Goal: Information Seeking & Learning: Check status

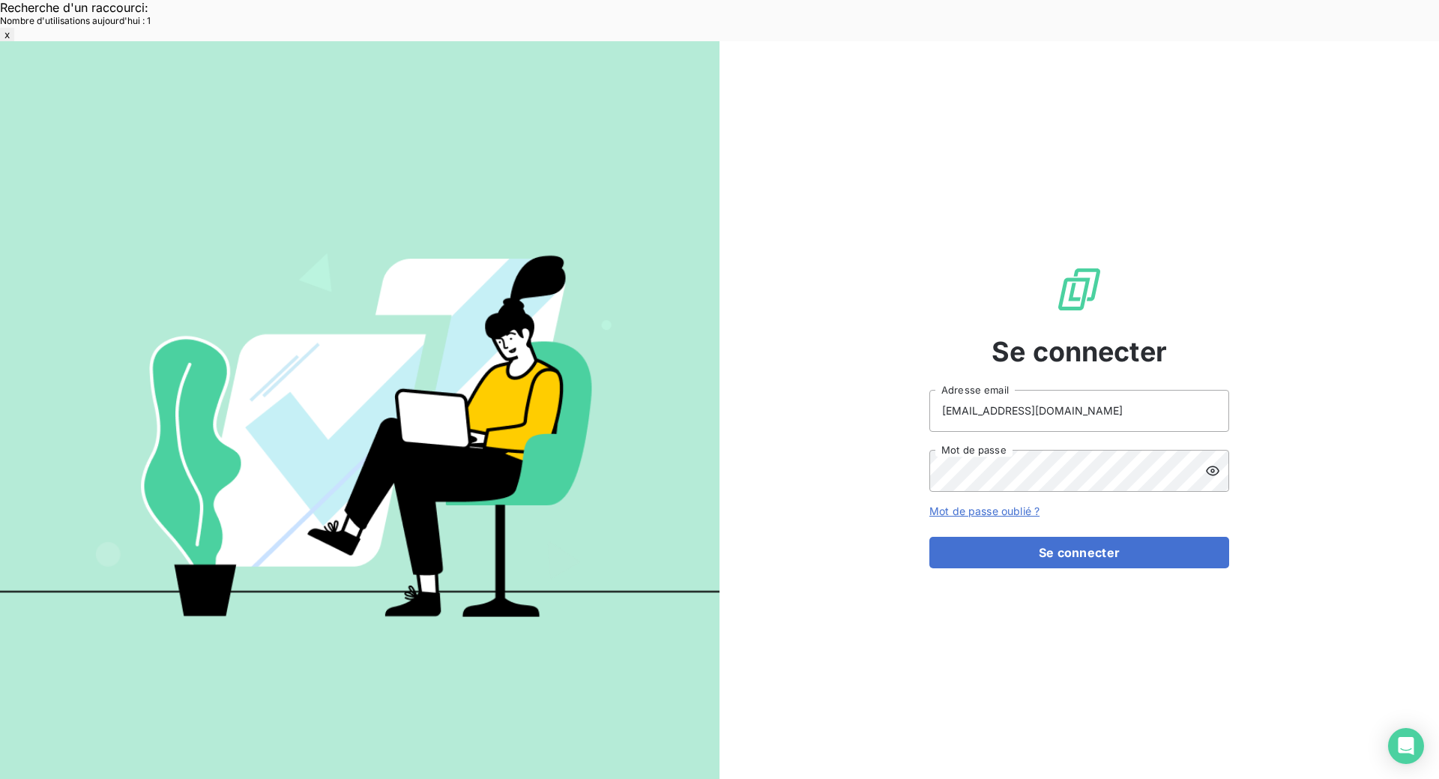
click at [1043, 537] on button "Se connecter" at bounding box center [1080, 552] width 300 height 31
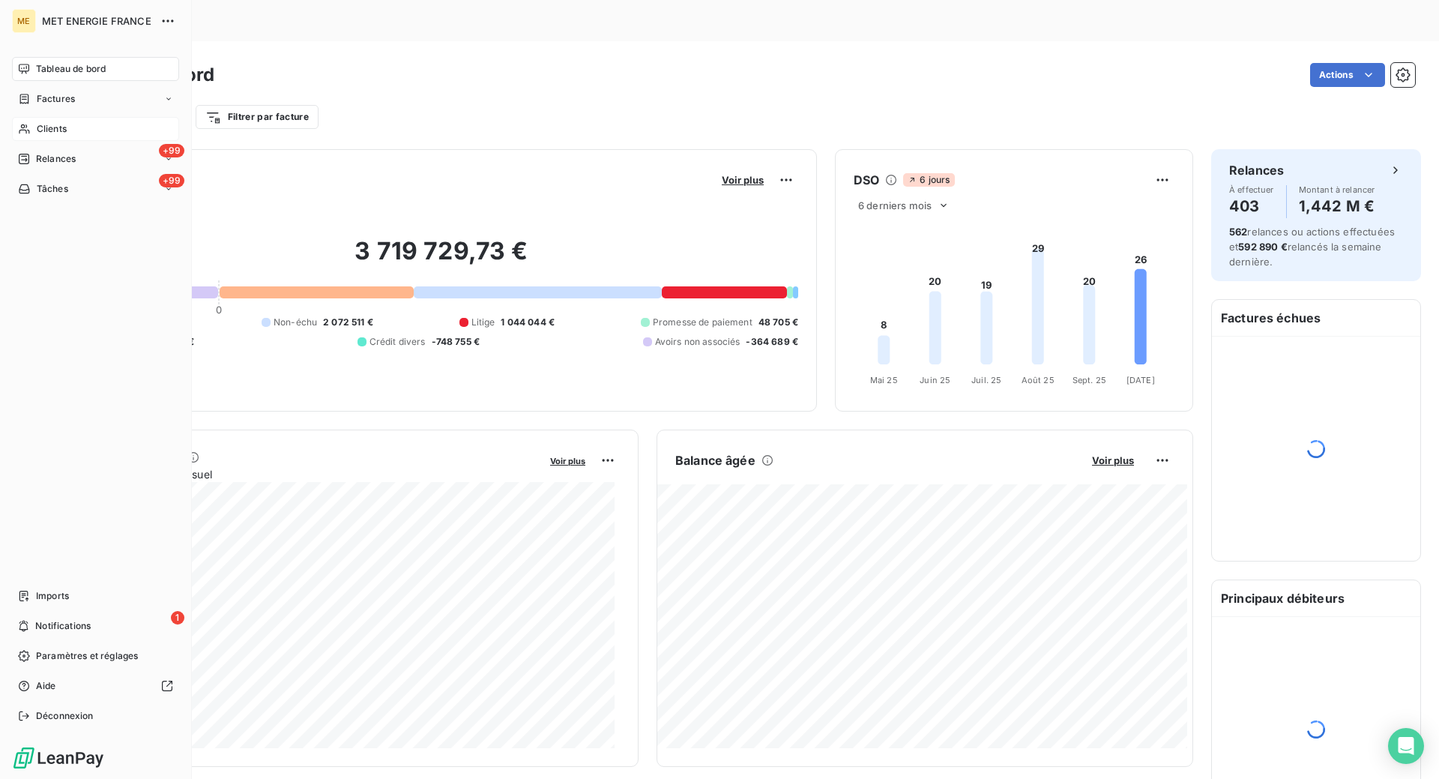
click at [40, 129] on span "Clients" at bounding box center [52, 128] width 30 height 13
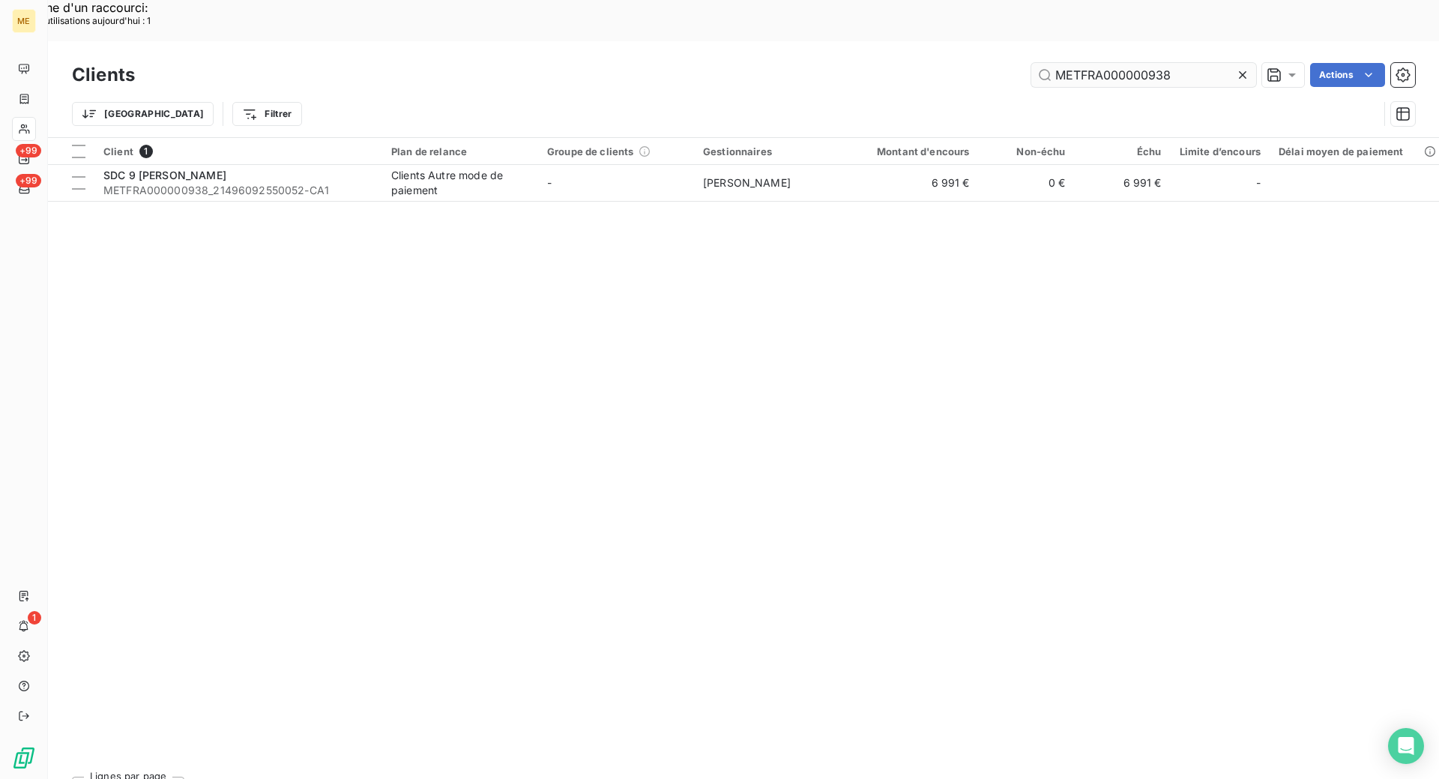
click at [1103, 63] on input "METFRA000000938" at bounding box center [1144, 75] width 225 height 24
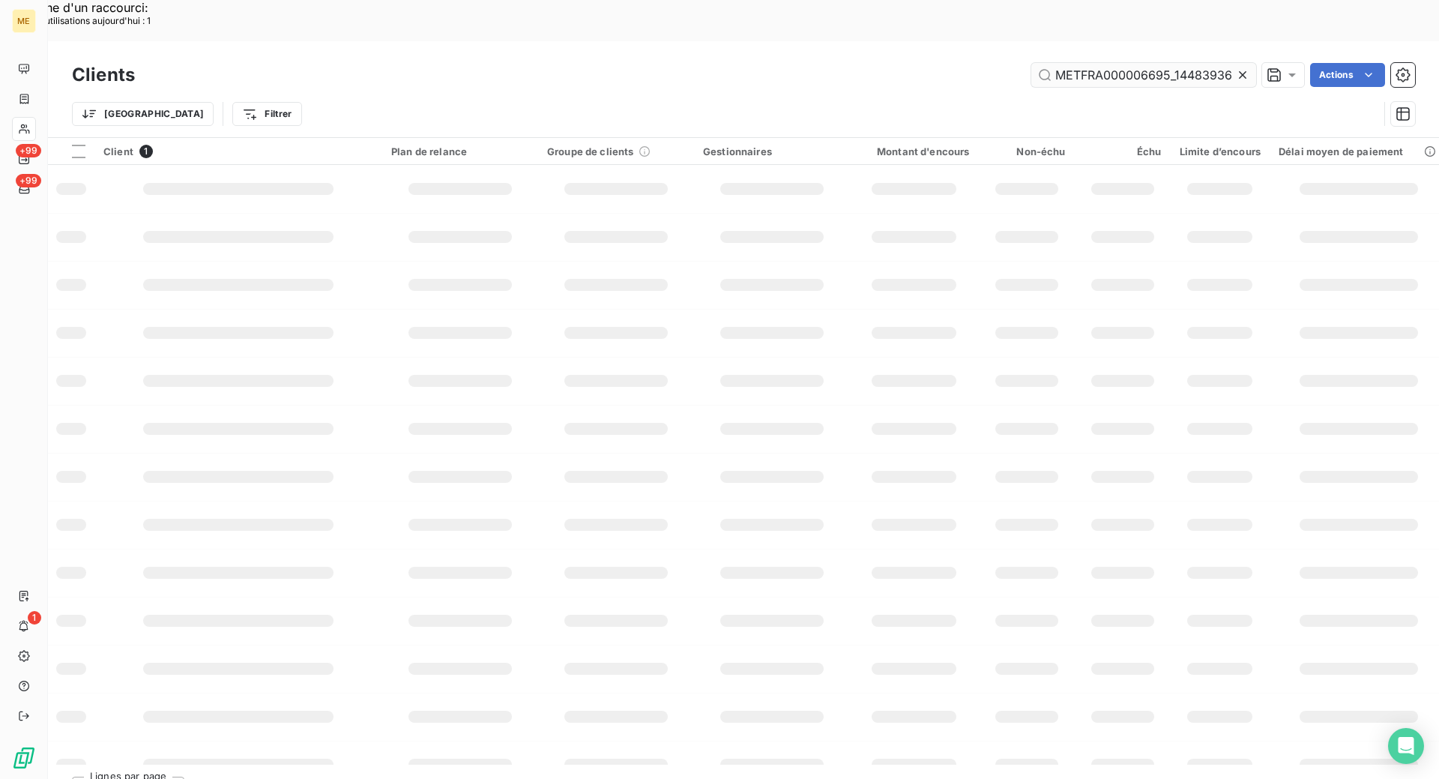
scroll to position [0, 41]
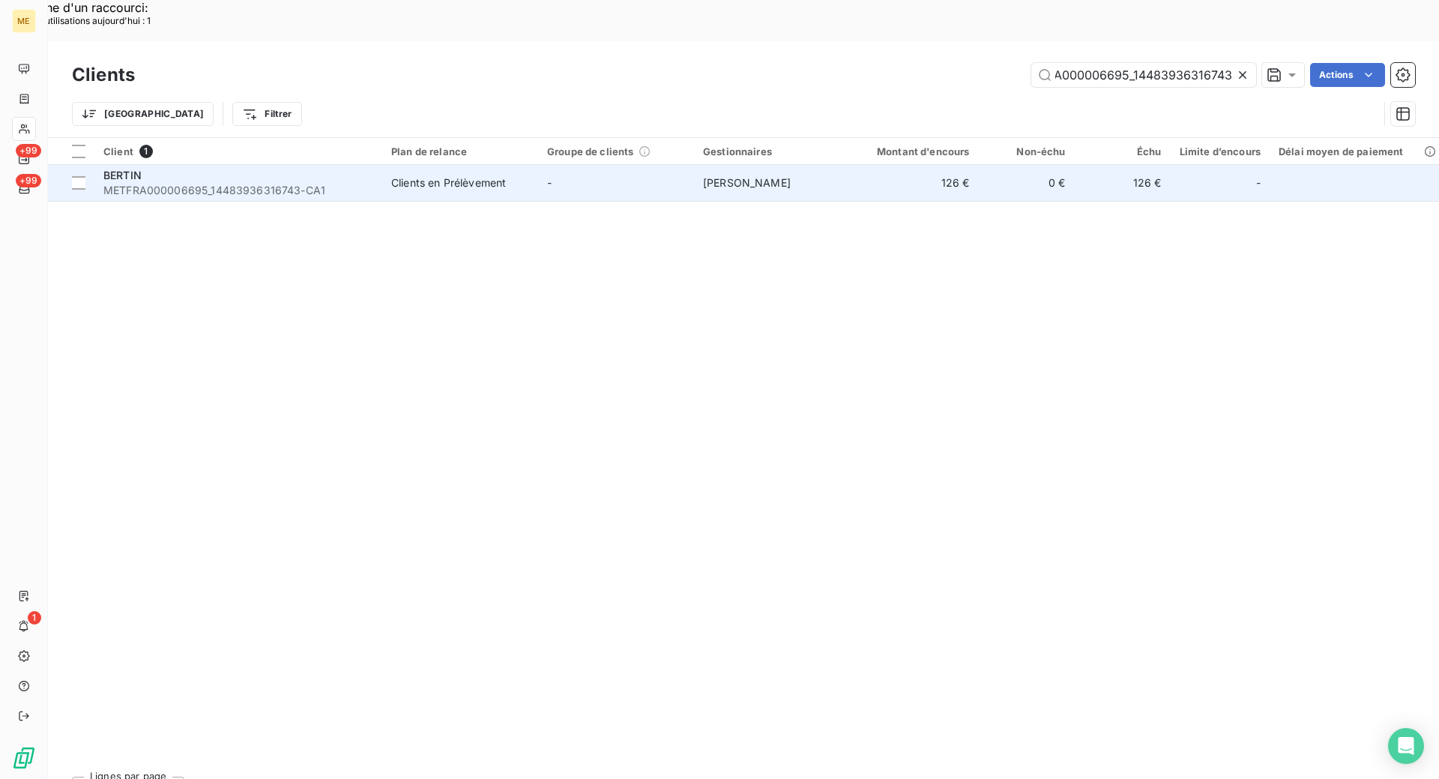
type input "METFRA000006695_14483936316743"
click at [353, 183] on span "METFRA000006695_14483936316743-CA1" at bounding box center [238, 190] width 270 height 15
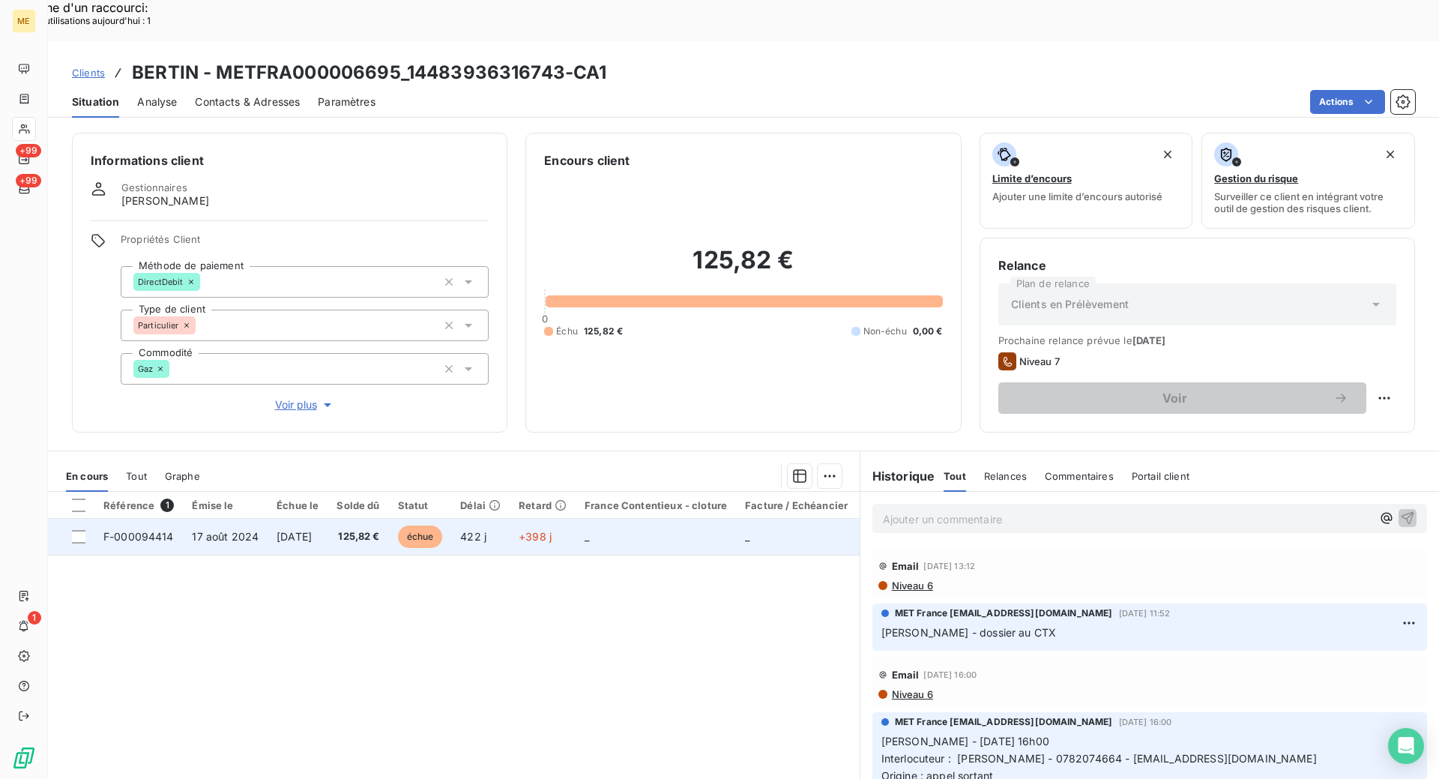
click at [144, 530] on span "F-000094414" at bounding box center [138, 536] width 70 height 13
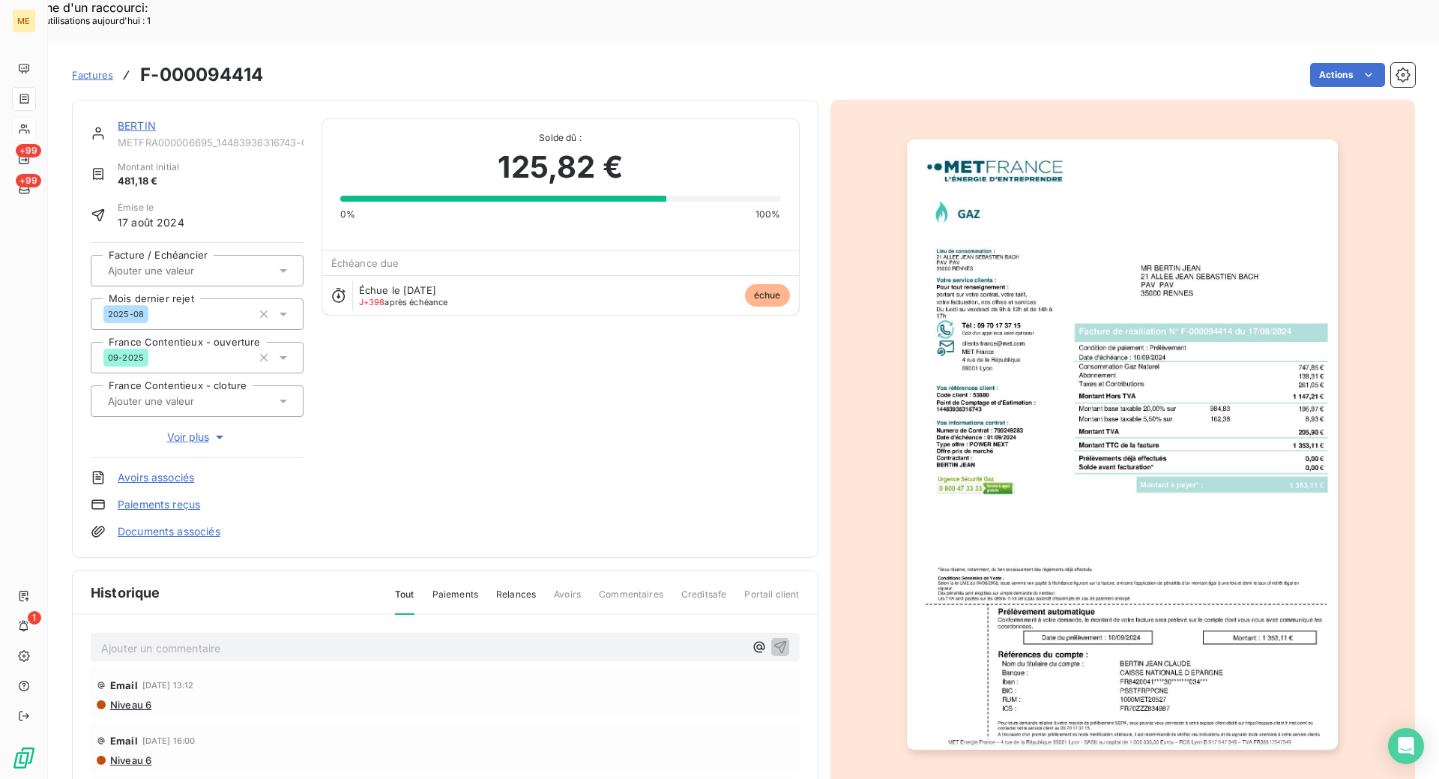
click at [151, 119] on link "BERTIN" at bounding box center [137, 125] width 38 height 13
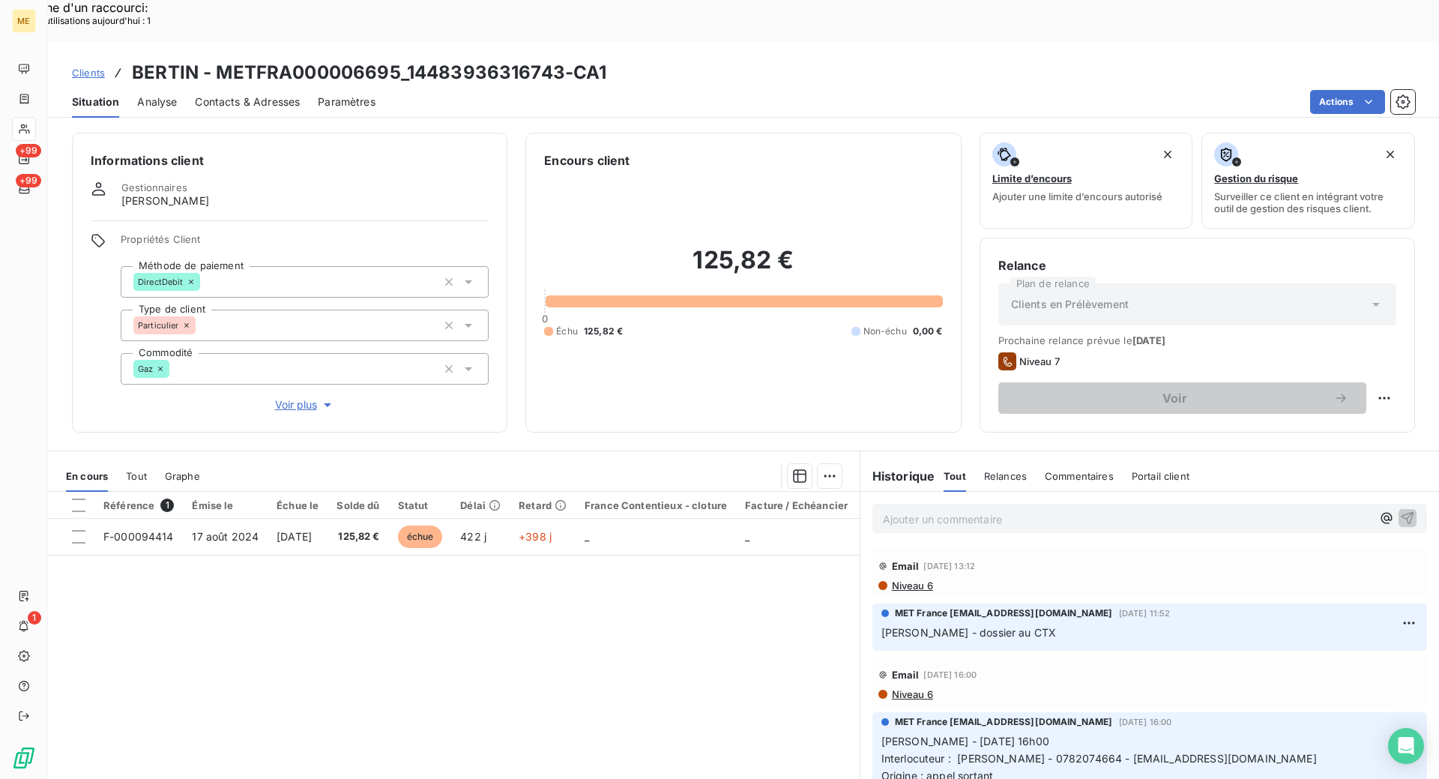
click at [551, 601] on div "Référence 1 Émise le Échue le Solde dû Statut Délai Retard France Contentieux -…" at bounding box center [454, 636] width 812 height 289
click at [296, 397] on span "Voir plus" at bounding box center [305, 404] width 60 height 15
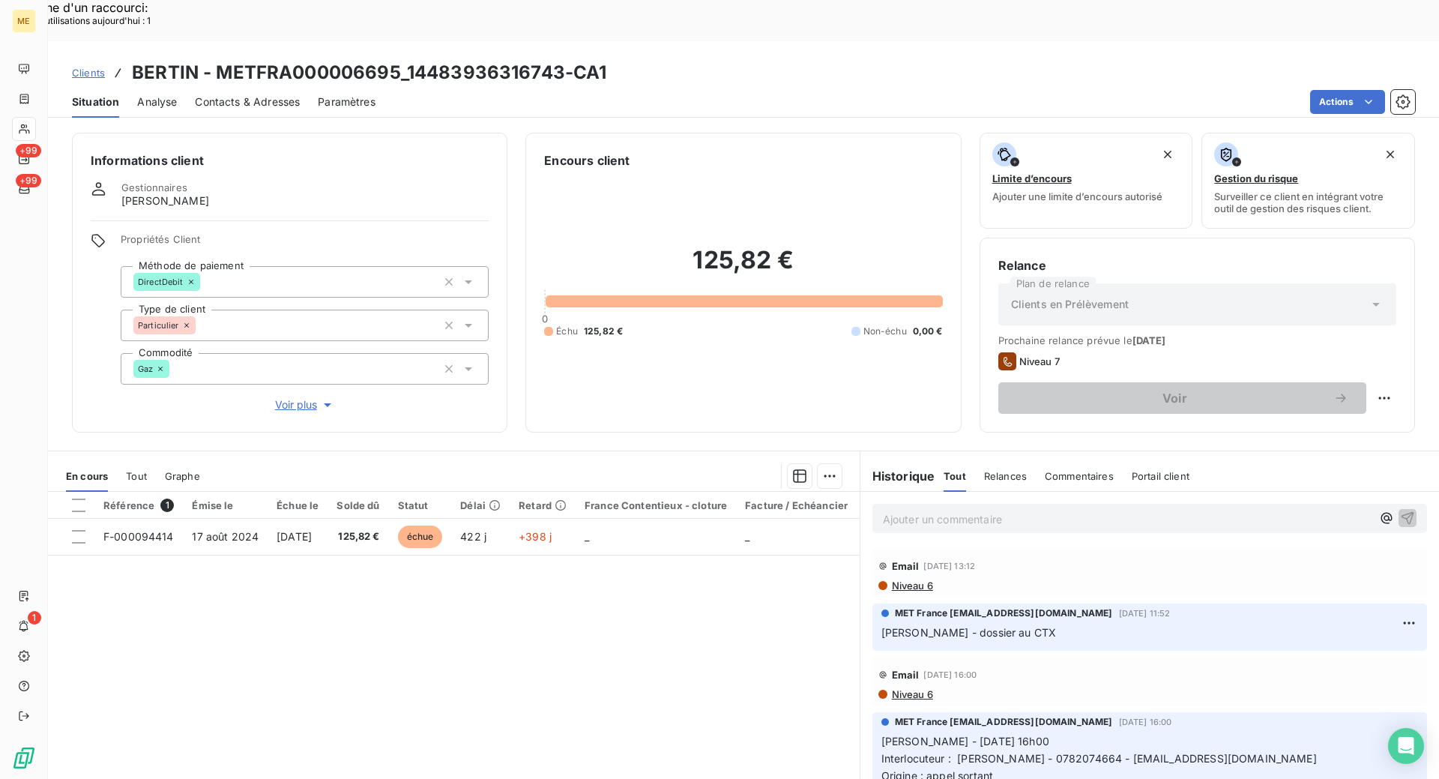
click at [146, 470] on span "Tout" at bounding box center [136, 476] width 21 height 12
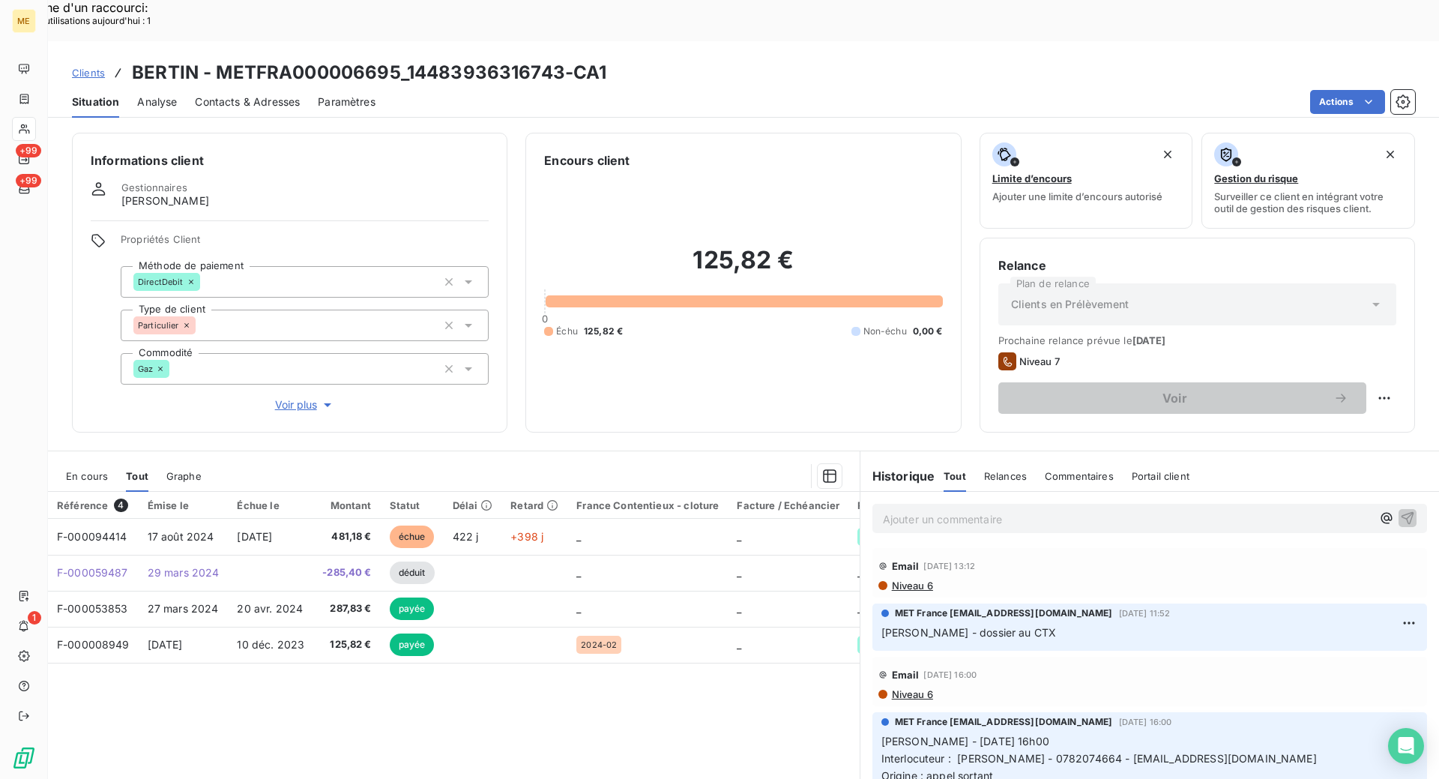
click at [100, 470] on span "En cours" at bounding box center [87, 476] width 42 height 12
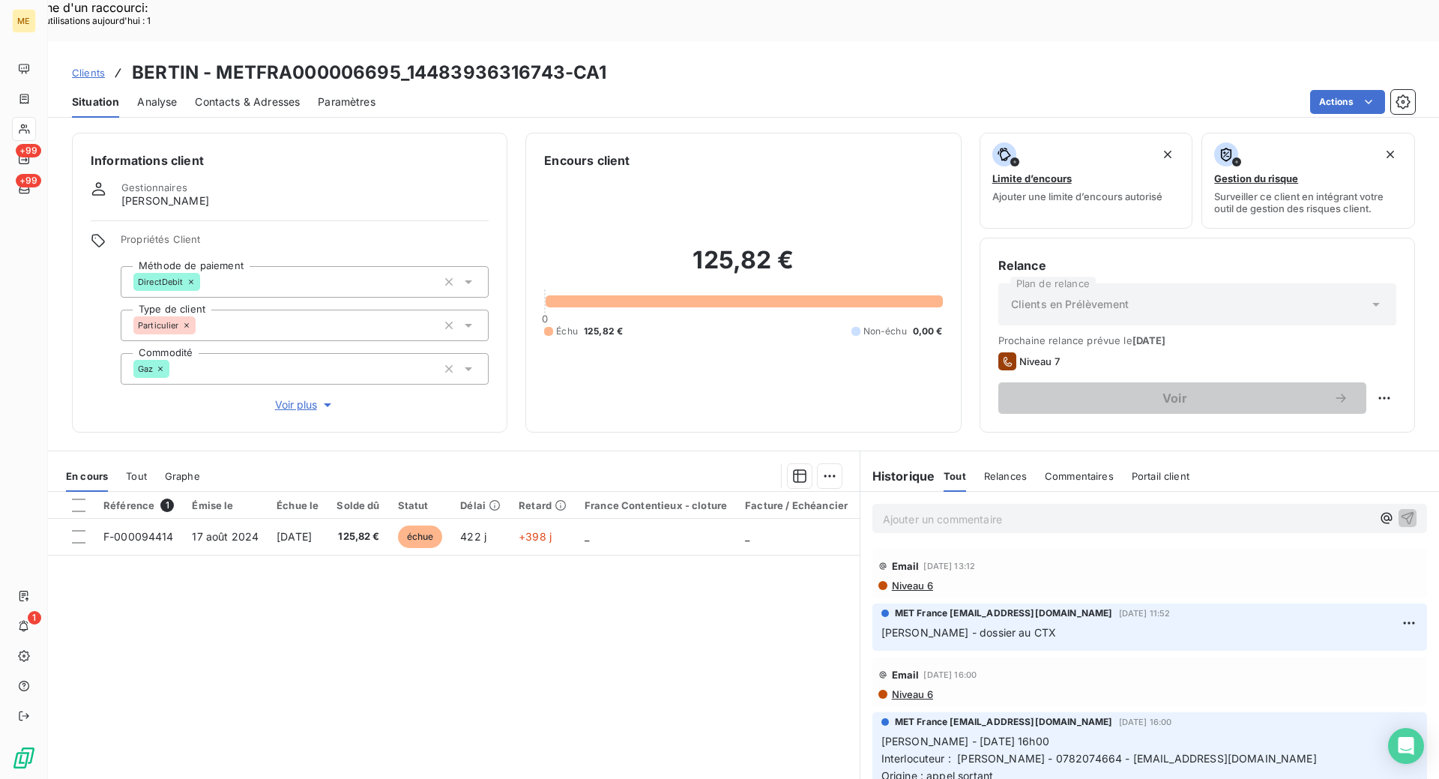
click at [90, 67] on span "Clients" at bounding box center [88, 73] width 33 height 12
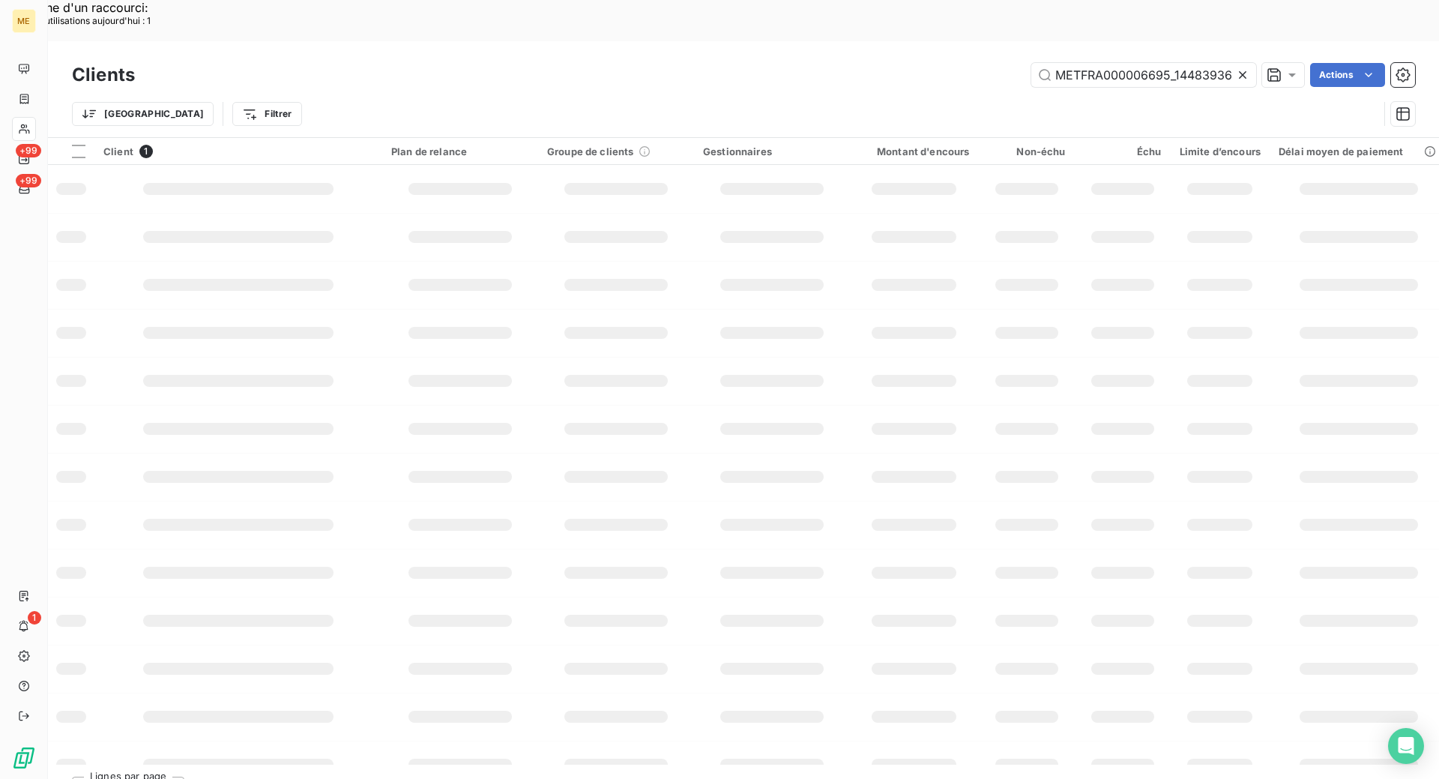
scroll to position [0, 42]
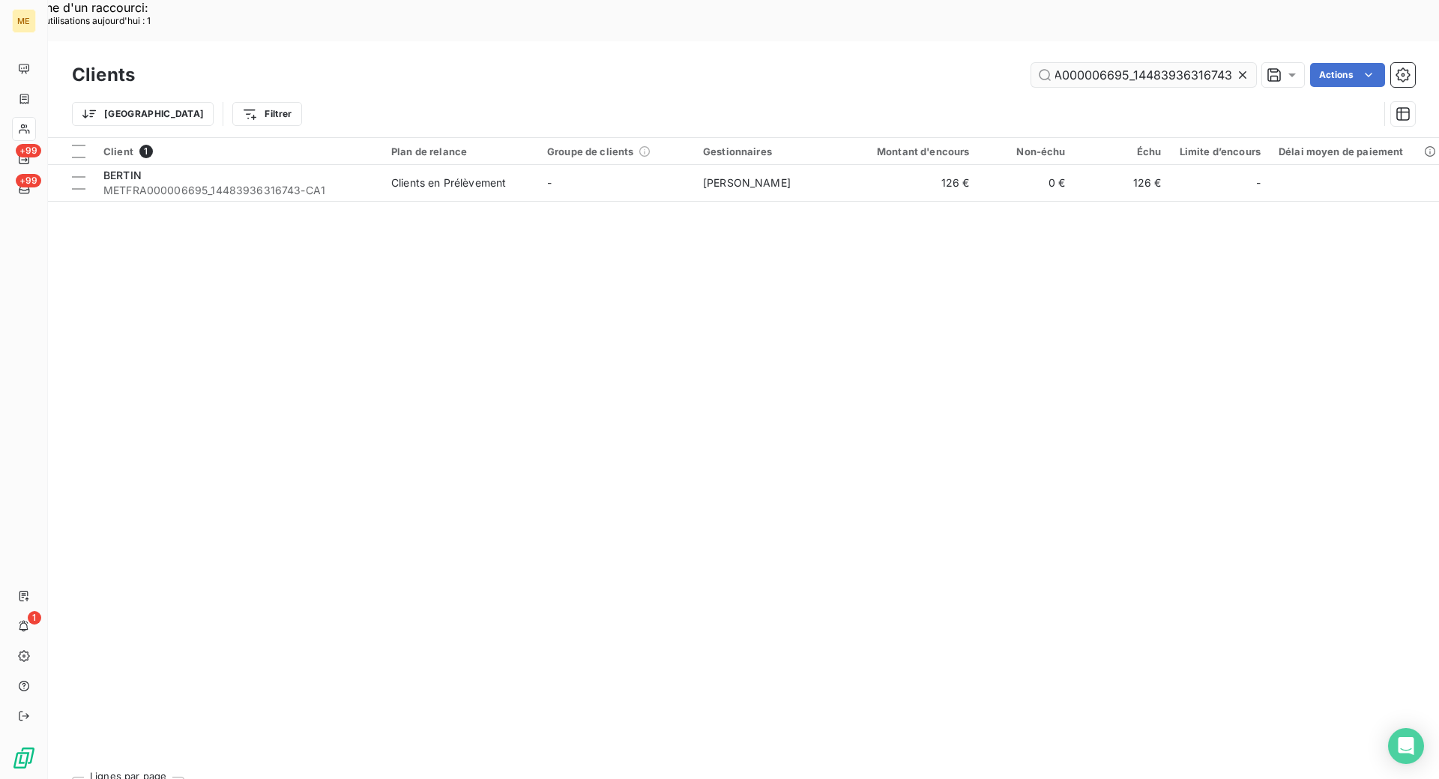
click at [1095, 63] on input "METFRA000006695_14483936316743" at bounding box center [1144, 75] width 225 height 24
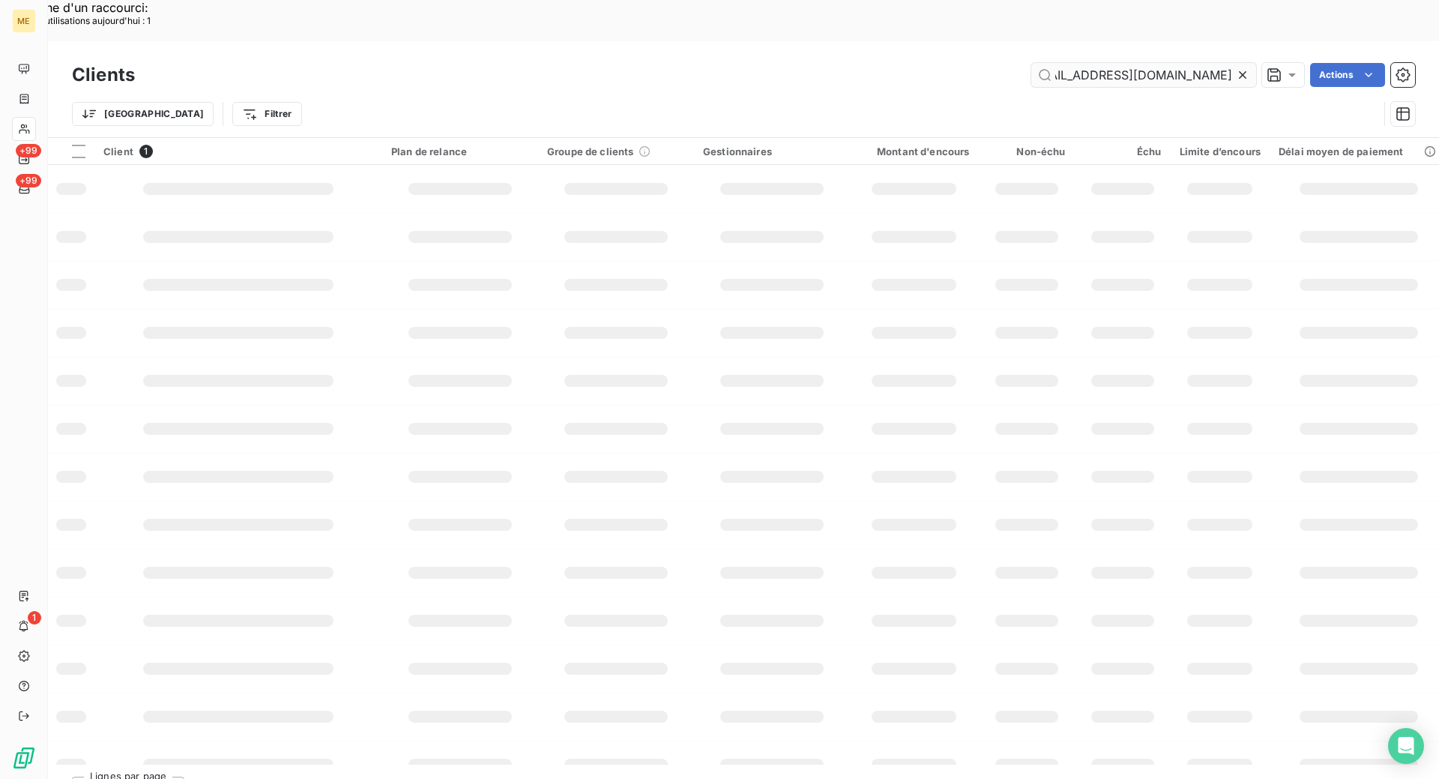
scroll to position [0, 1]
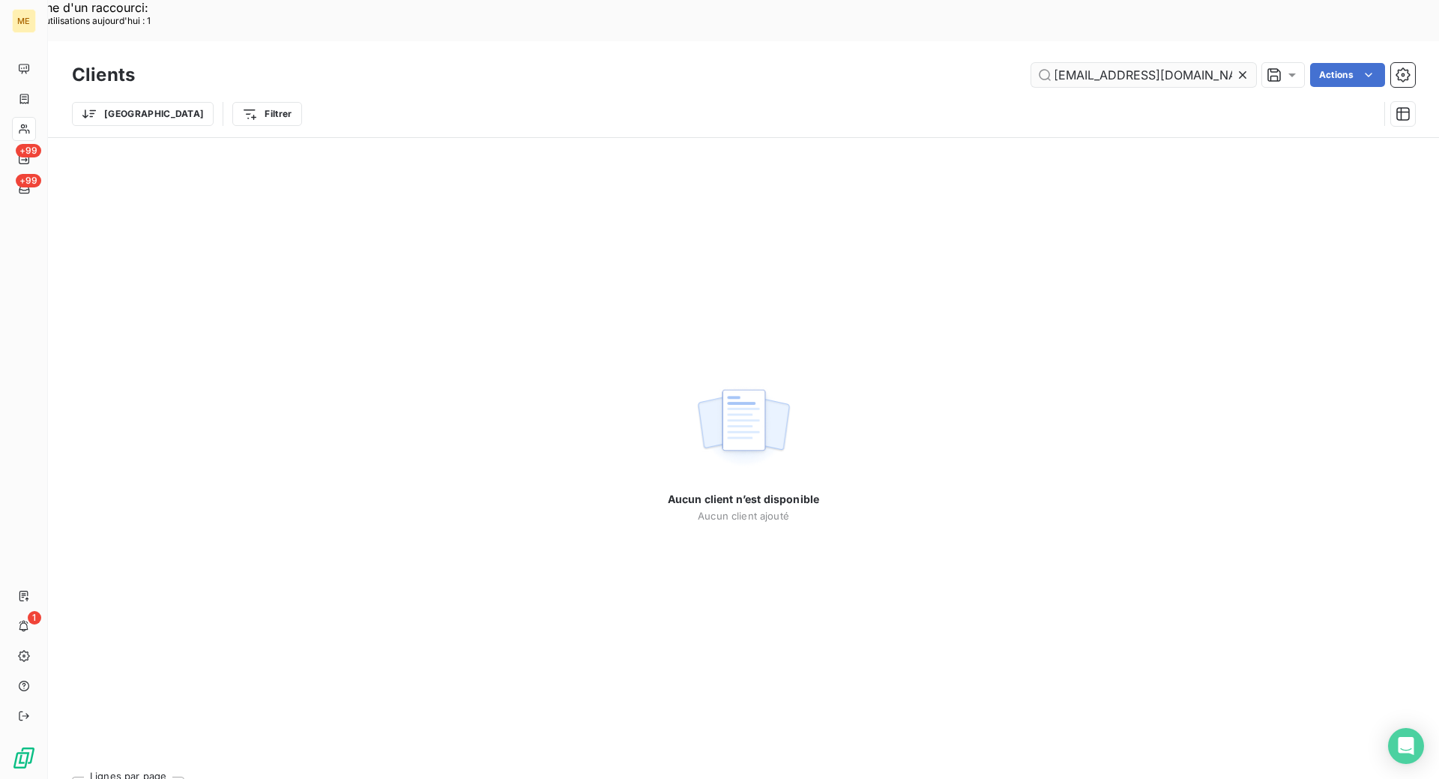
click at [1132, 63] on input "[EMAIL_ADDRESS][DOMAIN_NAME]" at bounding box center [1144, 75] width 225 height 24
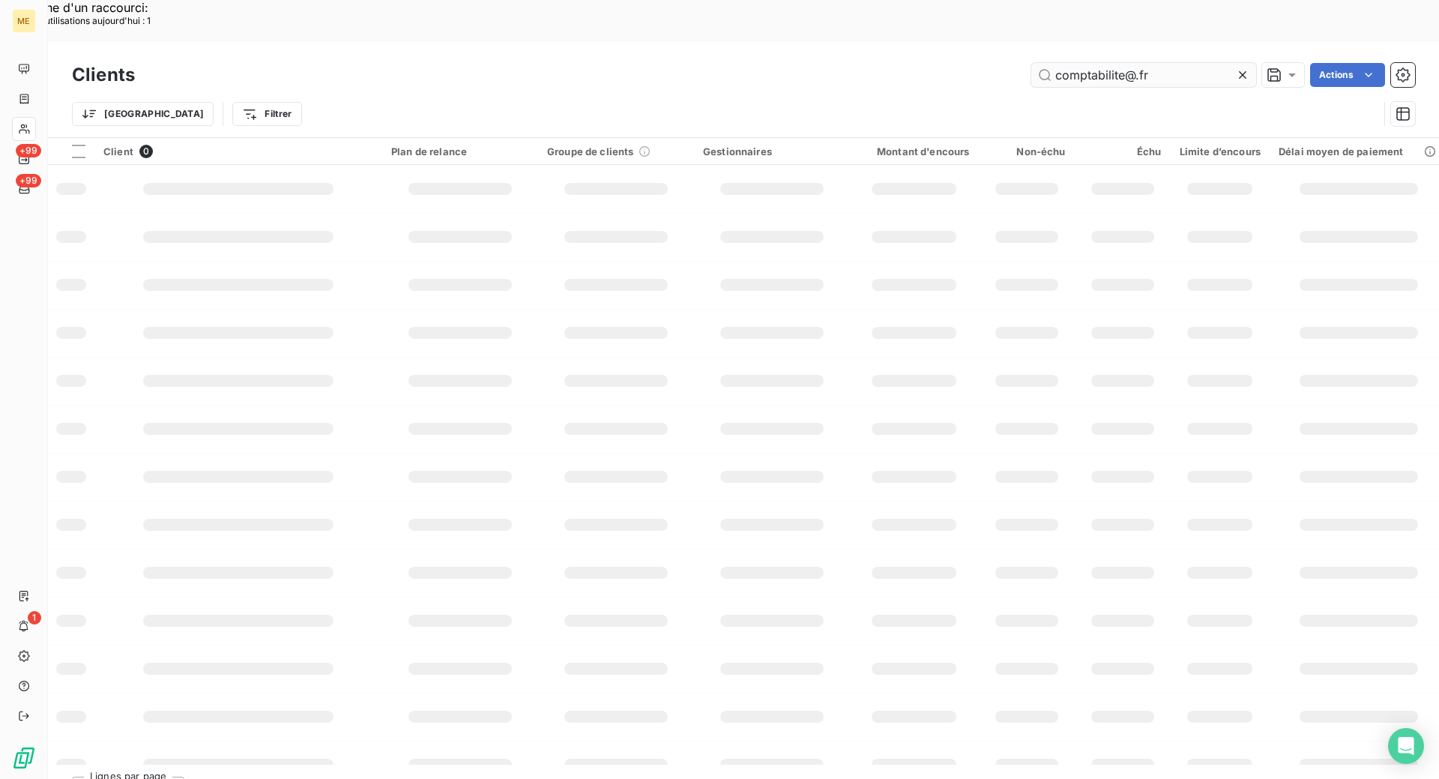
scroll to position [0, 0]
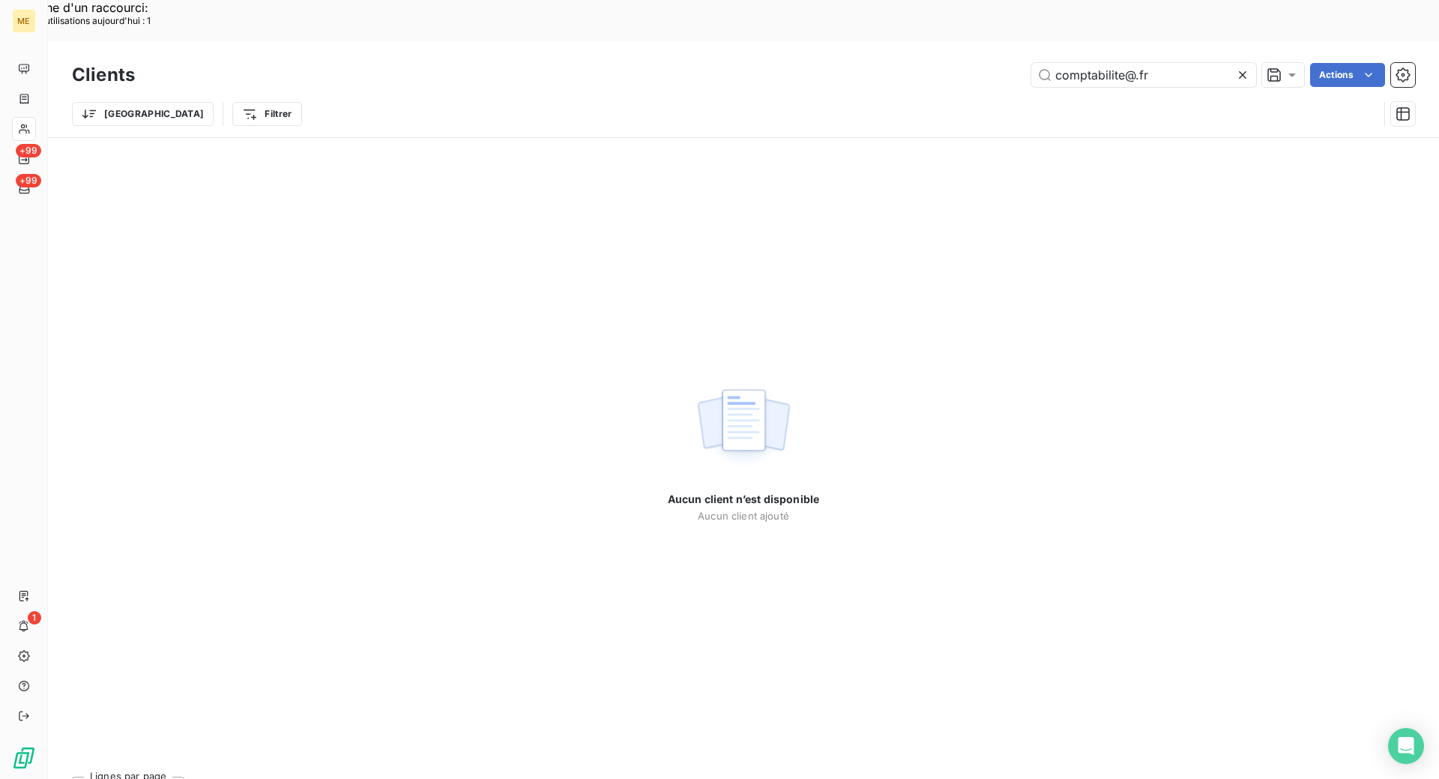
type input "comptabilite@.fr"
drag, startPoint x: 1240, startPoint y: 34, endPoint x: 1099, endPoint y: 43, distance: 141.3
click at [1238, 67] on icon at bounding box center [1242, 74] width 15 height 15
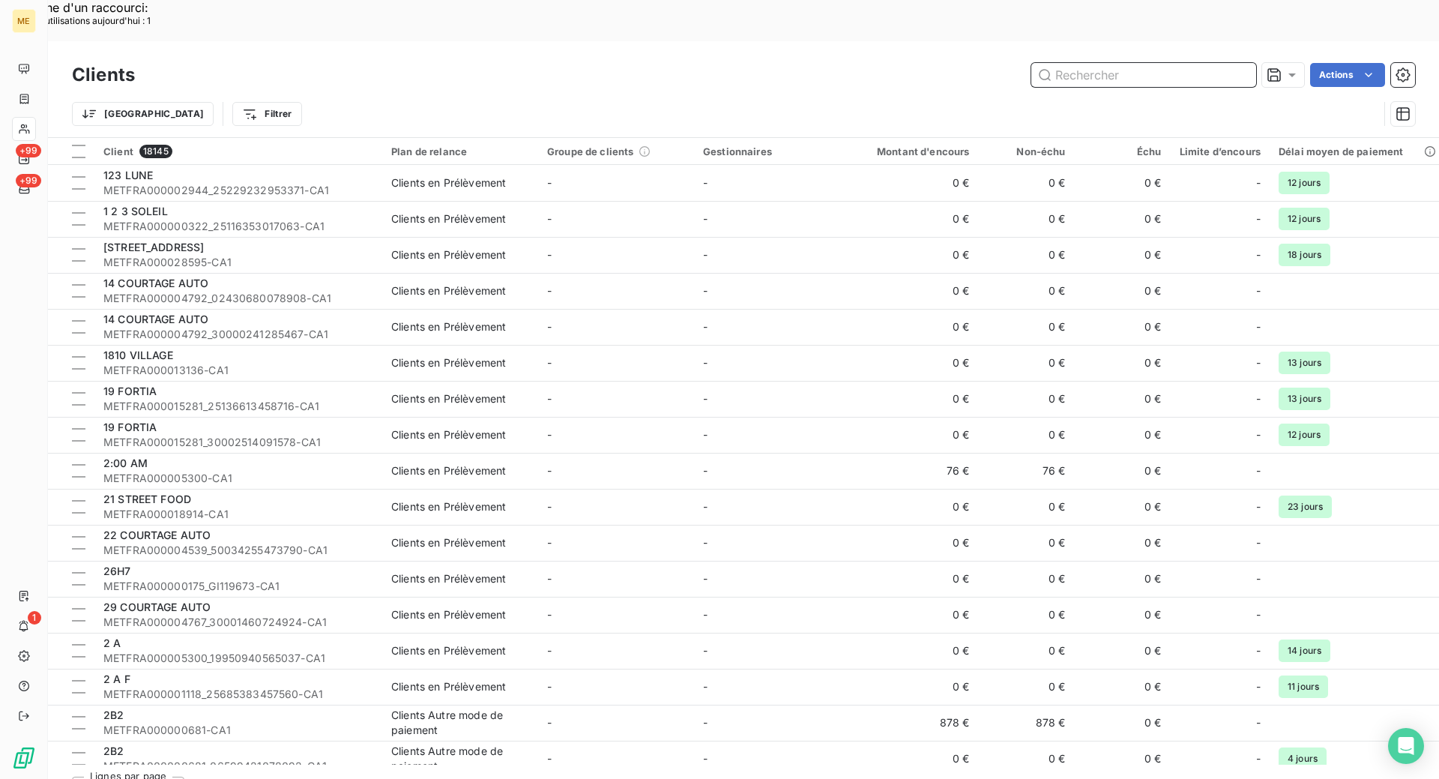
click at [1095, 63] on input "text" at bounding box center [1144, 75] width 225 height 24
paste input "METFRA000002951_21598986890812"
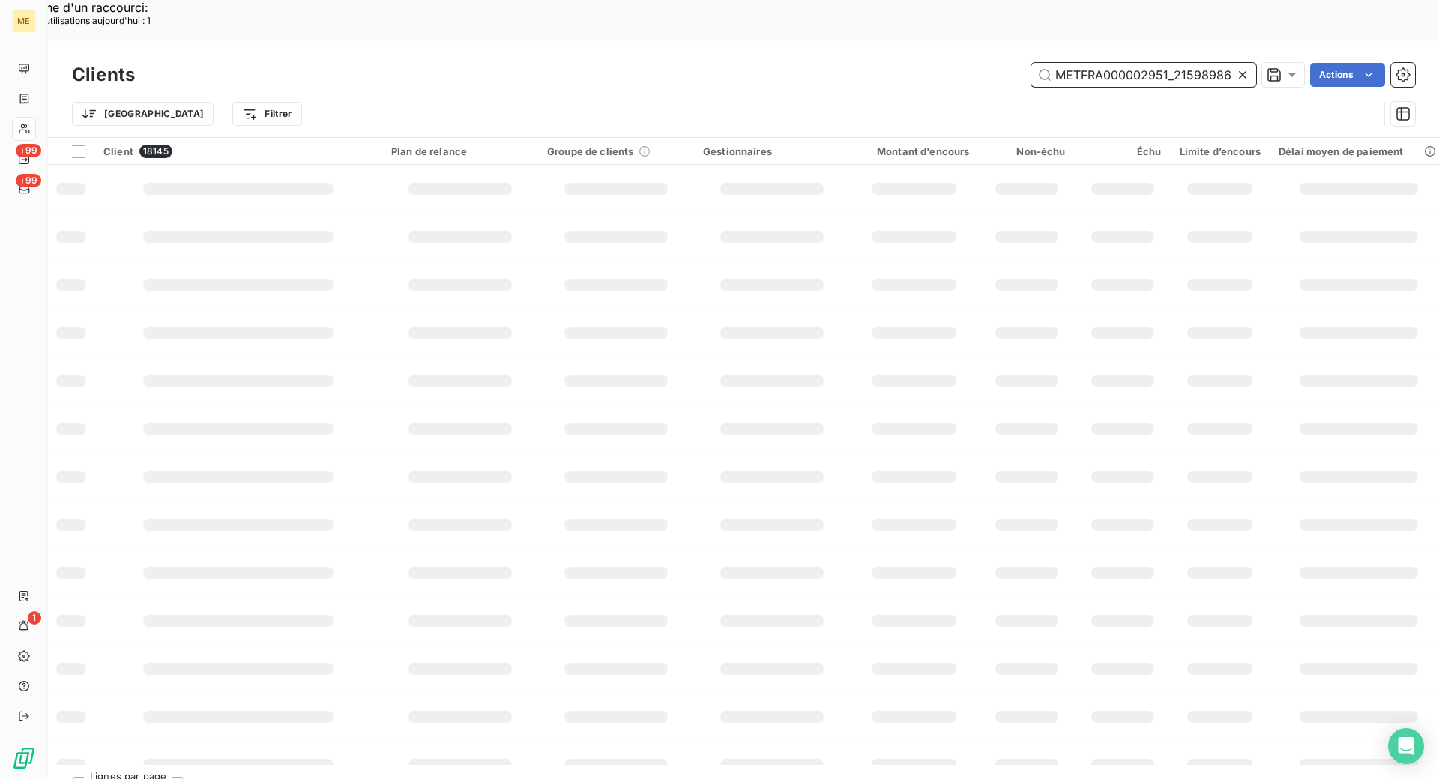
scroll to position [0, 40]
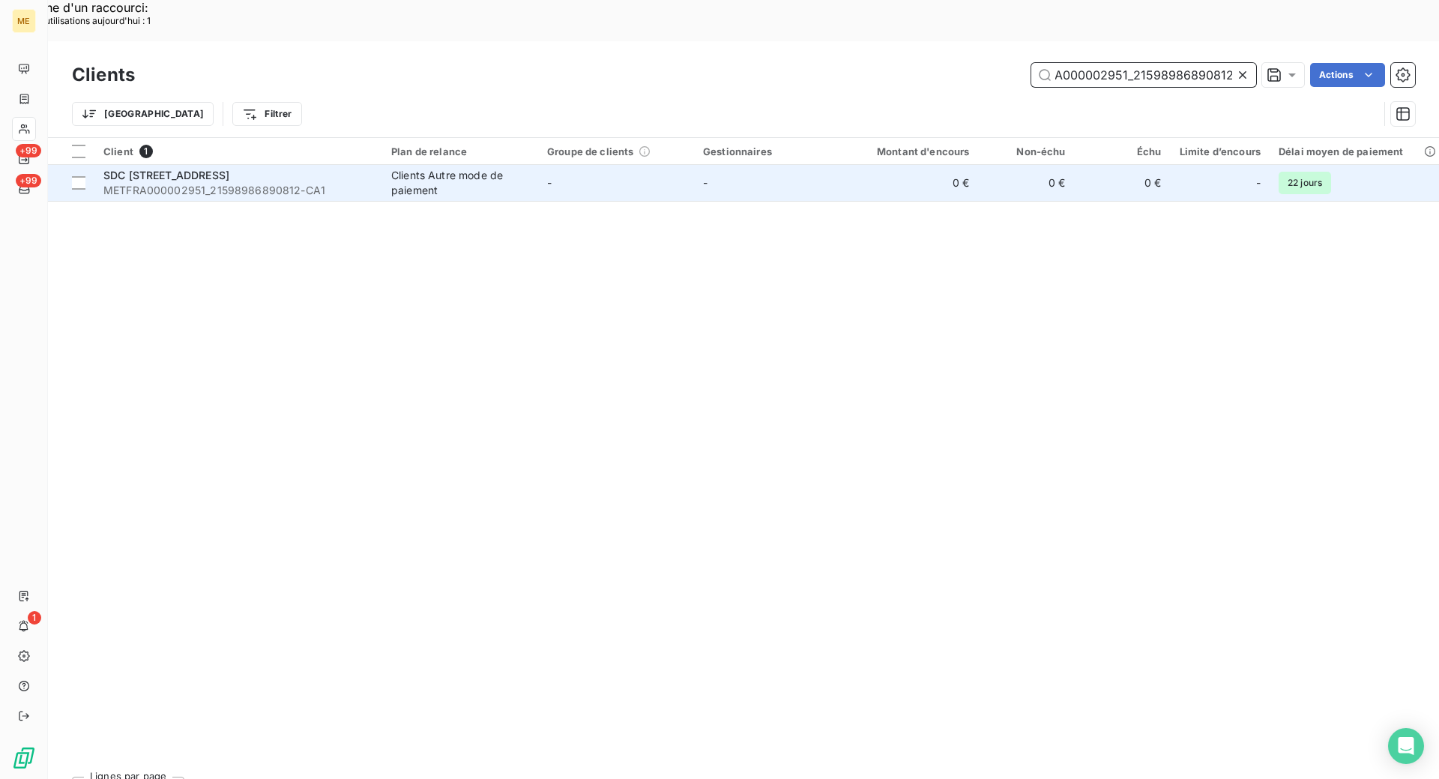
type input "METFRA000002951_21598986890812"
click at [328, 183] on span "METFRA000002951_21598986890812-CA1" at bounding box center [238, 190] width 270 height 15
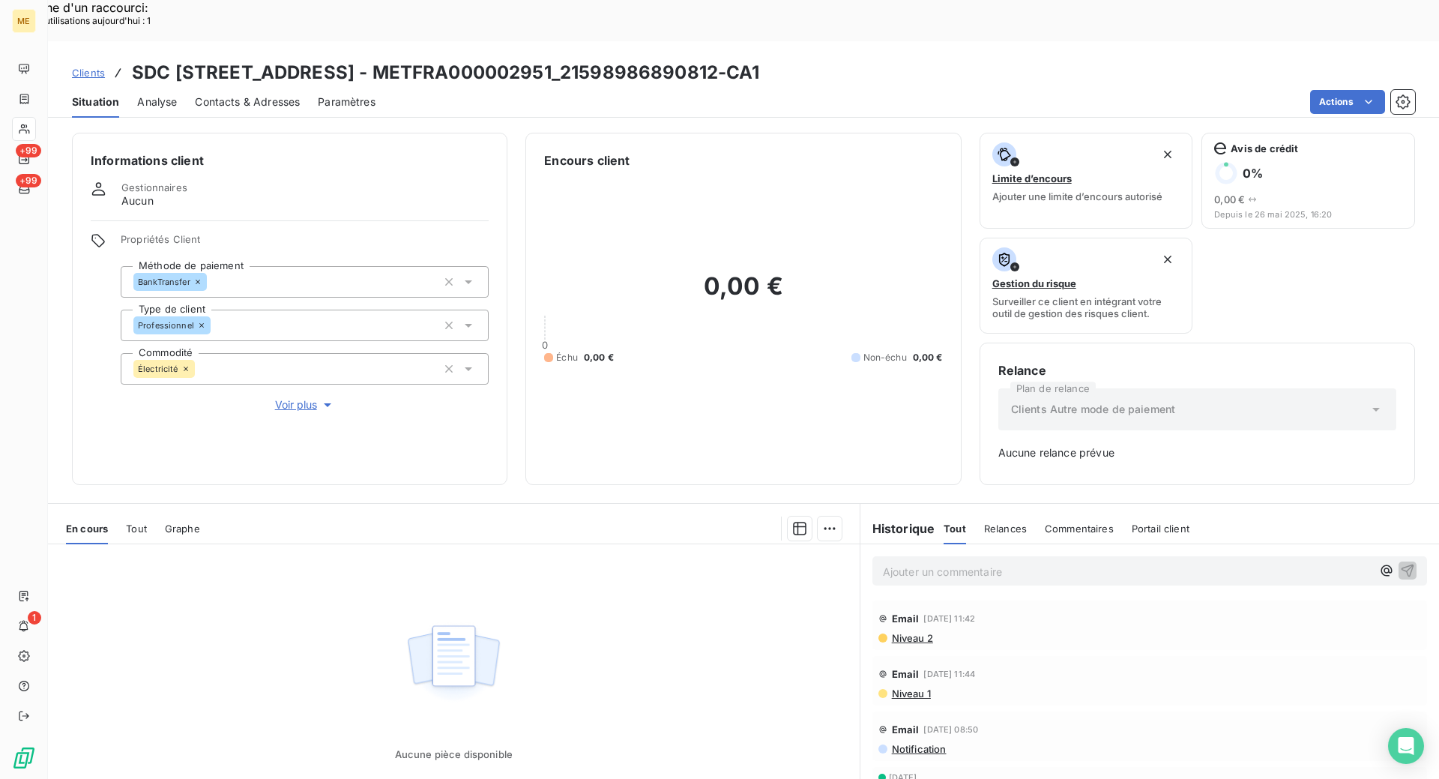
click at [104, 67] on span "Clients" at bounding box center [88, 73] width 33 height 12
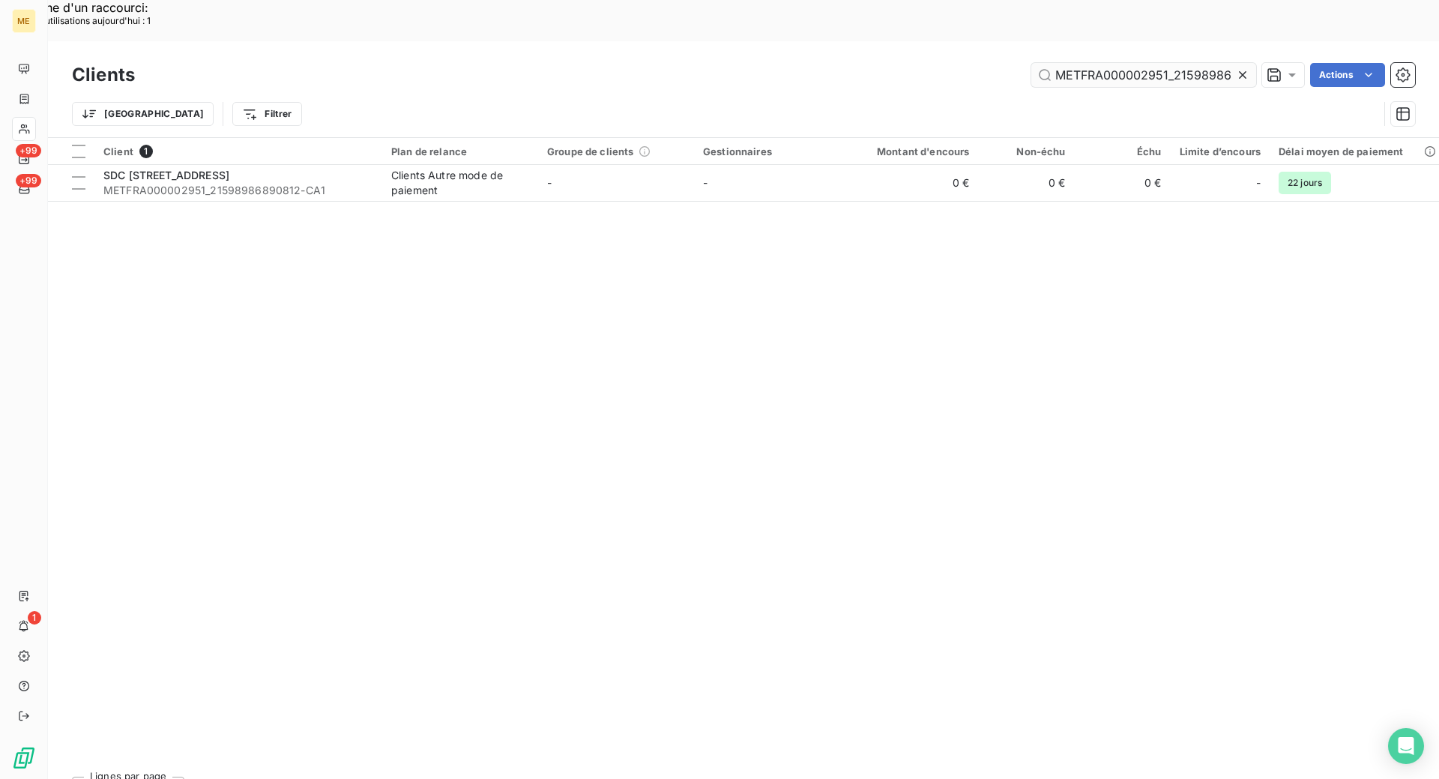
scroll to position [0, 40]
click at [1099, 63] on input "METFRA000002951_21598986890812" at bounding box center [1144, 75] width 225 height 24
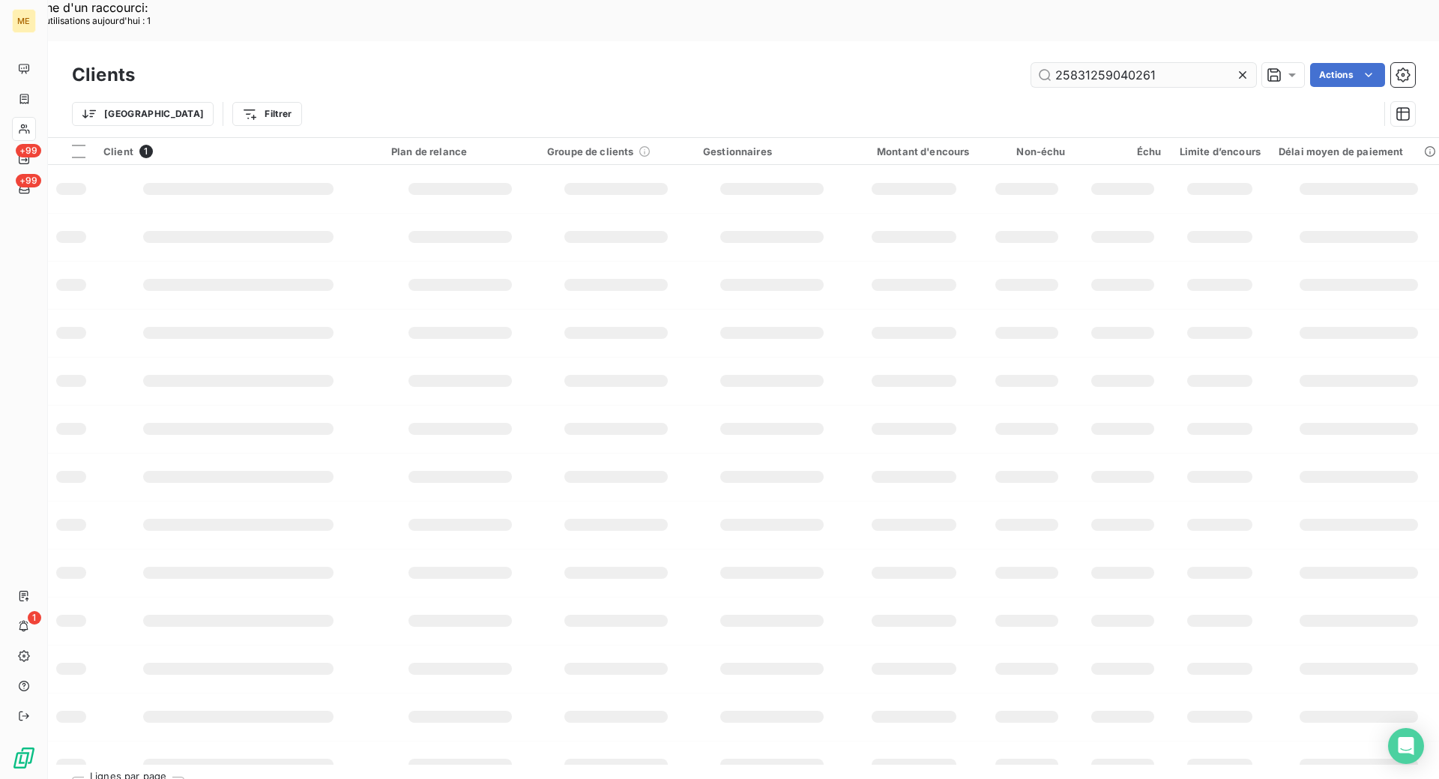
scroll to position [0, 0]
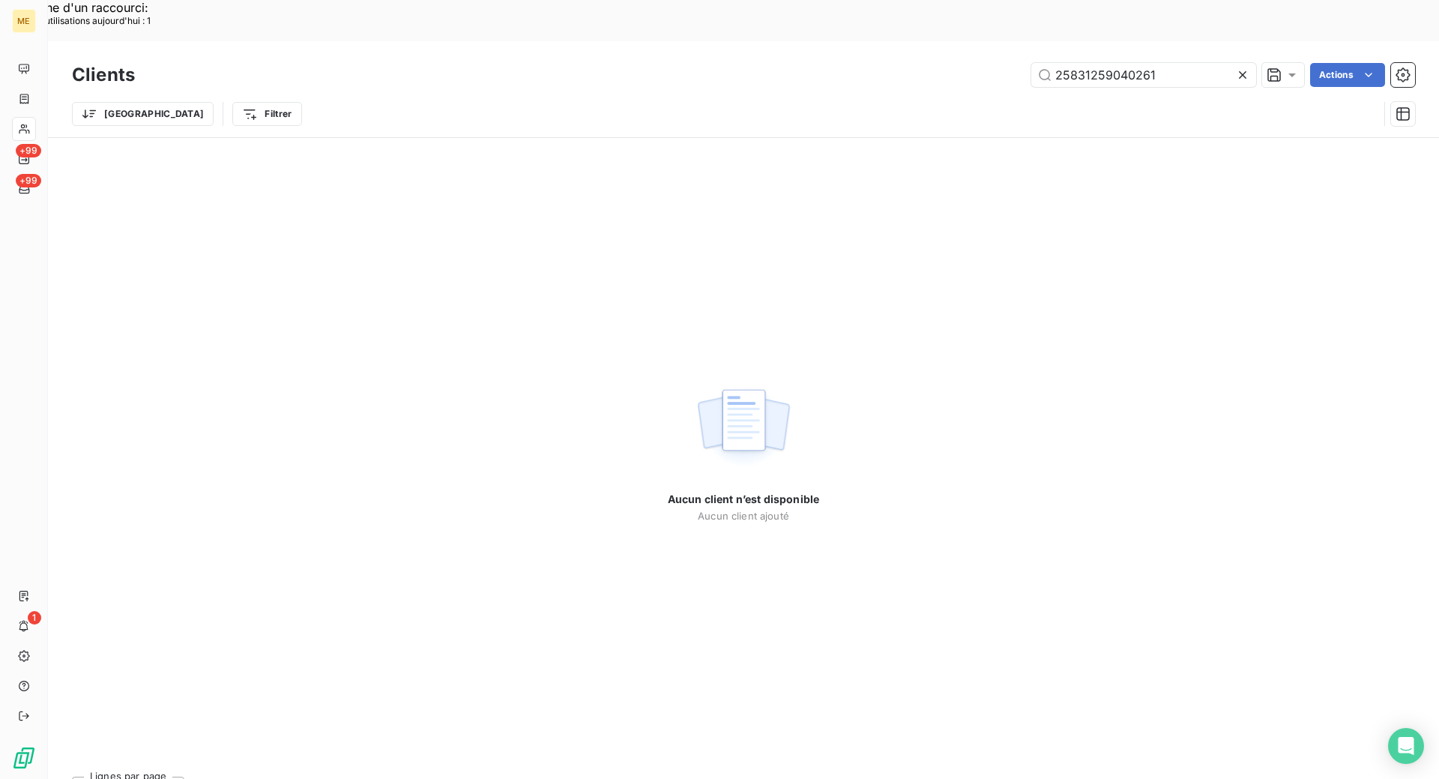
type input "25831259040261"
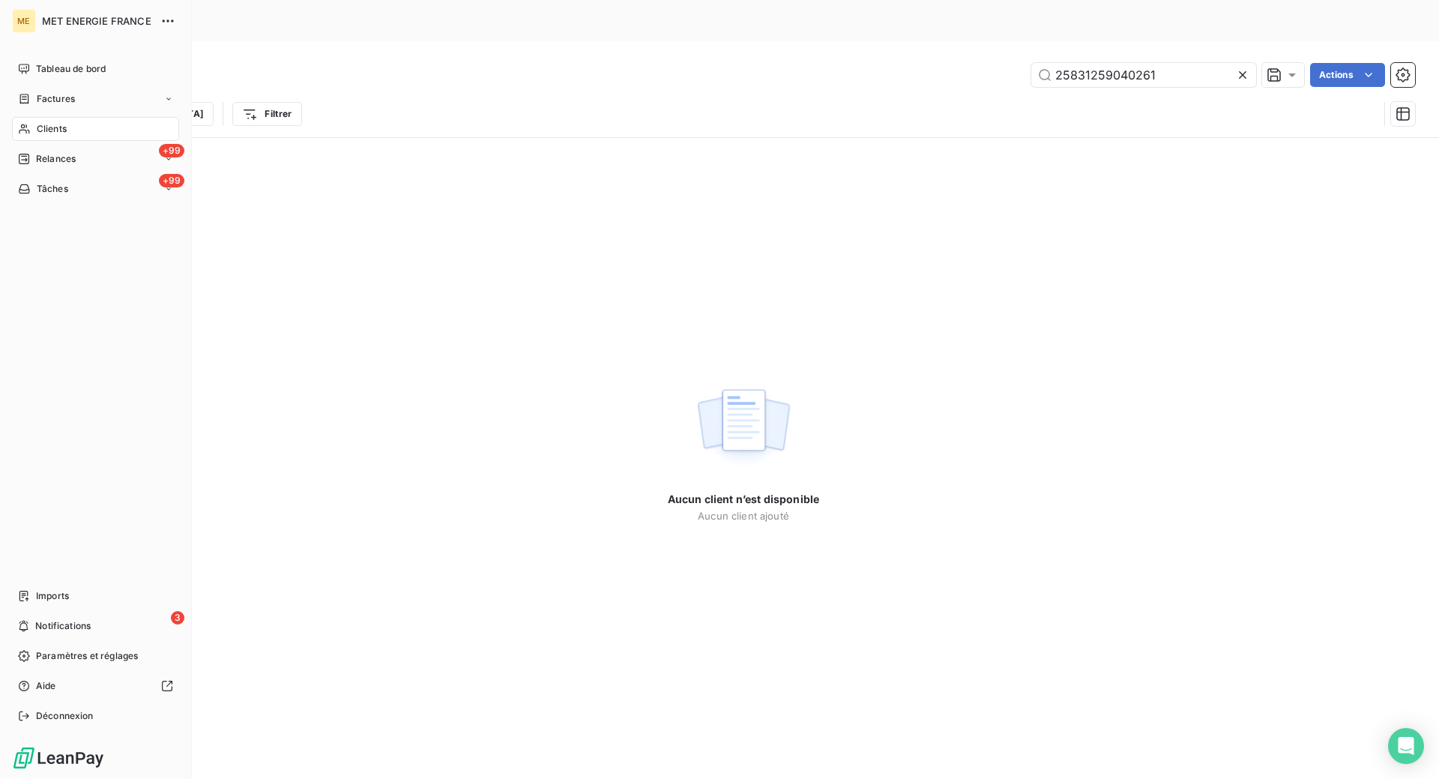
click at [30, 131] on icon at bounding box center [24, 129] width 13 height 12
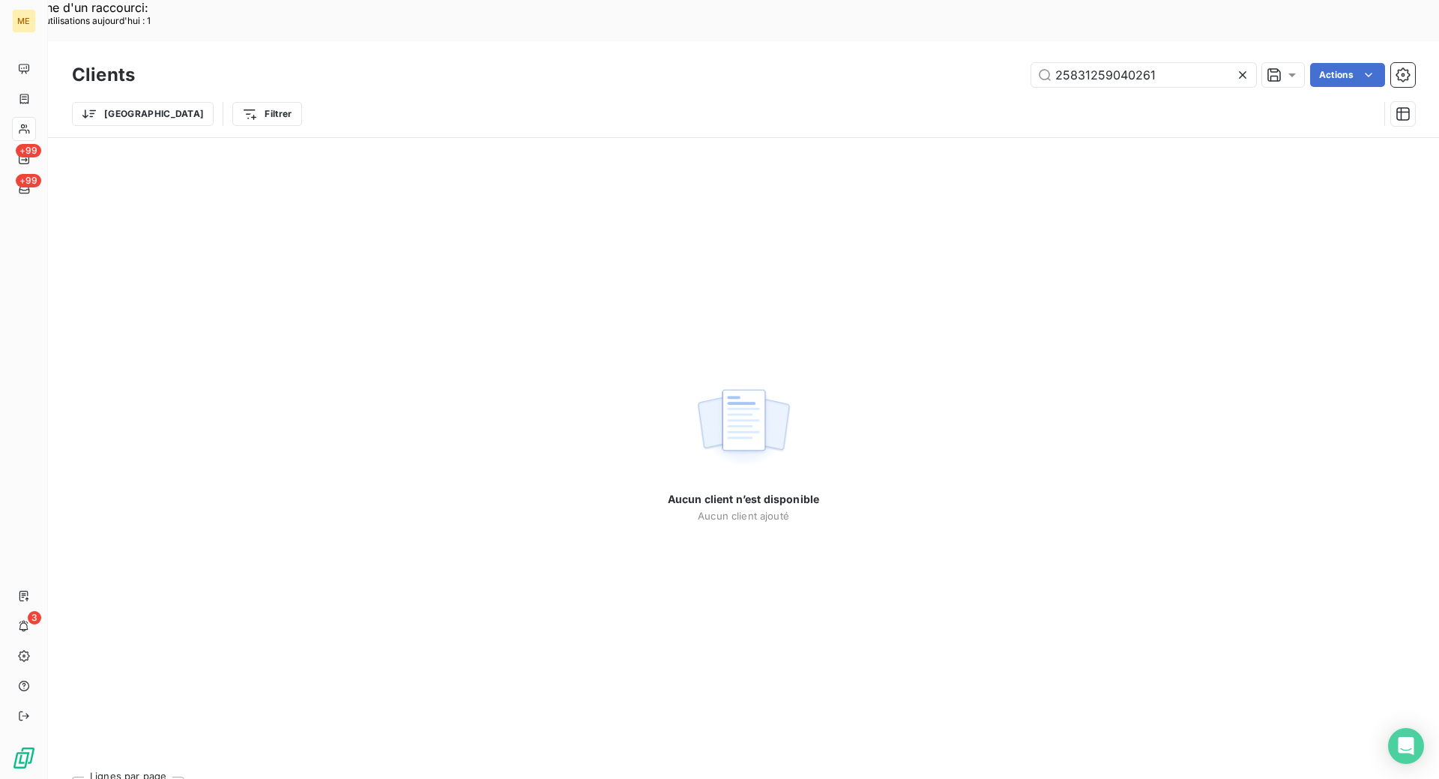
click at [1238, 67] on icon at bounding box center [1242, 74] width 15 height 15
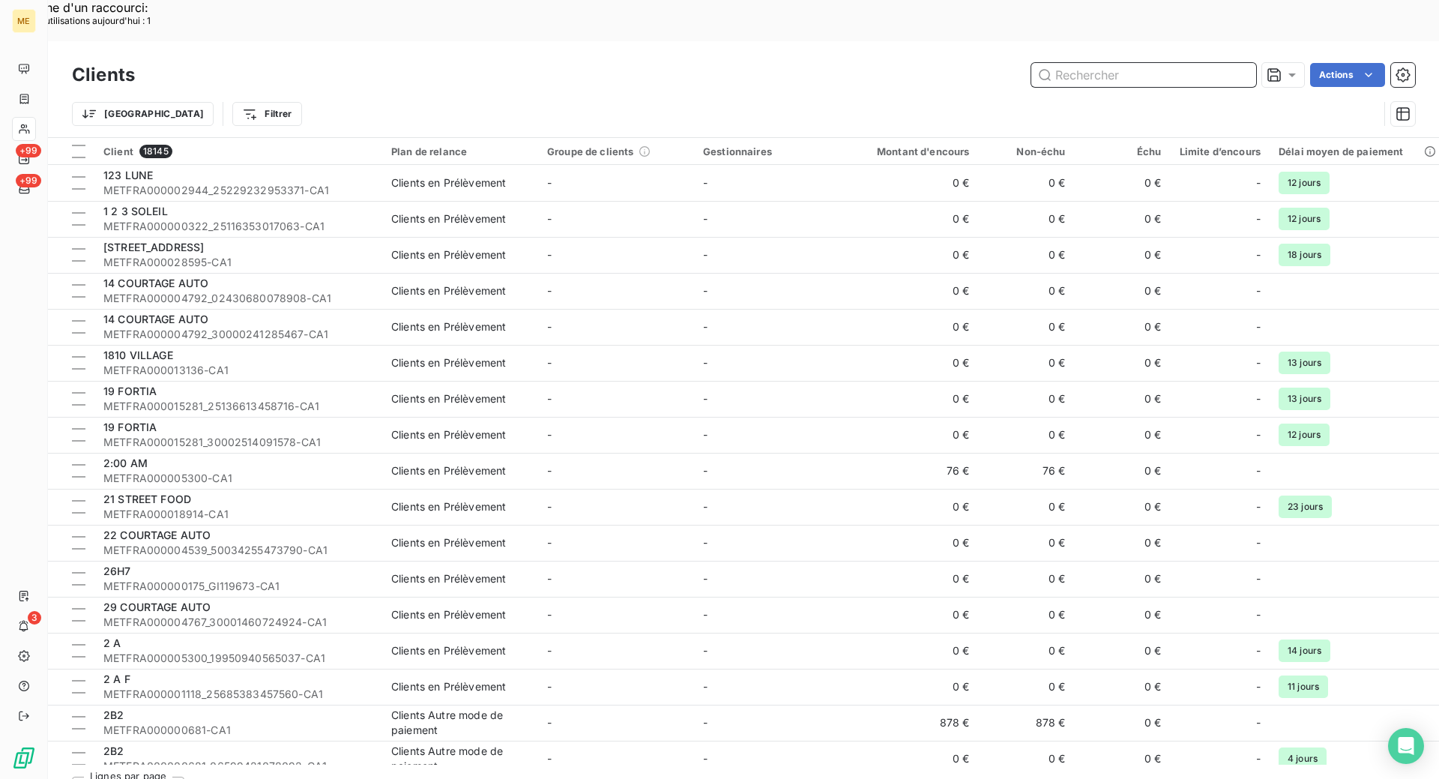
click at [1060, 63] on input "text" at bounding box center [1144, 75] width 225 height 24
paste input "METFRA000002951_21598986890812"
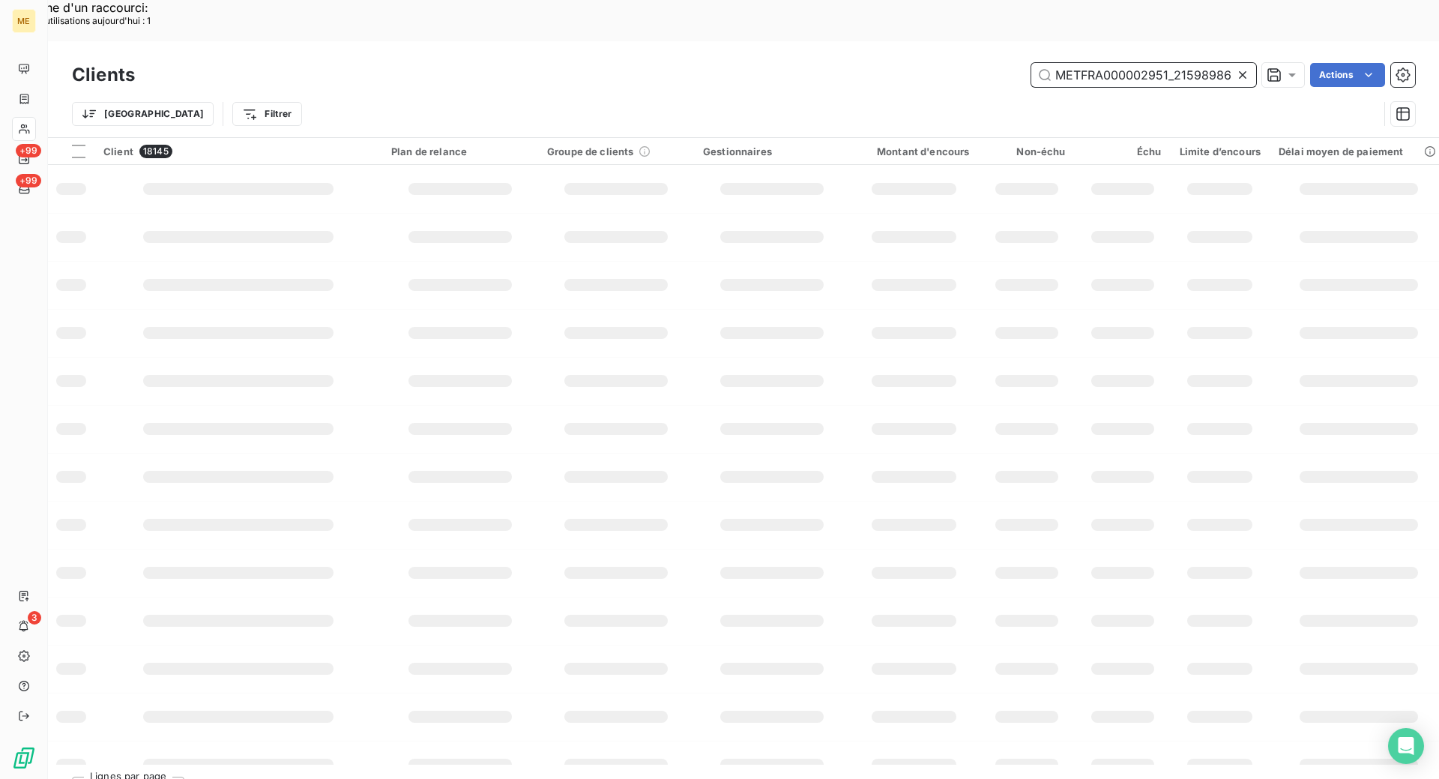
scroll to position [0, 40]
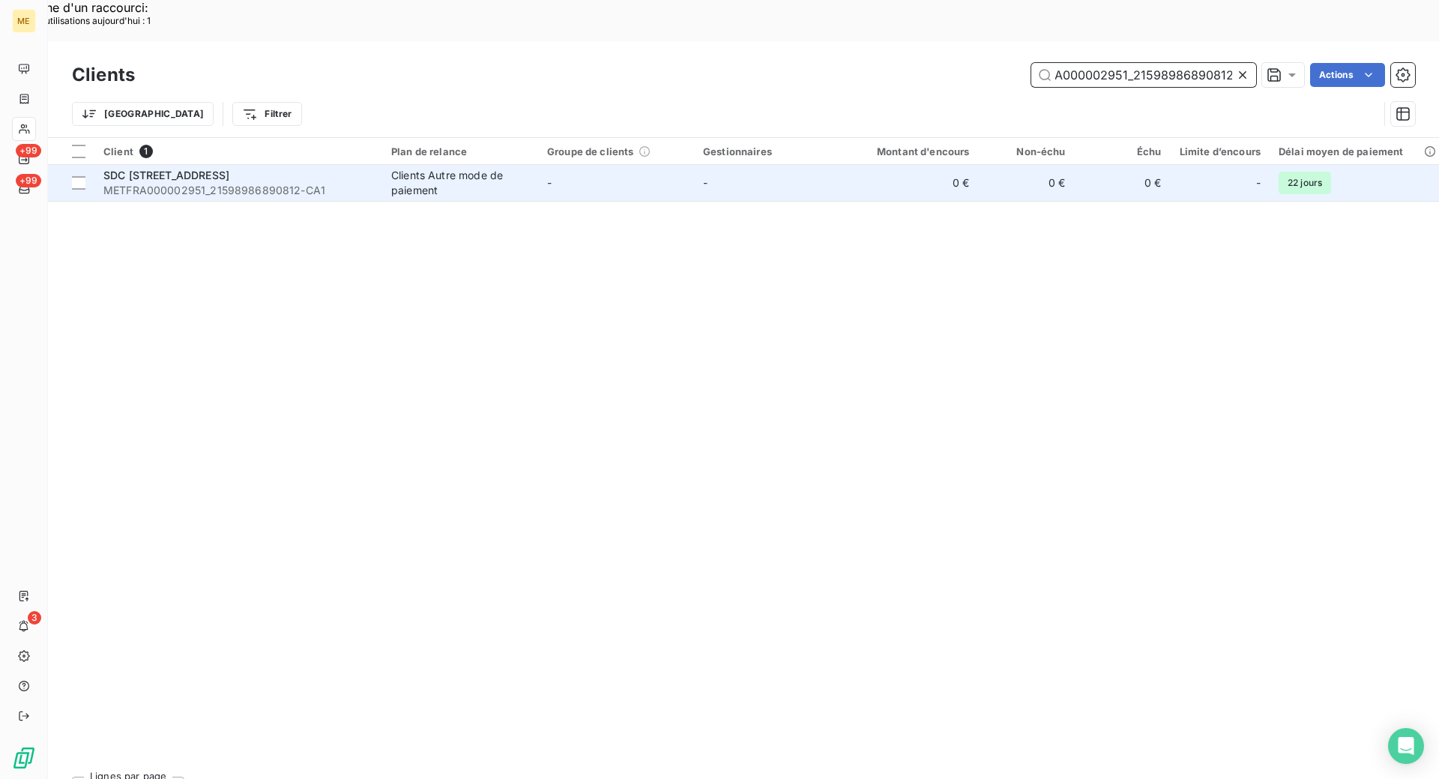
type input "METFRA000002951_21598986890812"
click at [382, 165] on td "Clients Autre mode de paiement" at bounding box center [460, 183] width 156 height 36
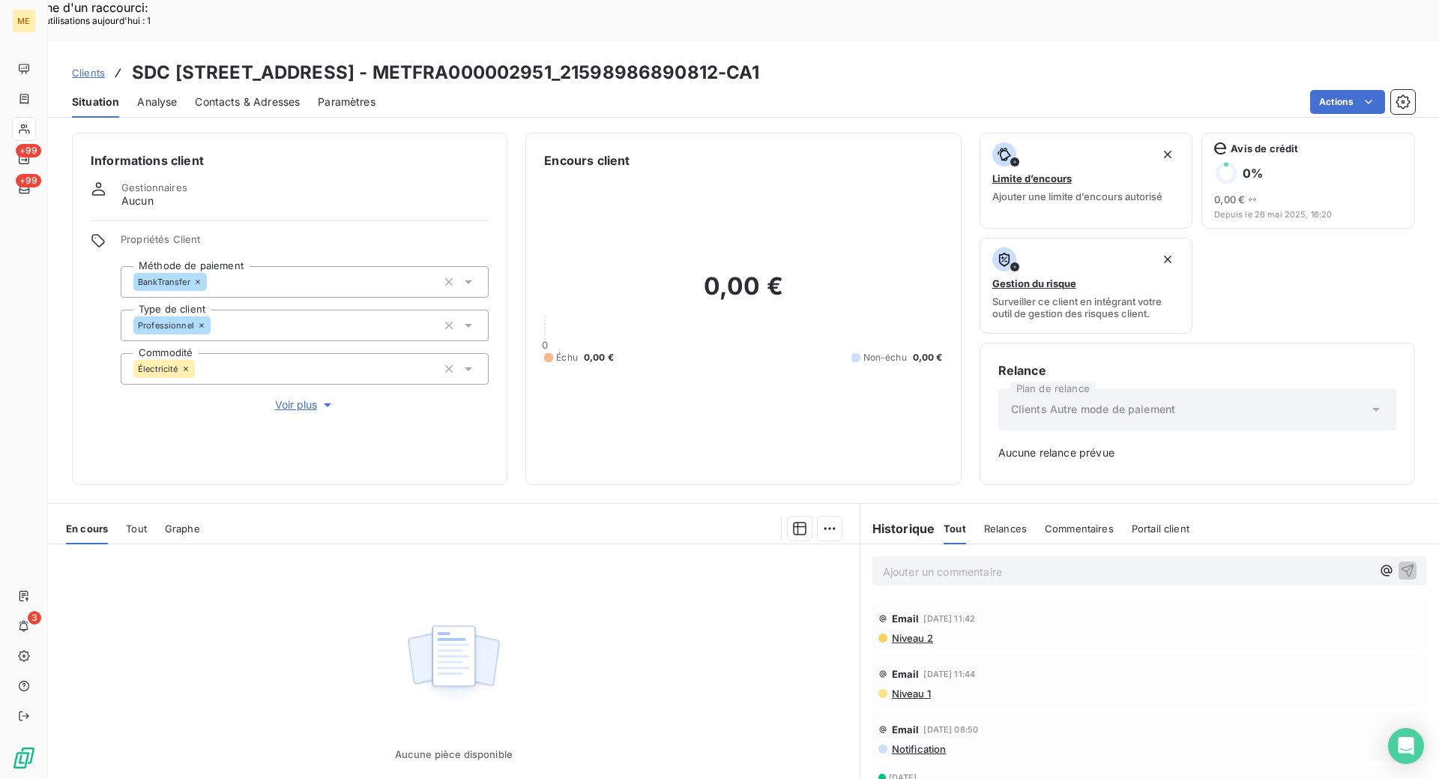
click at [138, 513] on div "Tout" at bounding box center [136, 528] width 21 height 31
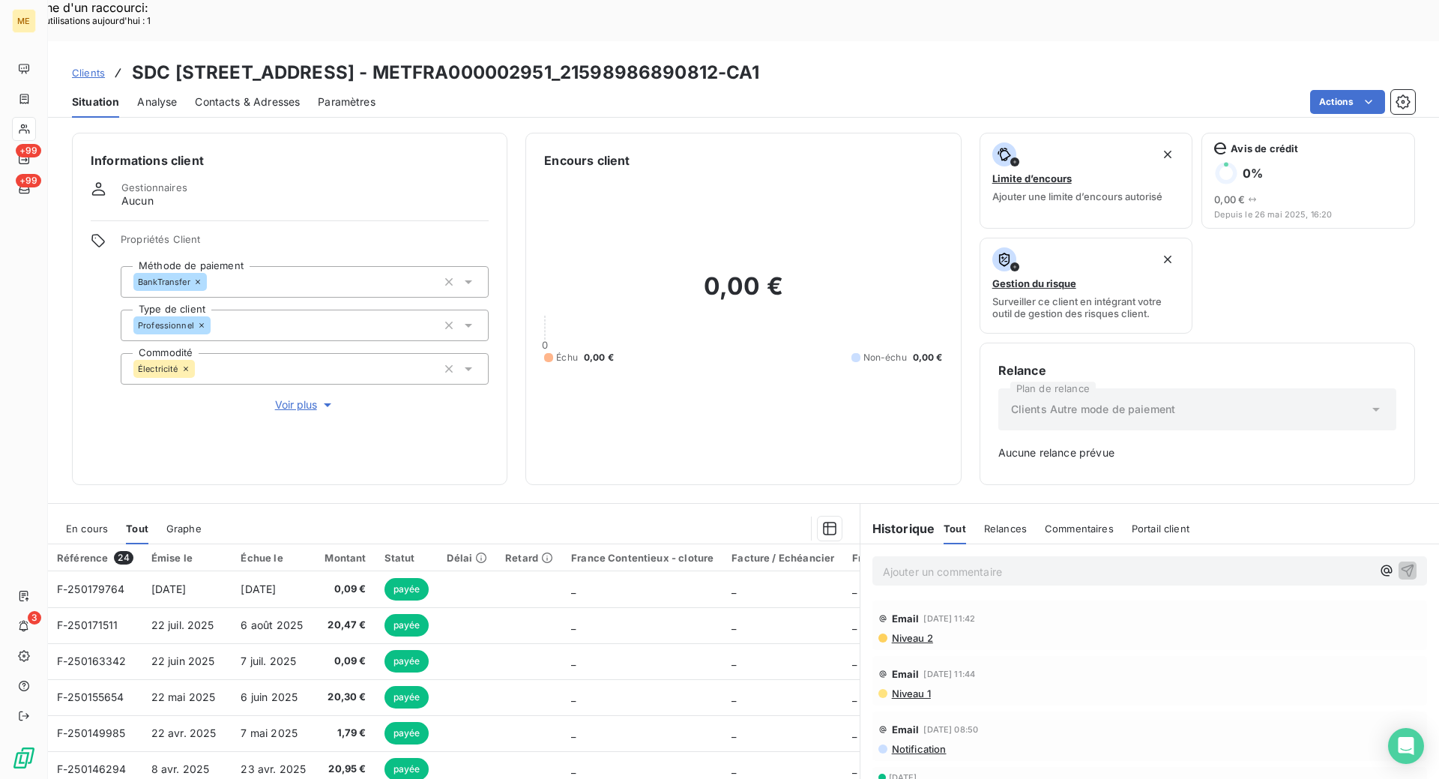
click at [112, 513] on div "En cours Tout Graphe" at bounding box center [454, 528] width 812 height 31
click at [101, 523] on span "En cours" at bounding box center [87, 529] width 42 height 12
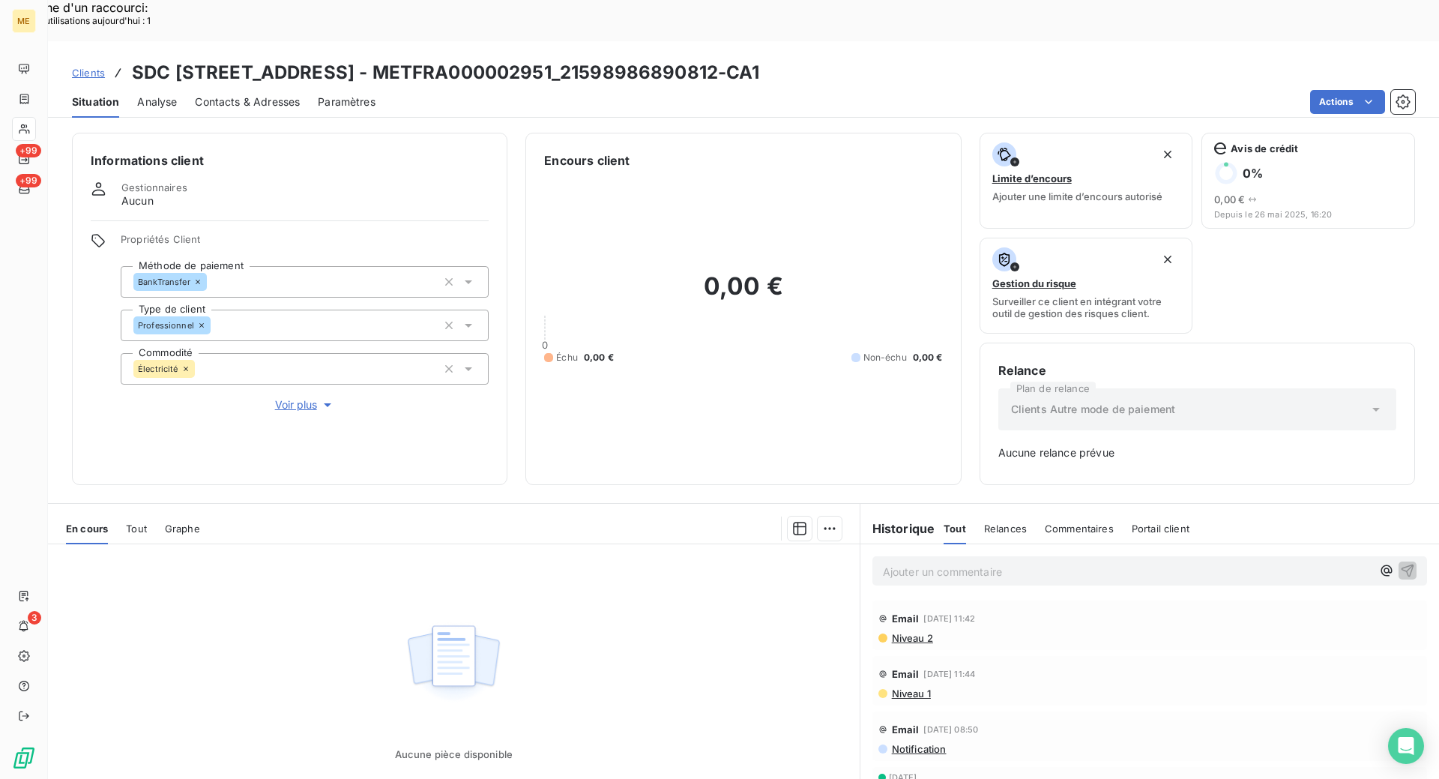
click at [102, 59] on div "Clients SDC [STREET_ADDRESS] - METFRA000002951_21598986890812-CA1" at bounding box center [416, 72] width 688 height 27
click at [101, 67] on span "Clients" at bounding box center [88, 73] width 33 height 12
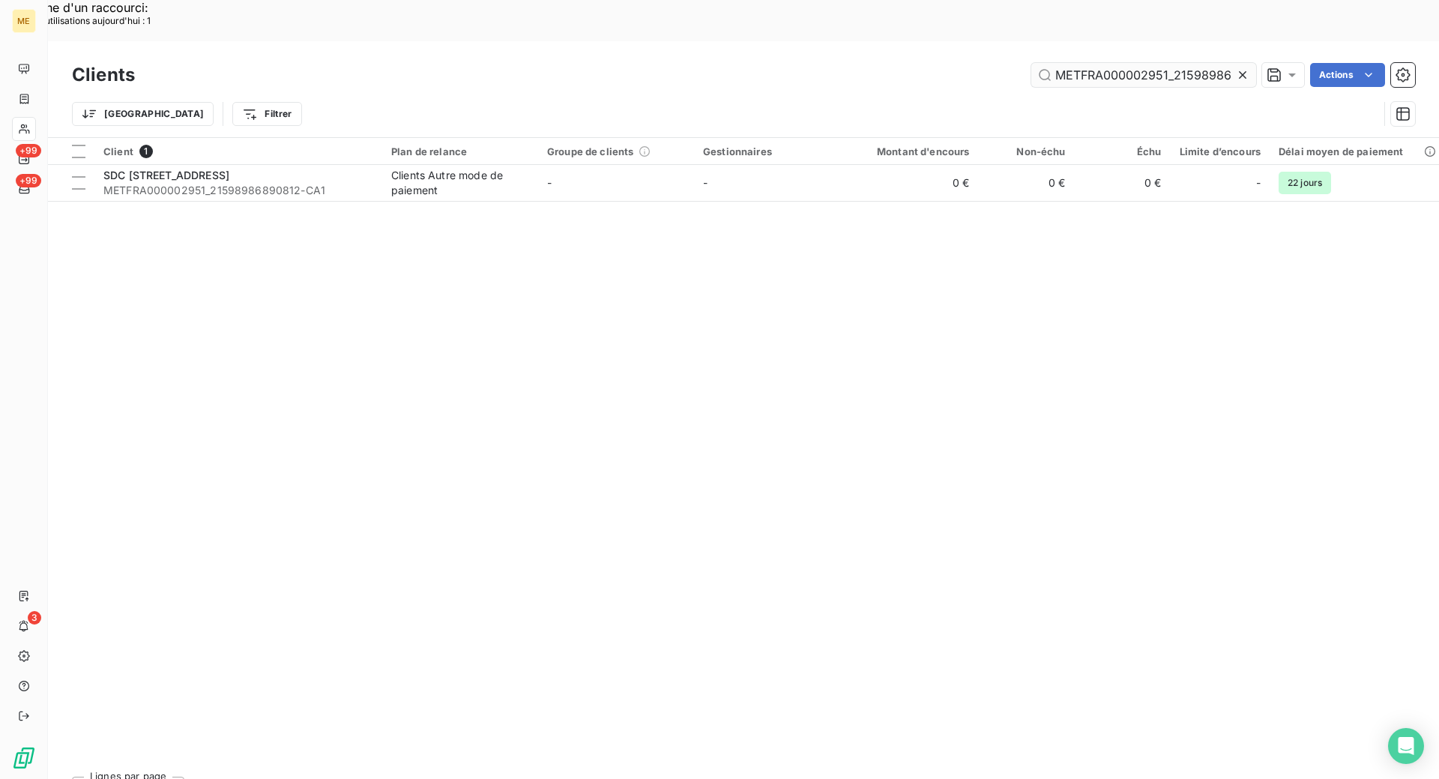
scroll to position [0, 40]
click at [1143, 63] on input "METFRA000002951_21598986890812" at bounding box center [1144, 75] width 225 height 24
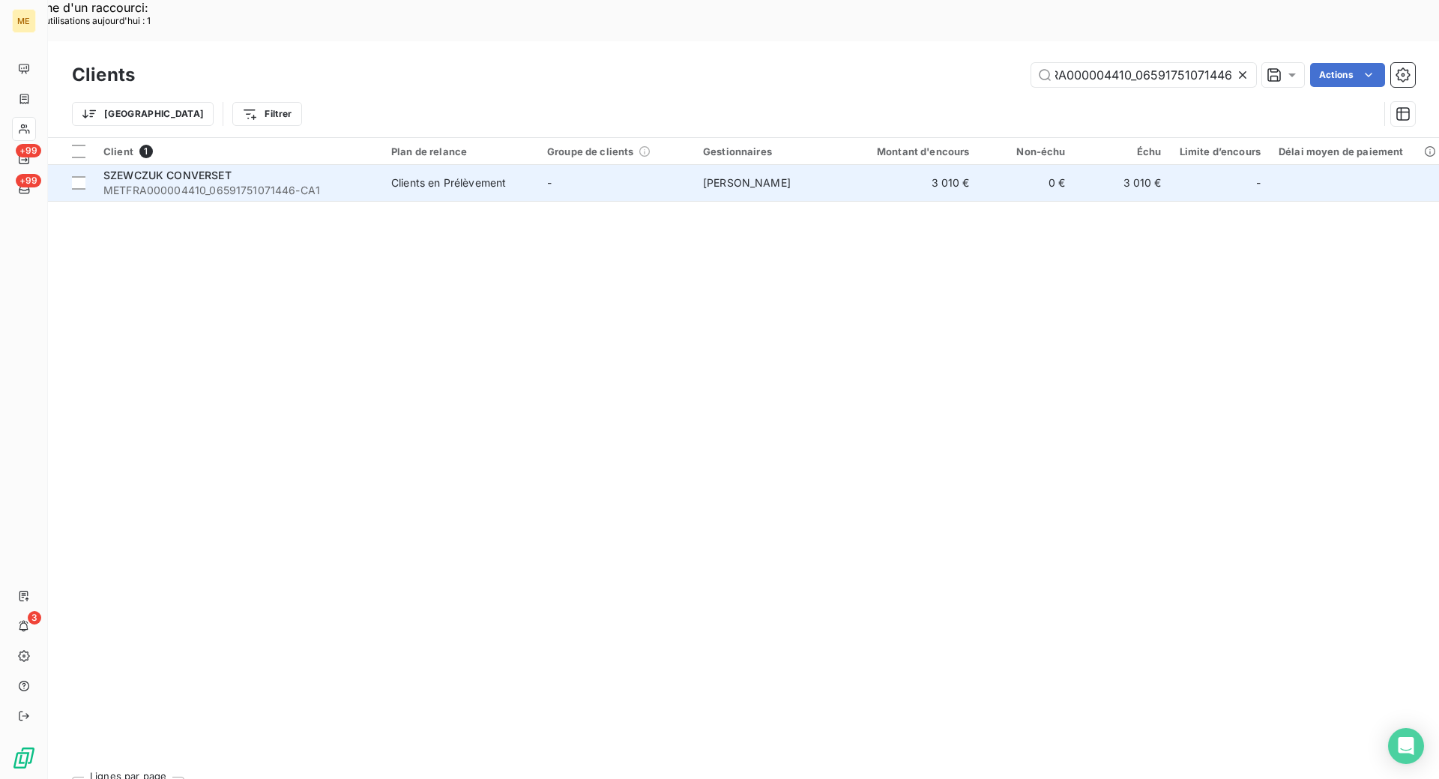
type input "METFRA000004410_06591751071446"
click at [343, 183] on span "METFRA000004410_06591751071446-CA1" at bounding box center [238, 190] width 270 height 15
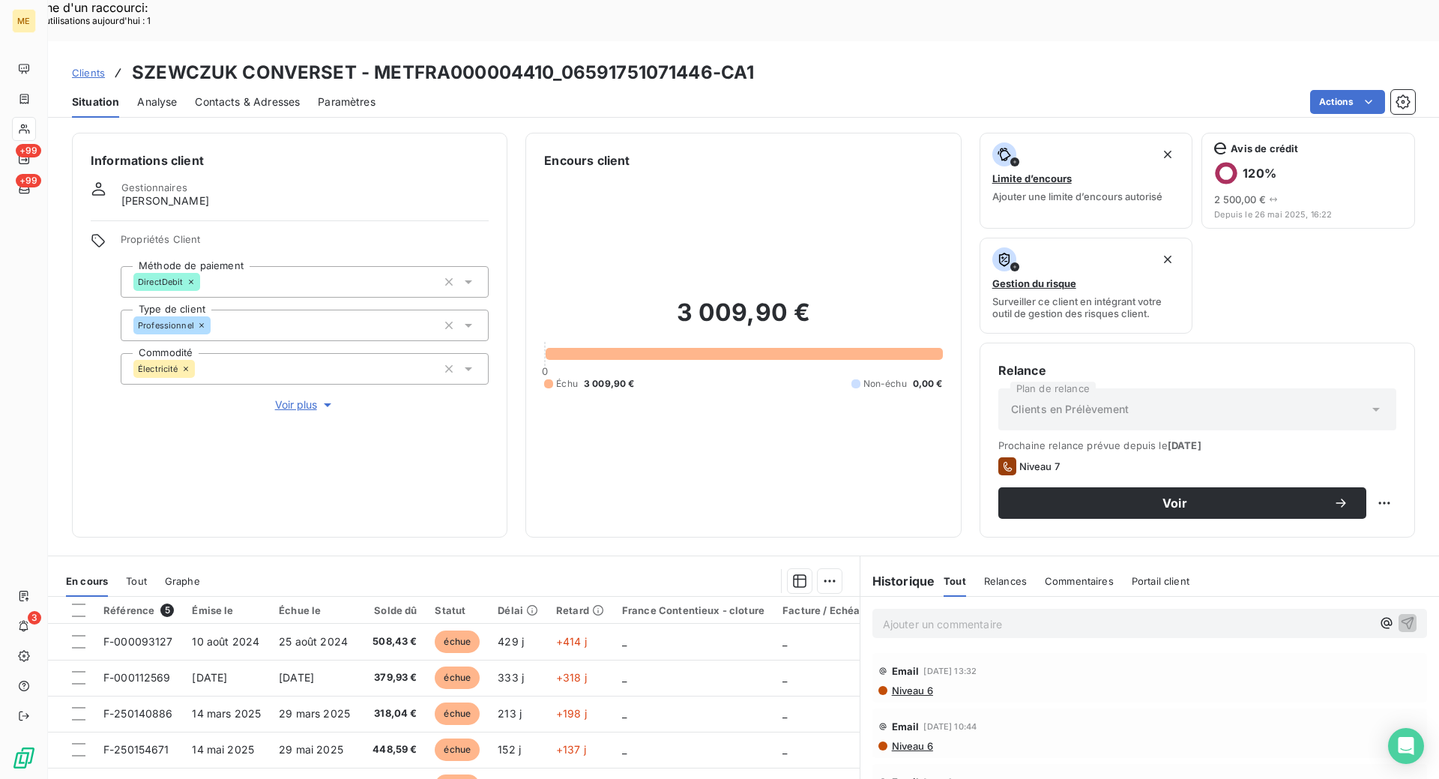
click at [214, 94] on span "Contacts & Adresses" at bounding box center [247, 101] width 105 height 15
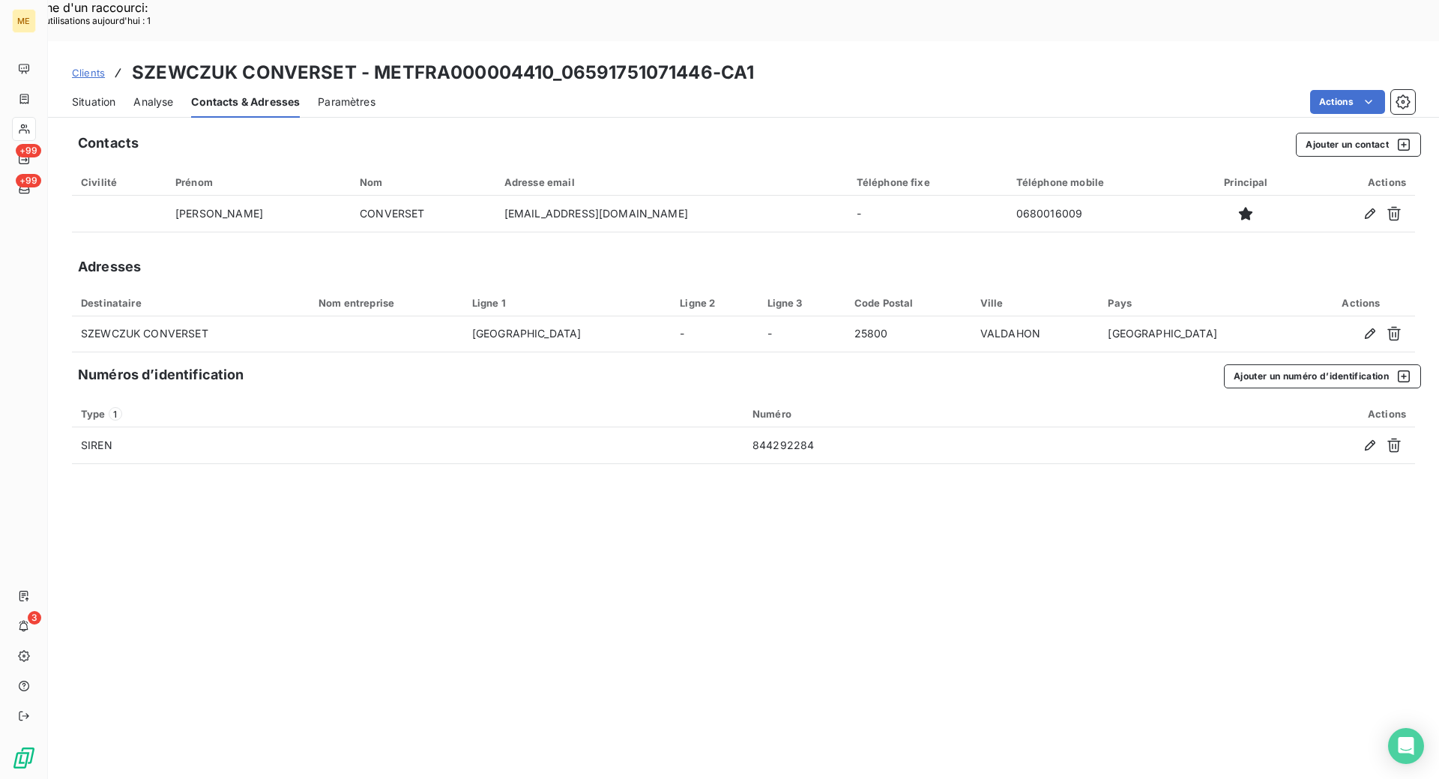
drag, startPoint x: 99, startPoint y: 63, endPoint x: 493, endPoint y: 82, distance: 394.0
click at [99, 94] on span "Situation" at bounding box center [93, 101] width 43 height 15
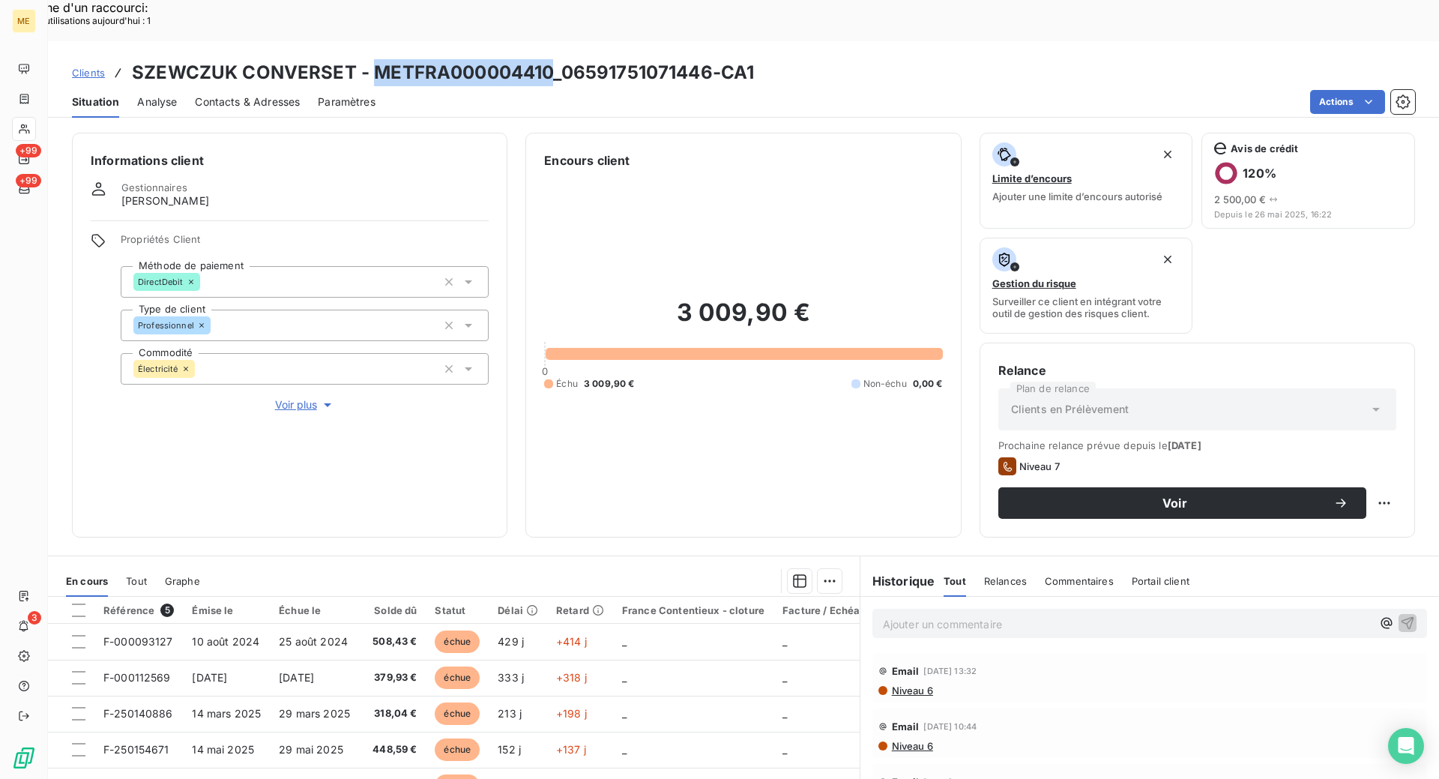
drag, startPoint x: 551, startPoint y: 28, endPoint x: 376, endPoint y: 28, distance: 174.7
click at [376, 59] on h3 "SZEWCZUK CONVERSET - METFRA000004410_06591751071446-CA1" at bounding box center [443, 72] width 622 height 27
copy h3 "METFRA000004410"
click at [517, 482] on div "Informations client Gestionnaires [PERSON_NAME] Propriétés Client Méthode de pa…" at bounding box center [743, 335] width 1391 height 405
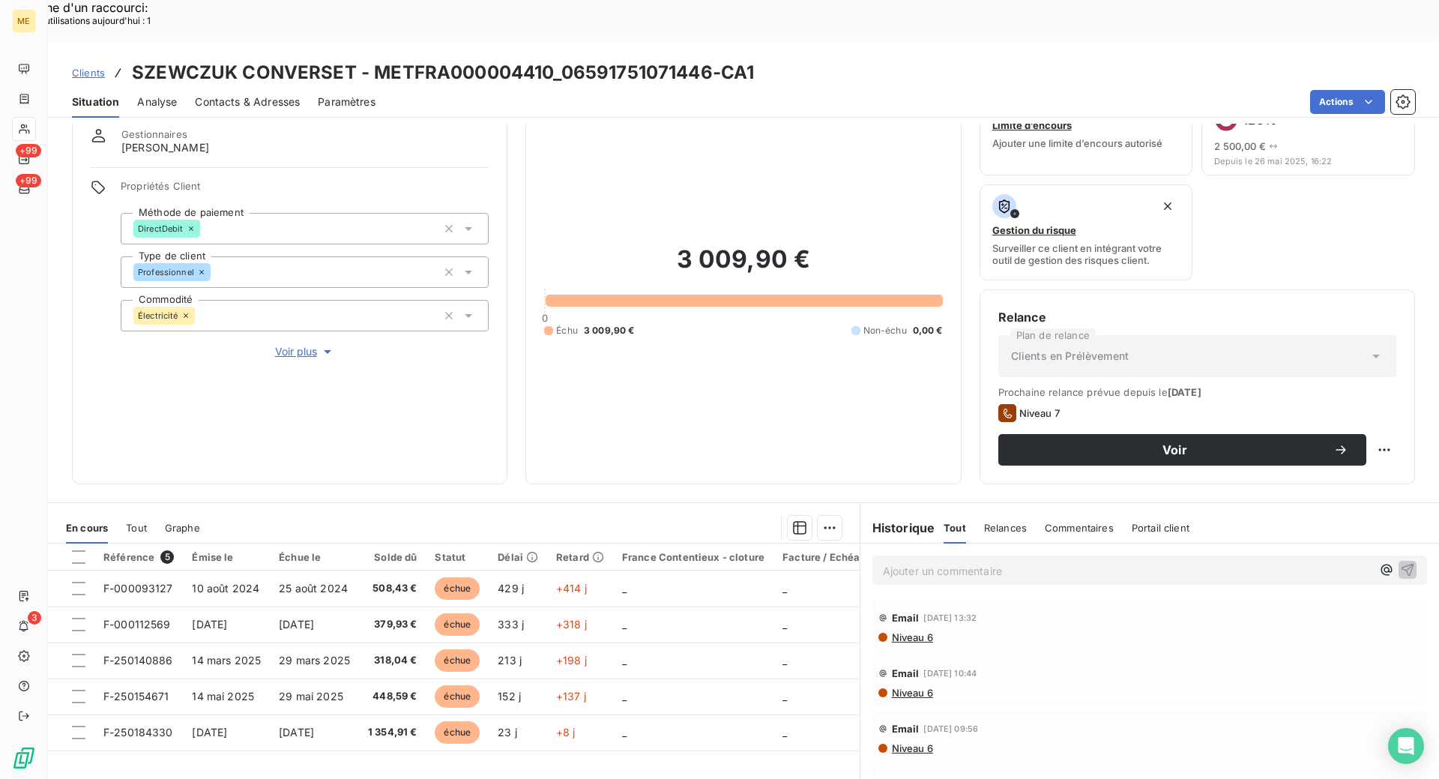
scroll to position [75, 0]
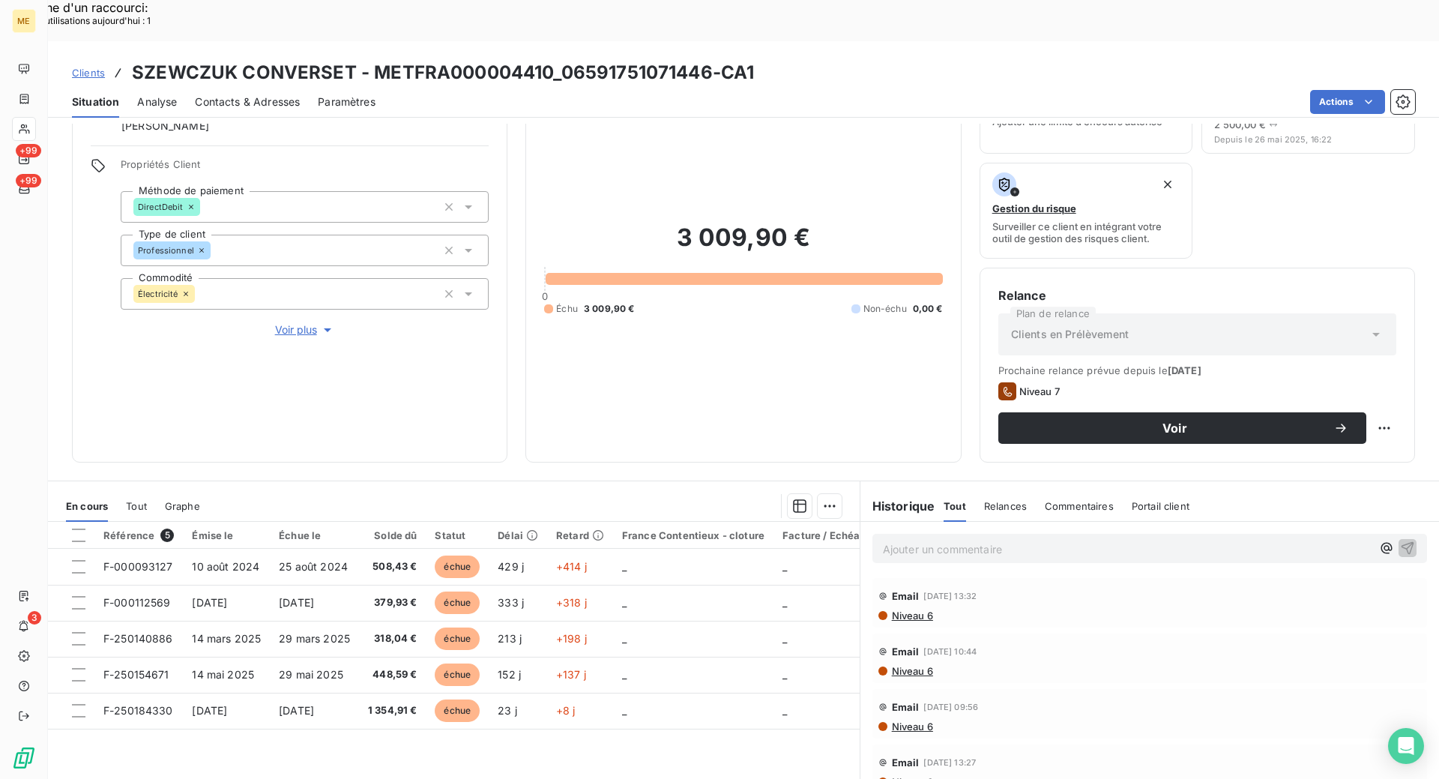
click at [896, 609] on span "Niveau 6" at bounding box center [912, 615] width 43 height 12
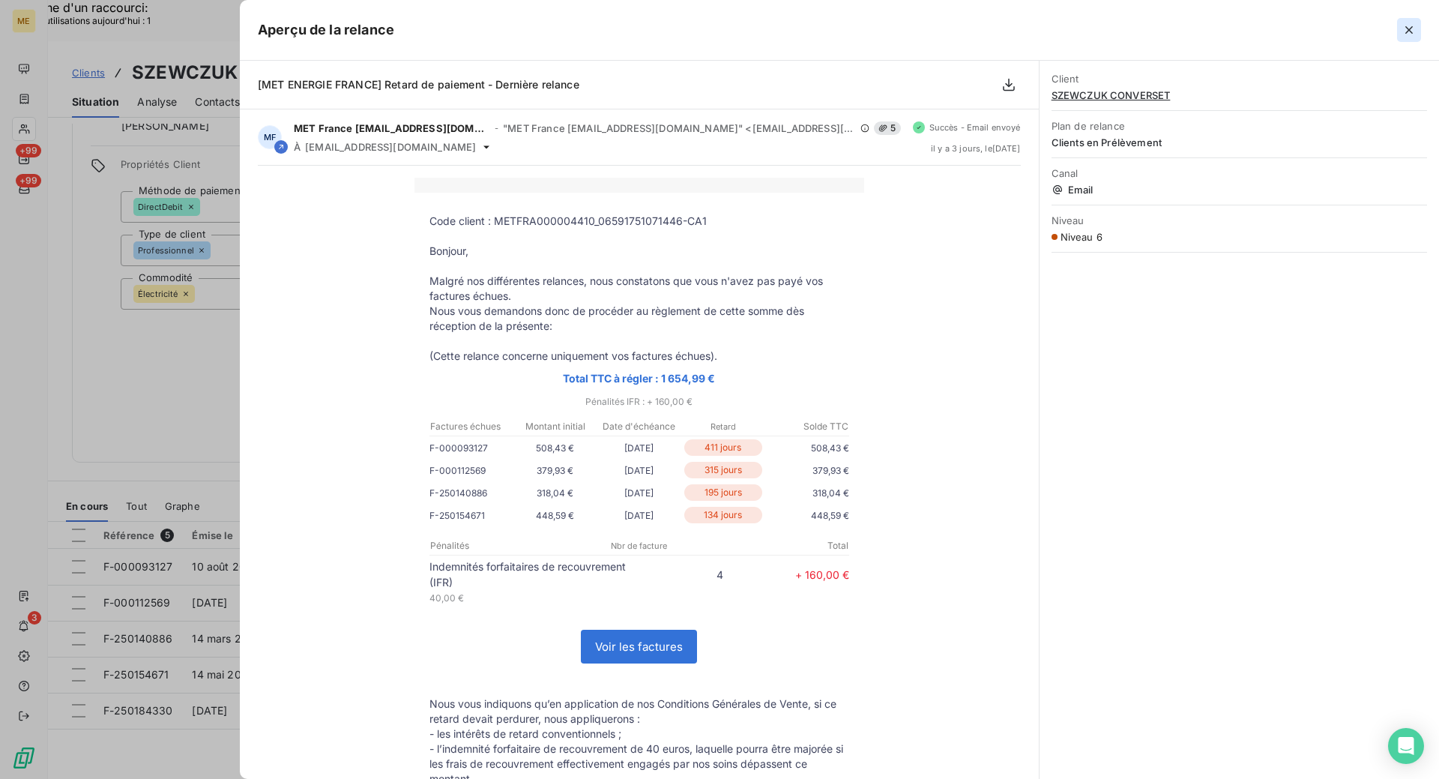
click at [1410, 34] on icon "button" at bounding box center [1409, 29] width 15 height 15
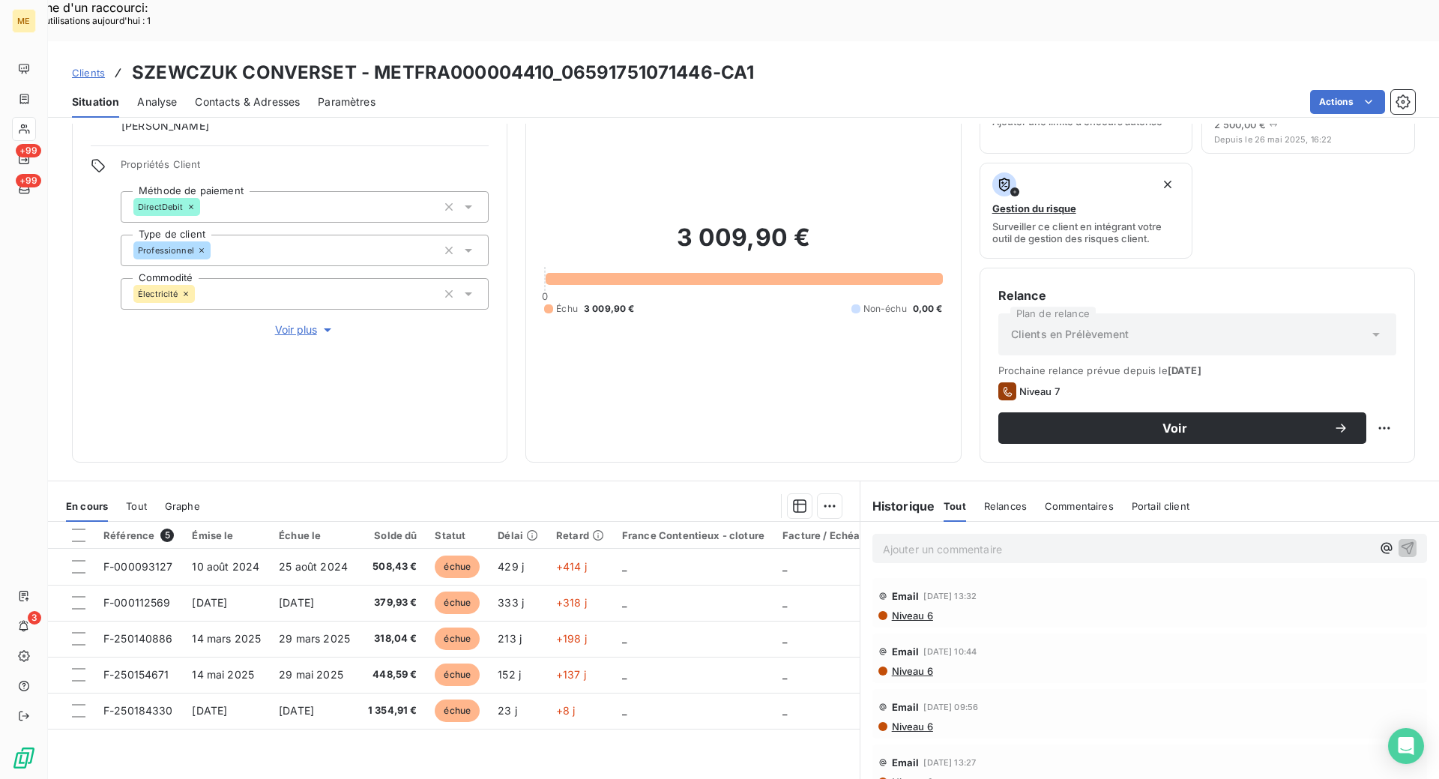
click at [909, 776] on span "Niveau 6" at bounding box center [912, 782] width 43 height 12
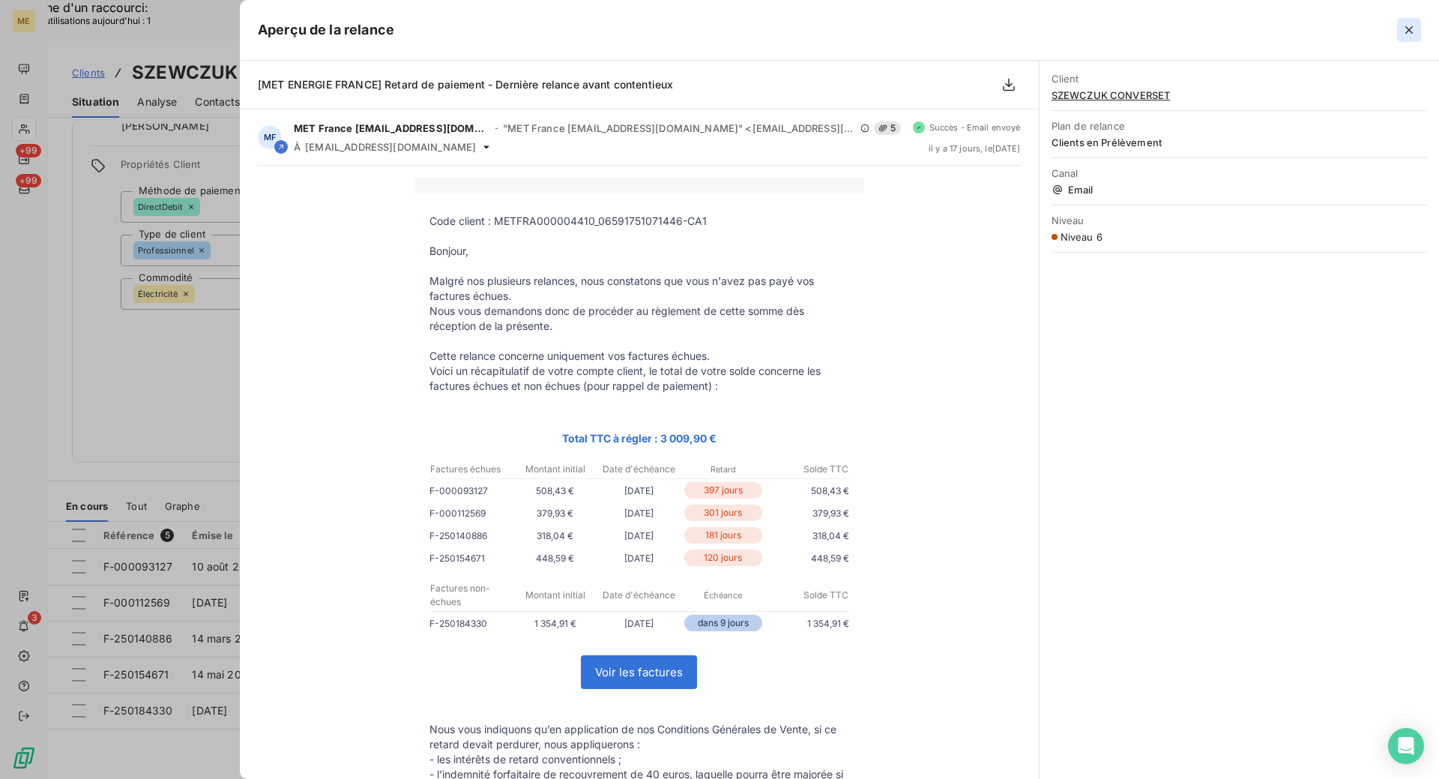
click at [1417, 37] on button "button" at bounding box center [1409, 30] width 24 height 24
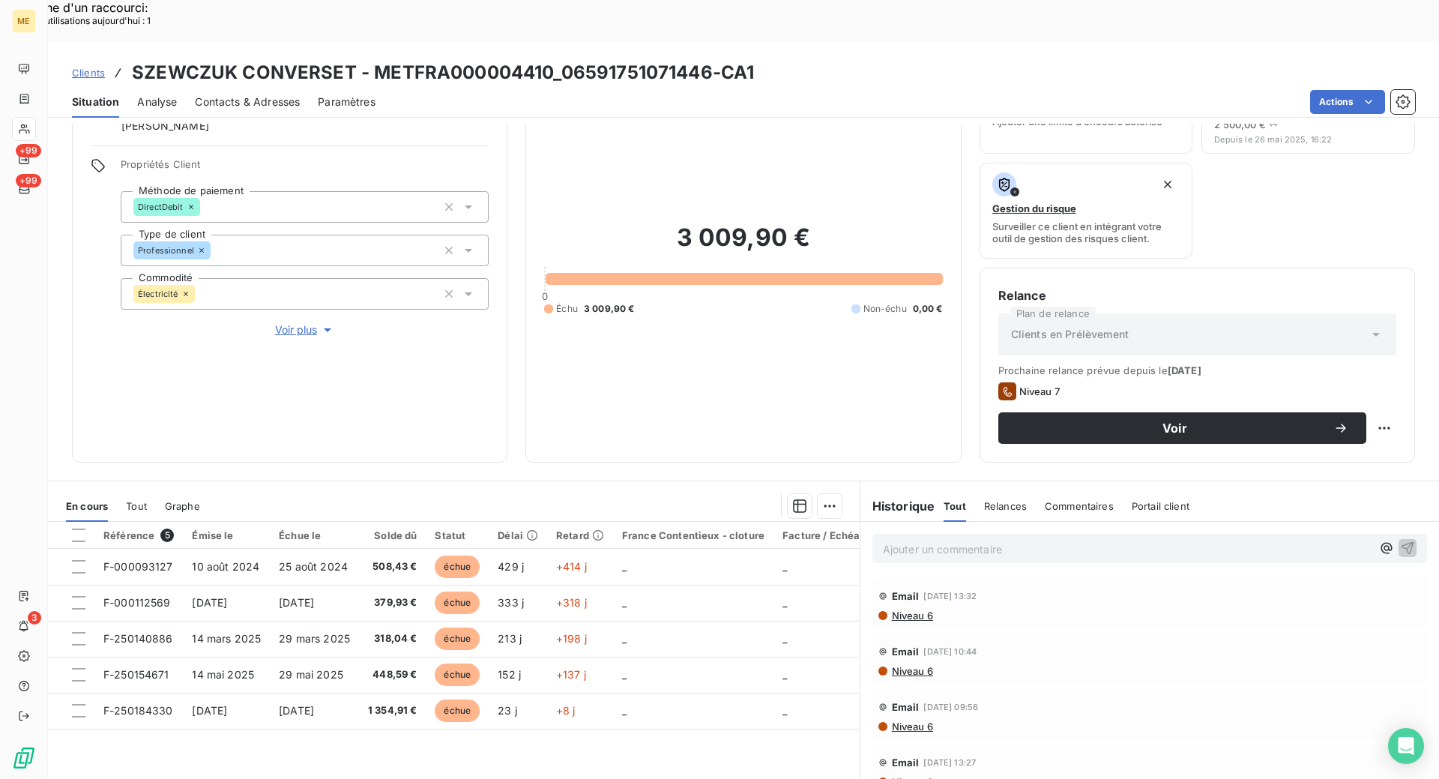
click at [909, 720] on span "Niveau 6" at bounding box center [912, 726] width 43 height 12
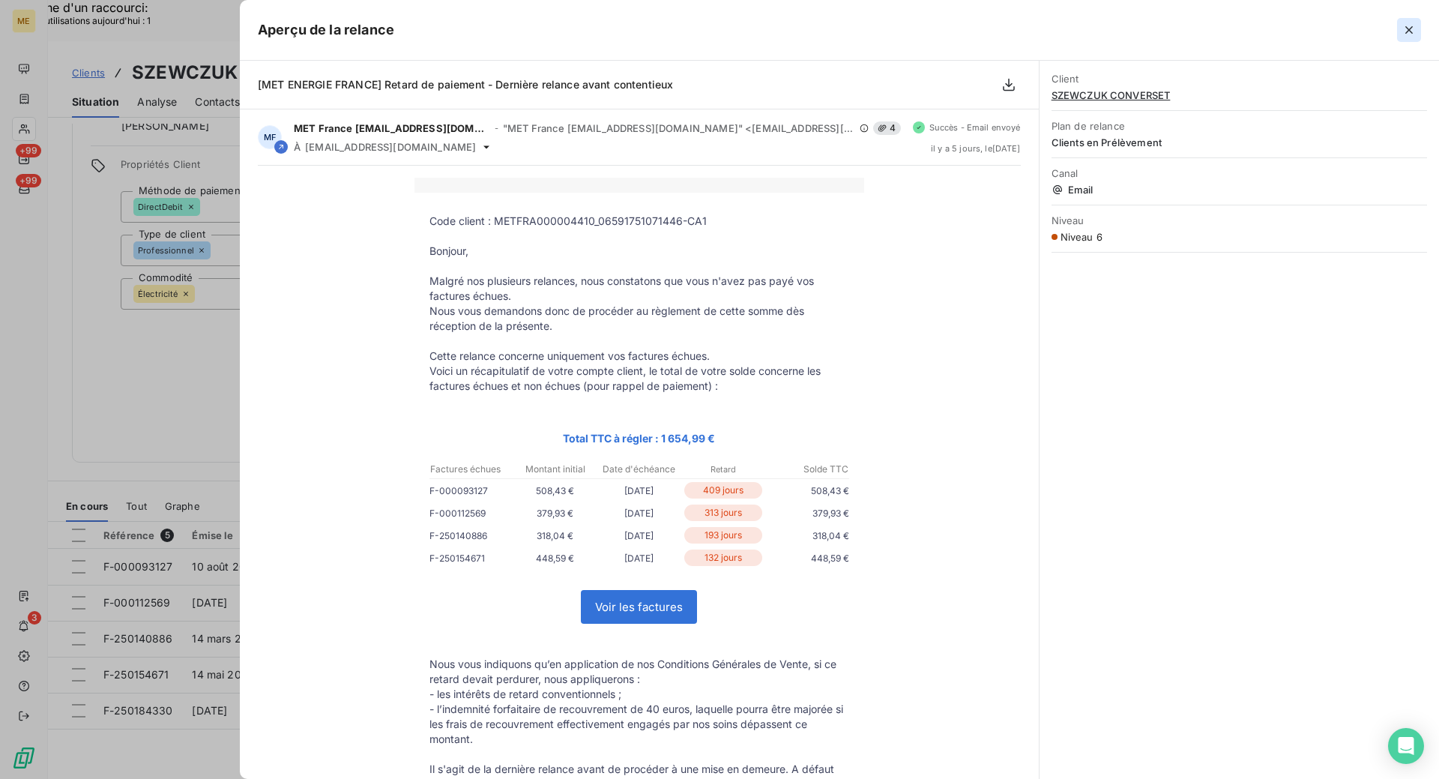
click at [1412, 34] on icon "button" at bounding box center [1409, 29] width 15 height 15
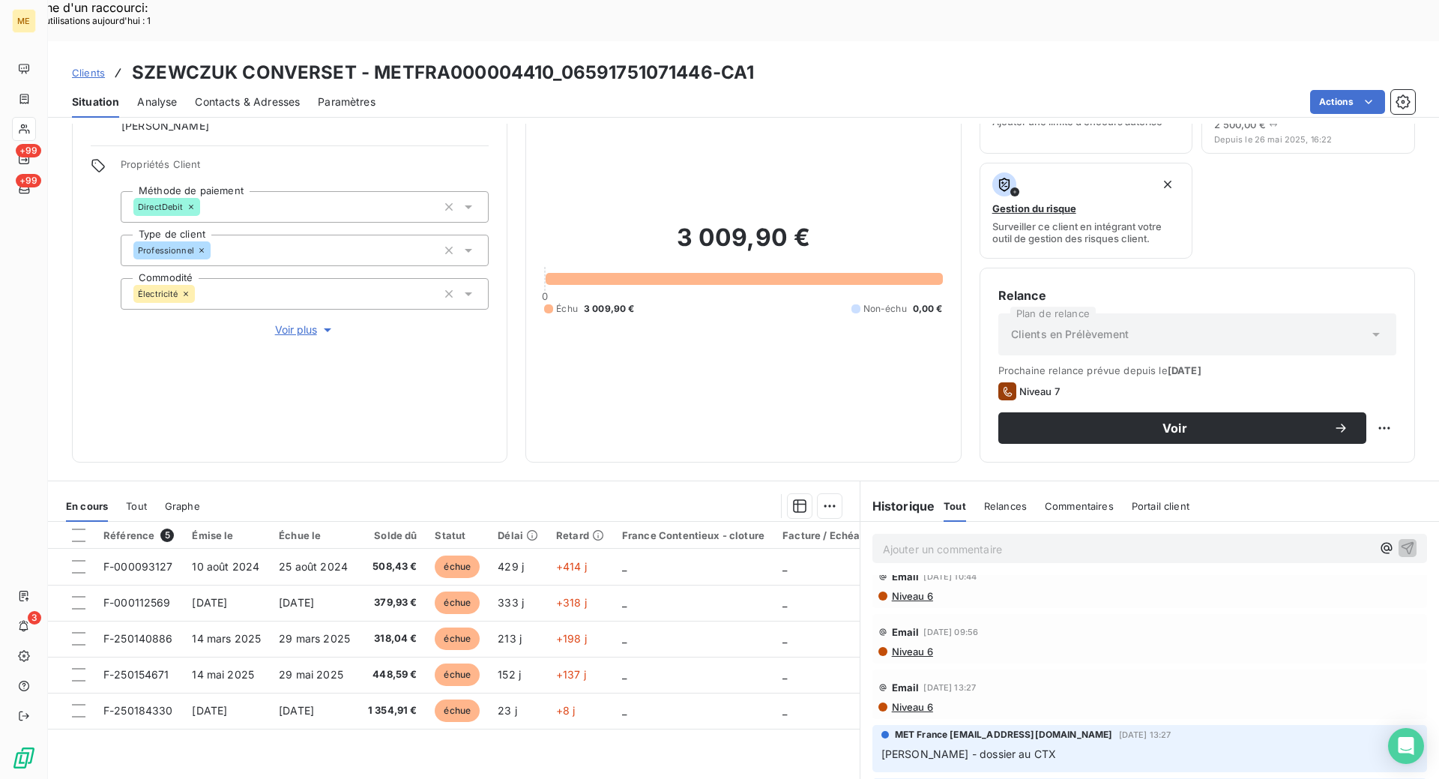
scroll to position [0, 0]
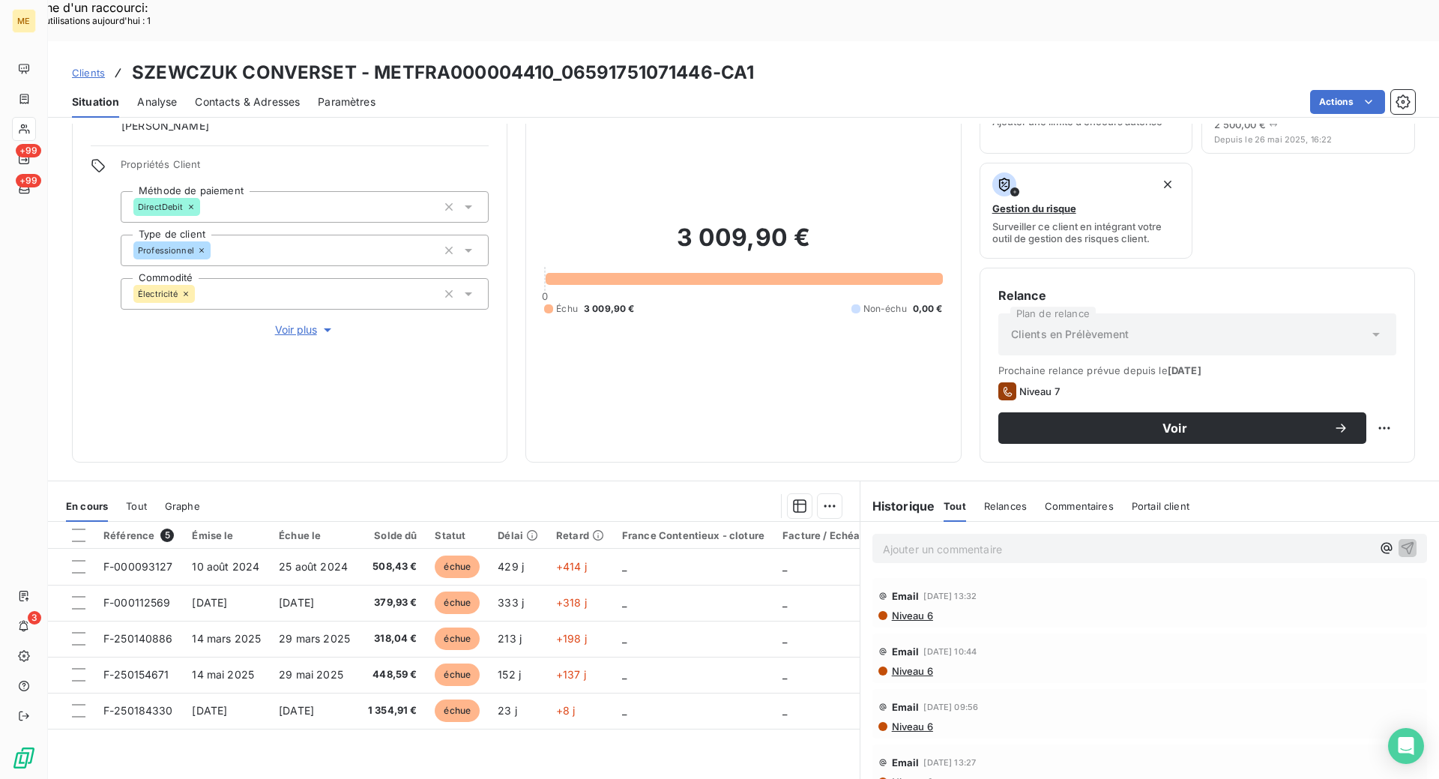
click at [90, 67] on span "Clients" at bounding box center [88, 73] width 33 height 12
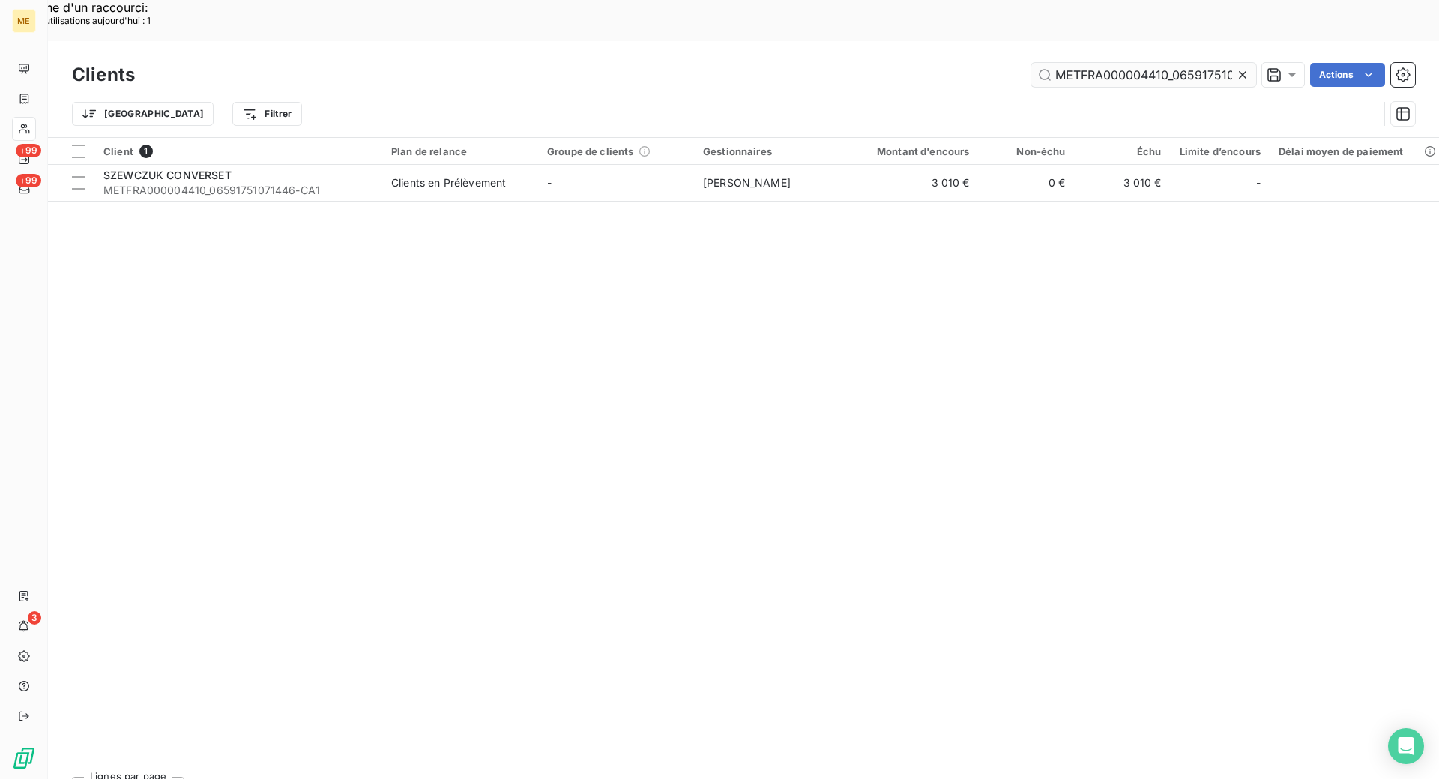
scroll to position [0, 37]
click at [1106, 63] on input "METFRA000004410_06591751071446" at bounding box center [1144, 75] width 225 height 24
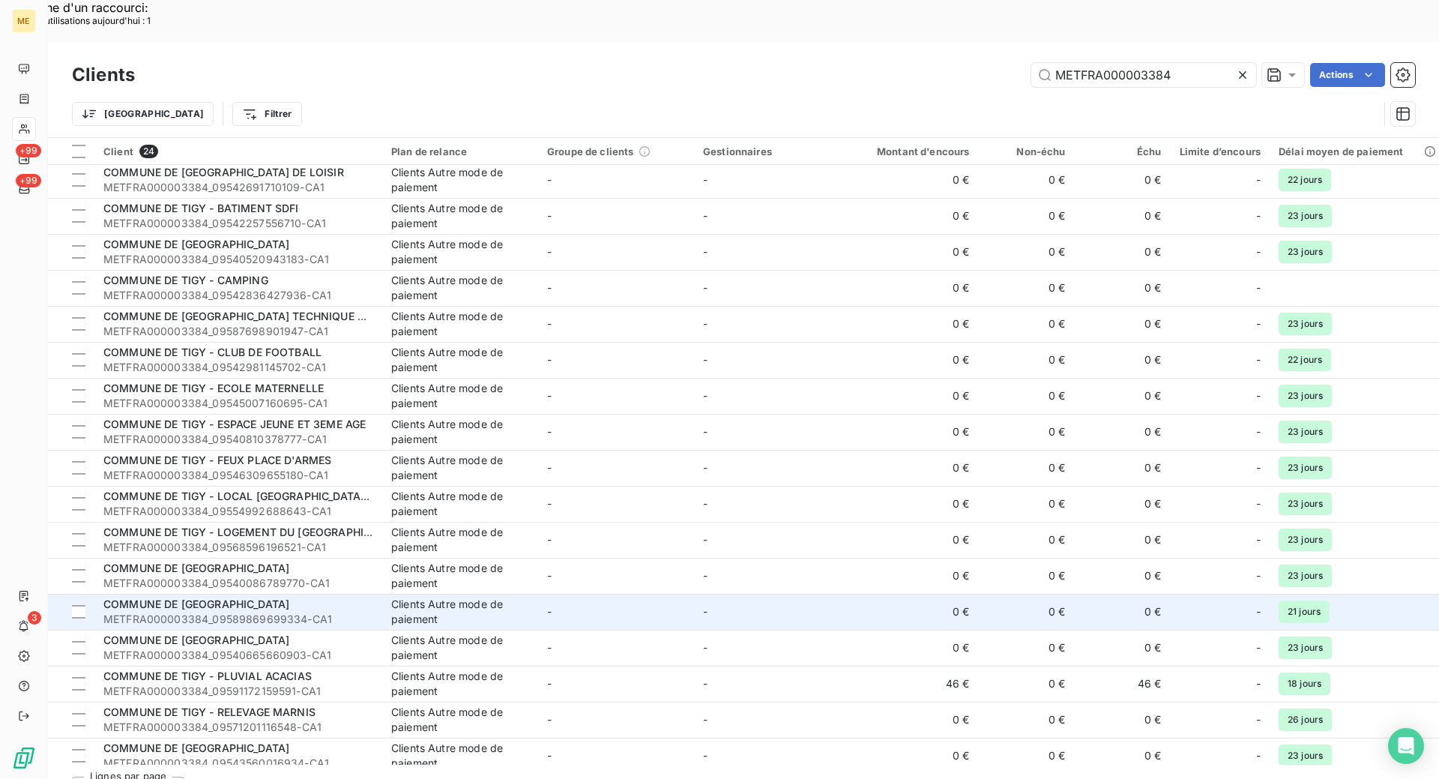
scroll to position [225, 0]
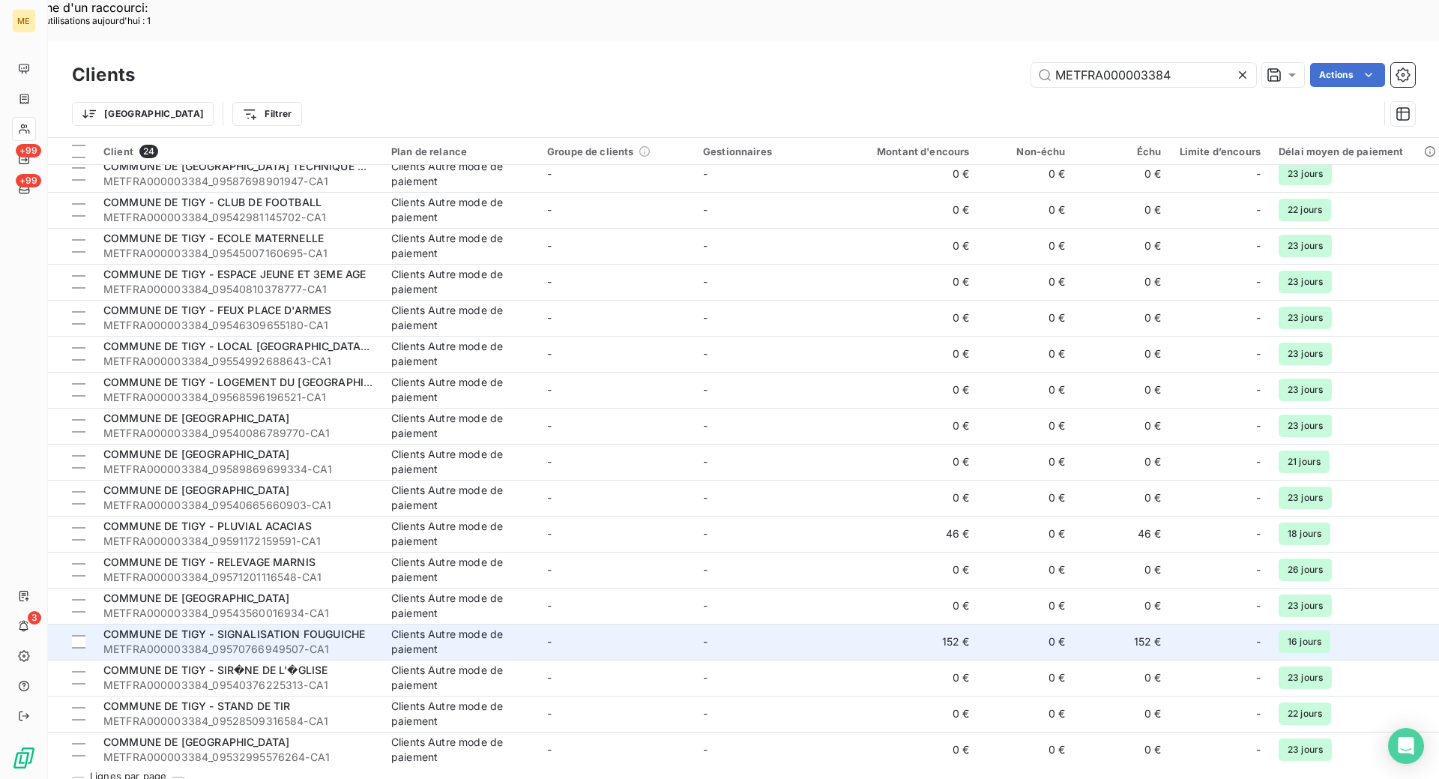
type input "METFRA000003384"
click at [313, 627] on span "COMMUNE DE TIGY - SIGNALISATION FOUGUICHE" at bounding box center [234, 633] width 262 height 13
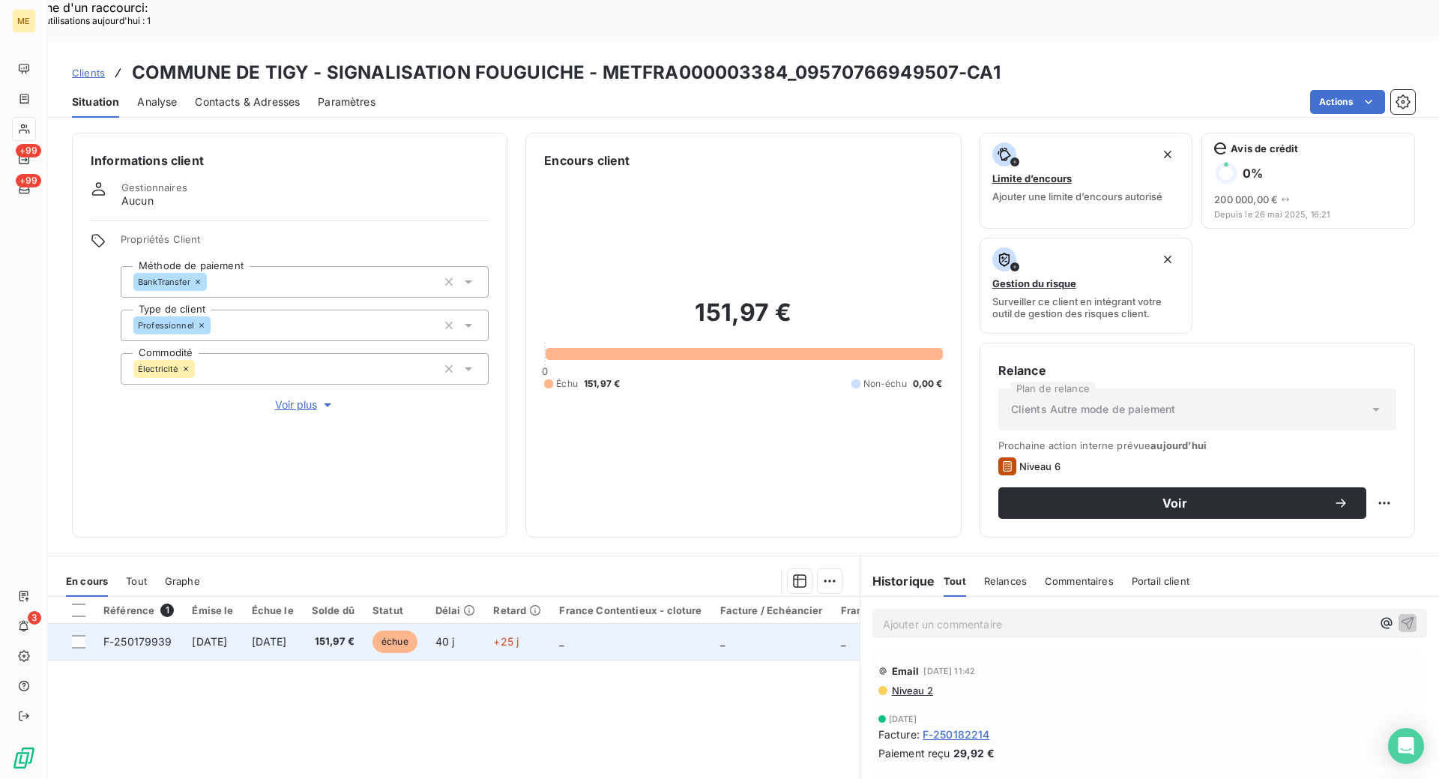
click at [146, 635] on span "F-250179939" at bounding box center [137, 641] width 69 height 13
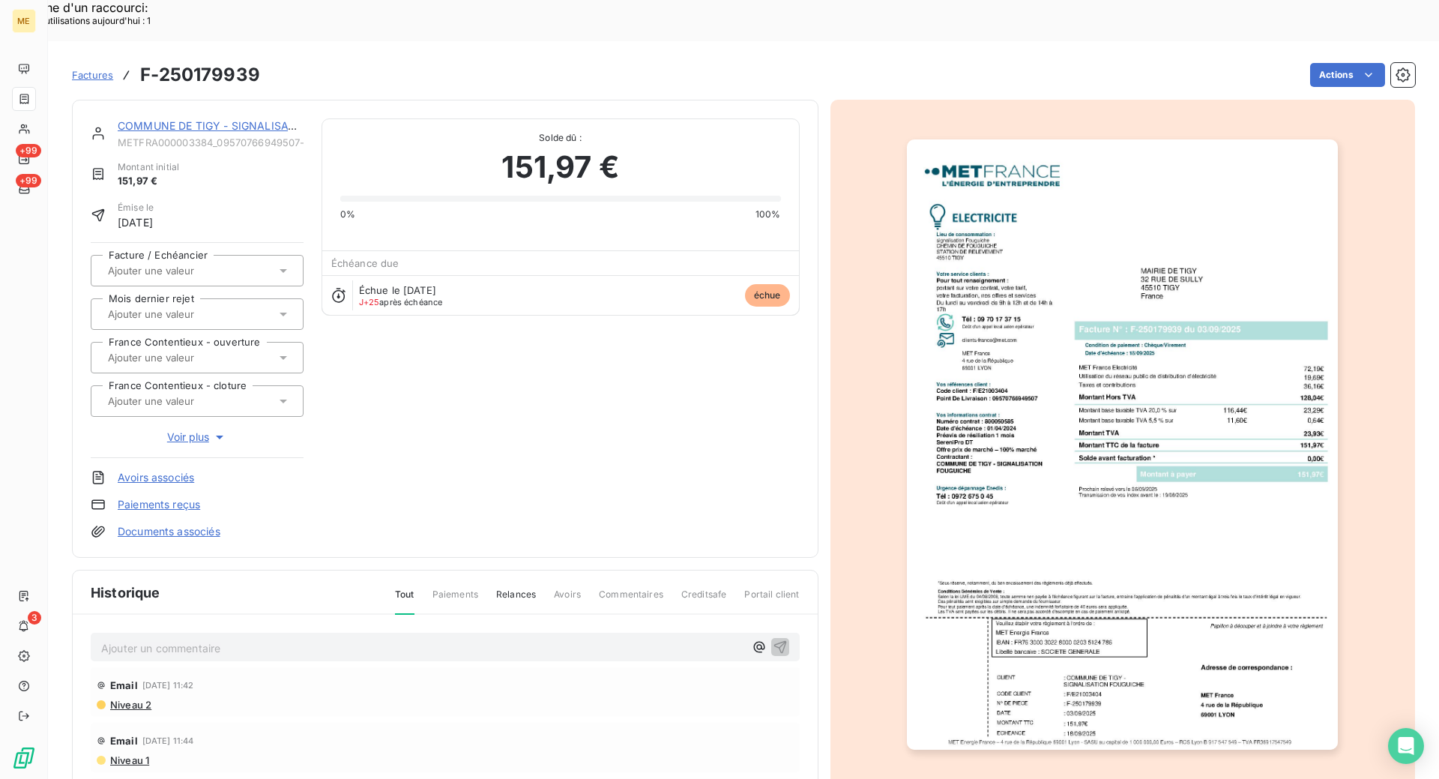
click at [210, 119] on link "COMMUNE DE TIGY - SIGNALISATION FOUGUICHE" at bounding box center [249, 125] width 262 height 13
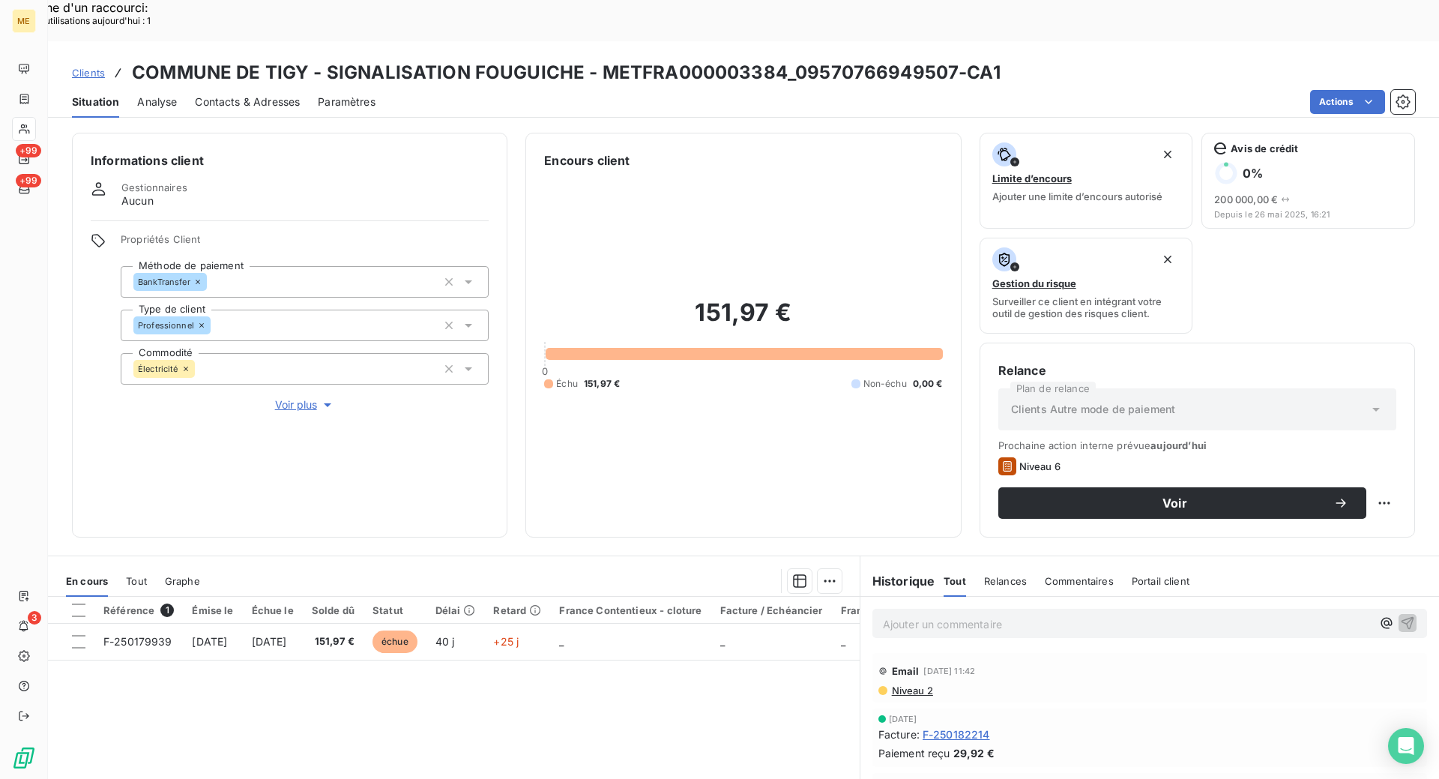
click at [139, 575] on span "Tout" at bounding box center [136, 581] width 21 height 12
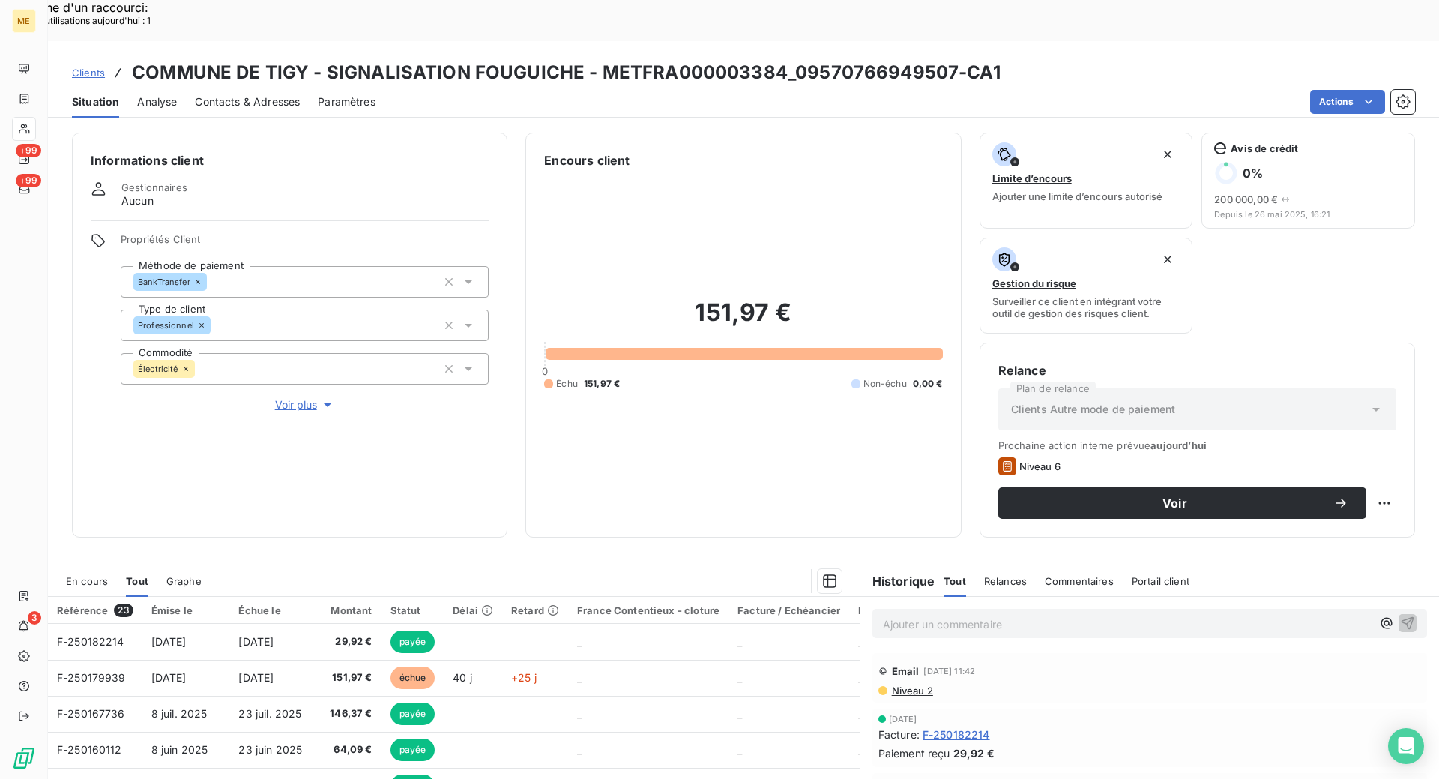
click at [90, 575] on span "En cours" at bounding box center [87, 581] width 42 height 12
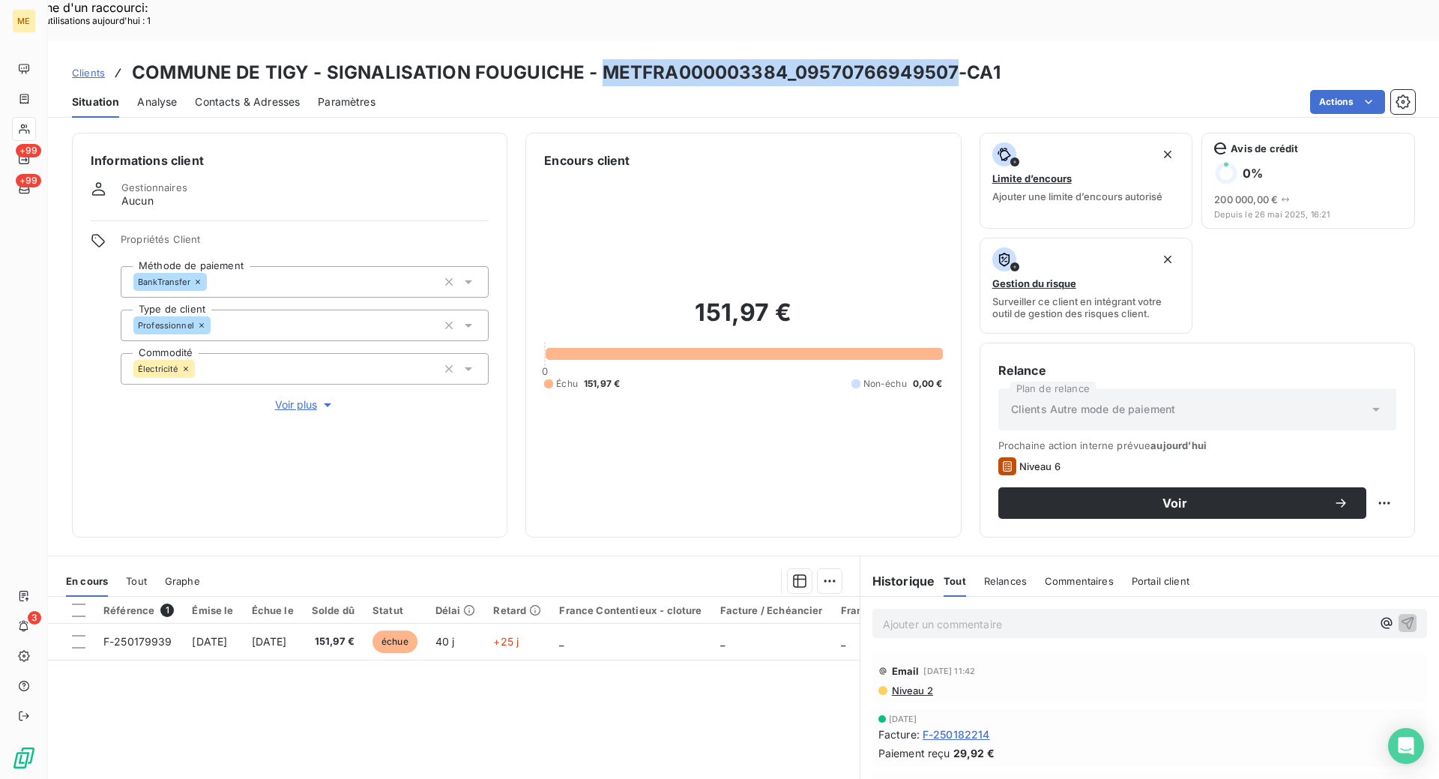
drag, startPoint x: 949, startPoint y: 30, endPoint x: 603, endPoint y: 31, distance: 346.4
click at [603, 59] on h3 "COMMUNE DE TIGY - SIGNALISATION FOUGUICHE - METFRA000003384_09570766949507-CA1" at bounding box center [566, 72] width 869 height 27
copy h3 "METFRA000003384_09570766949507"
click at [88, 67] on span "Clients" at bounding box center [88, 73] width 33 height 12
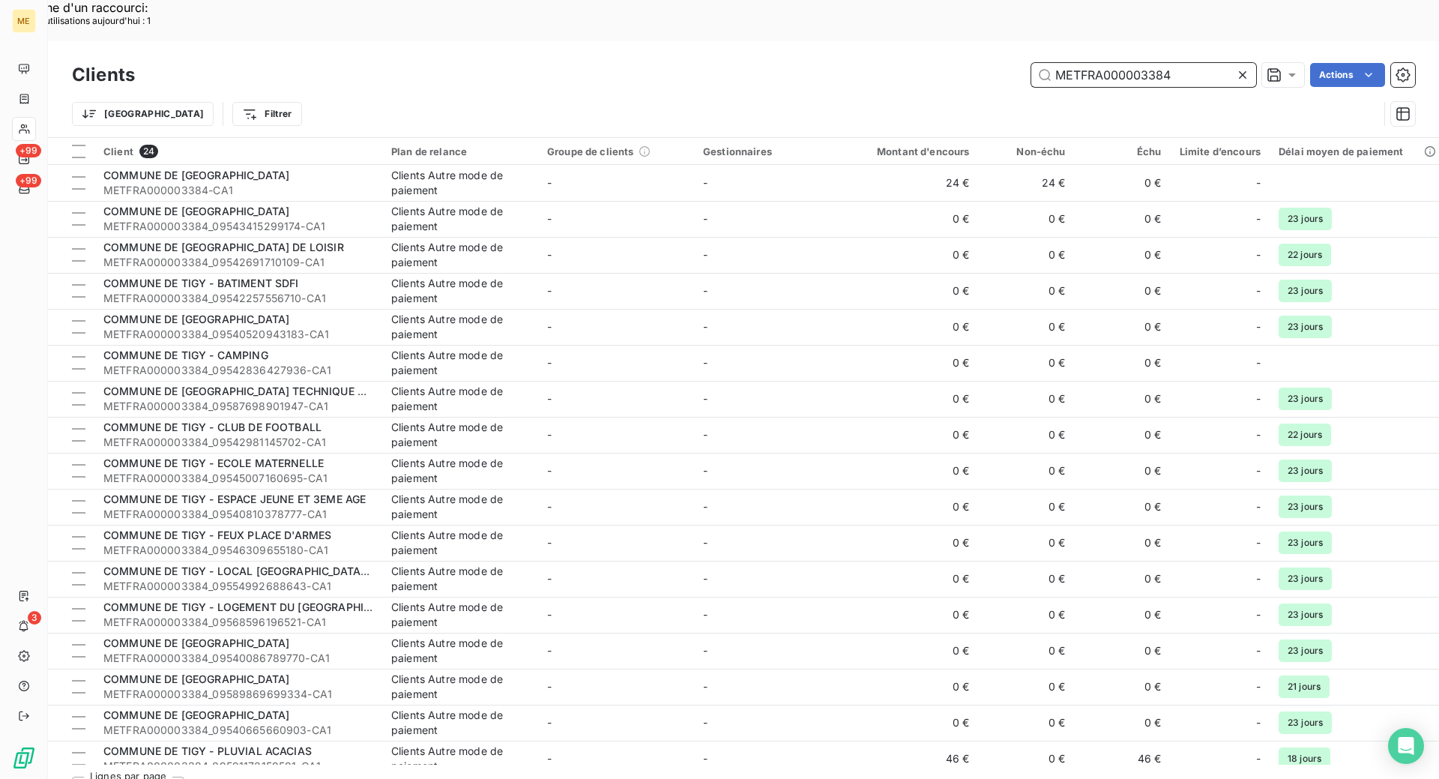
click at [1154, 63] on input "METFRA000003384" at bounding box center [1144, 75] width 225 height 24
paste input "2687_19826049127005"
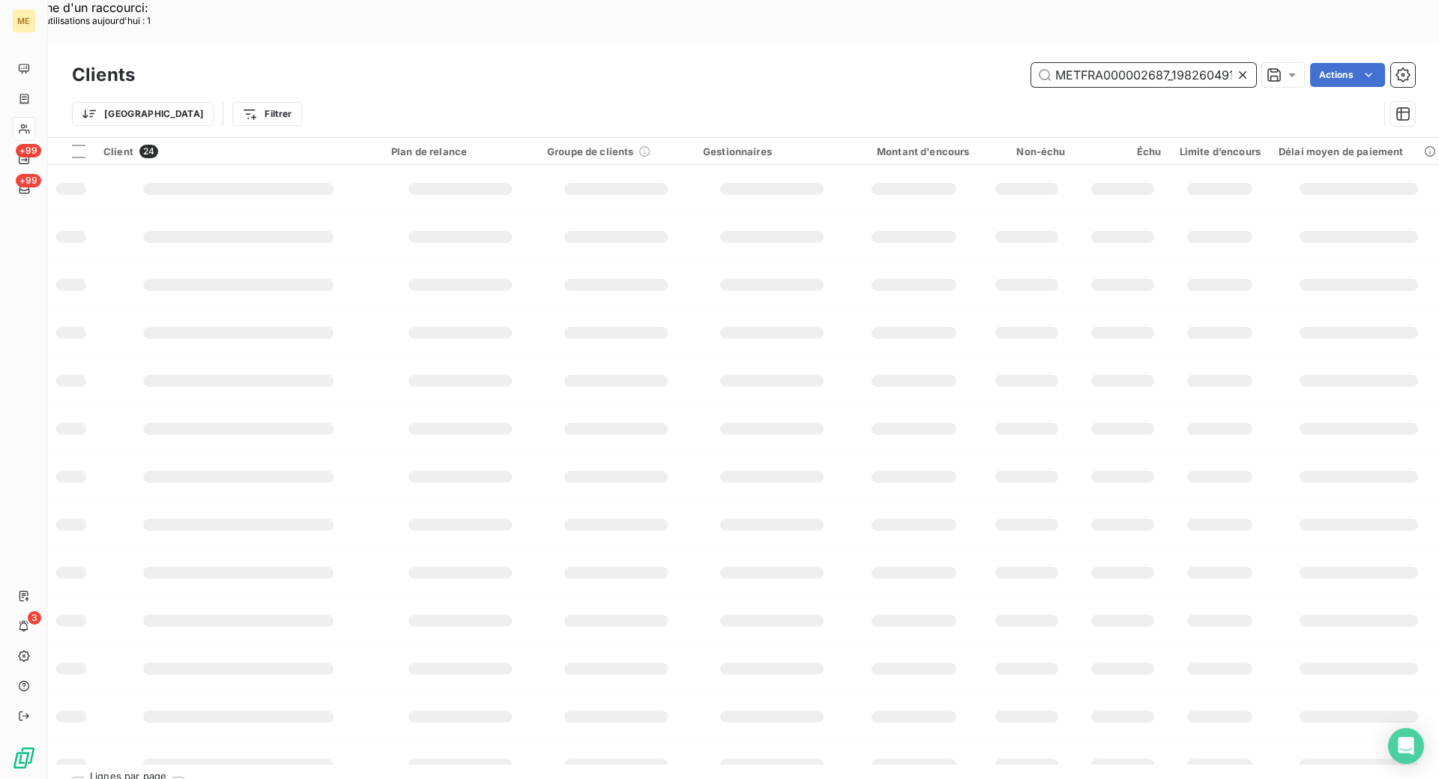
scroll to position [0, 39]
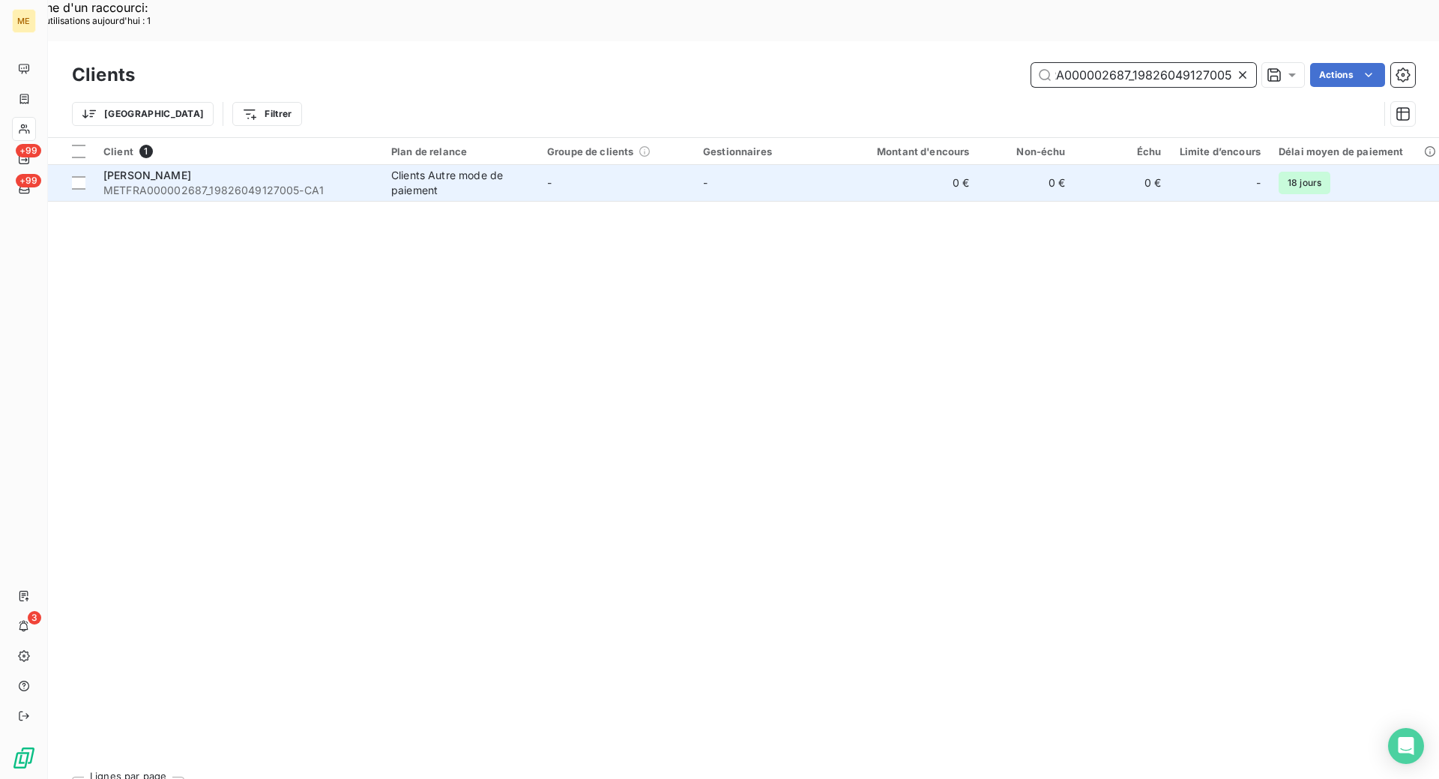
type input "METFRA000002687_19826049127005"
click at [213, 183] on span "METFRA000002687_19826049127005-CA1" at bounding box center [238, 190] width 270 height 15
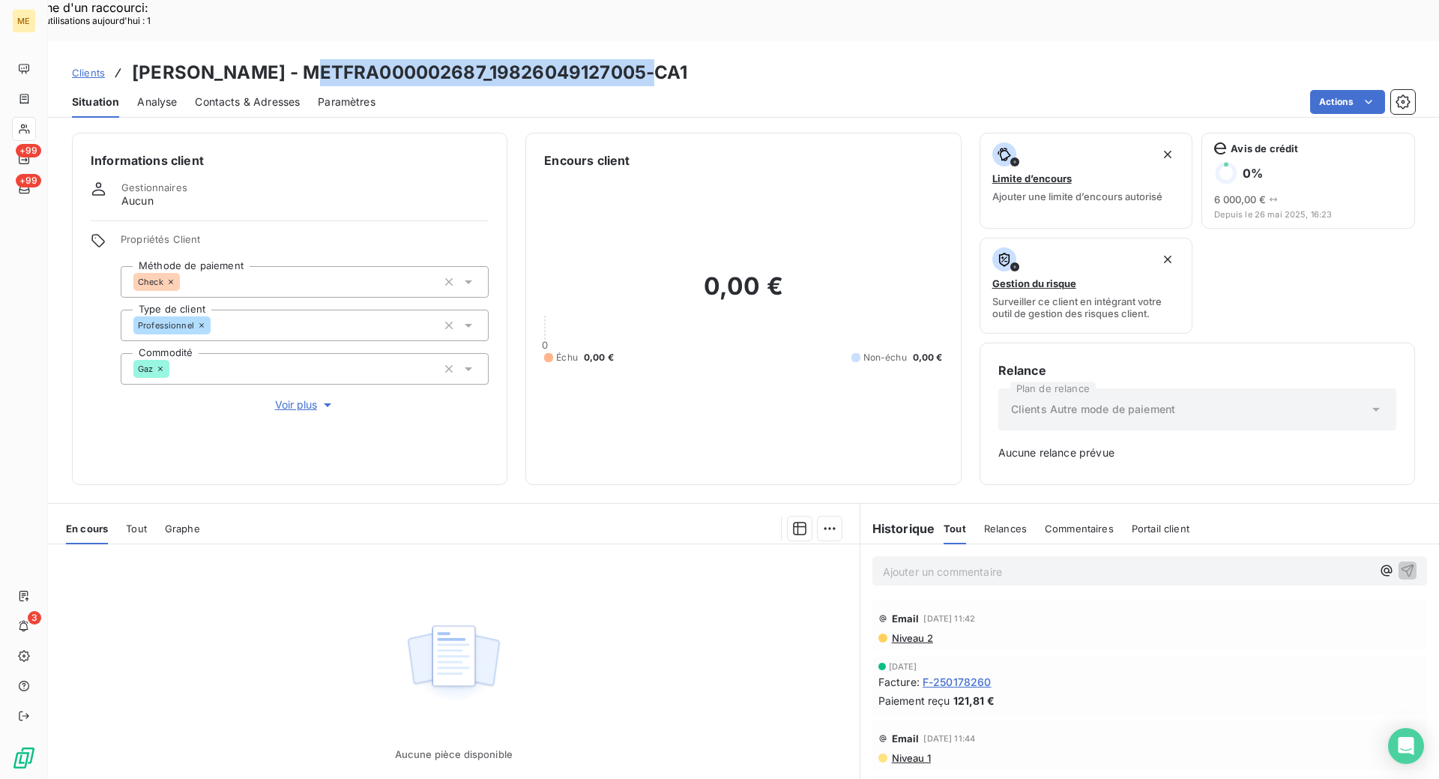
drag, startPoint x: 645, startPoint y: 30, endPoint x: 307, endPoint y: 28, distance: 338.1
click at [307, 59] on h3 "[PERSON_NAME] - METFRA000002687_19826049127005-CA1" at bounding box center [410, 72] width 556 height 27
copy h3 "METFRA000002687_19826049127005"
drag, startPoint x: 87, startPoint y: 34, endPoint x: 190, endPoint y: 47, distance: 103.6
click at [87, 67] on span "Clients" at bounding box center [88, 73] width 33 height 12
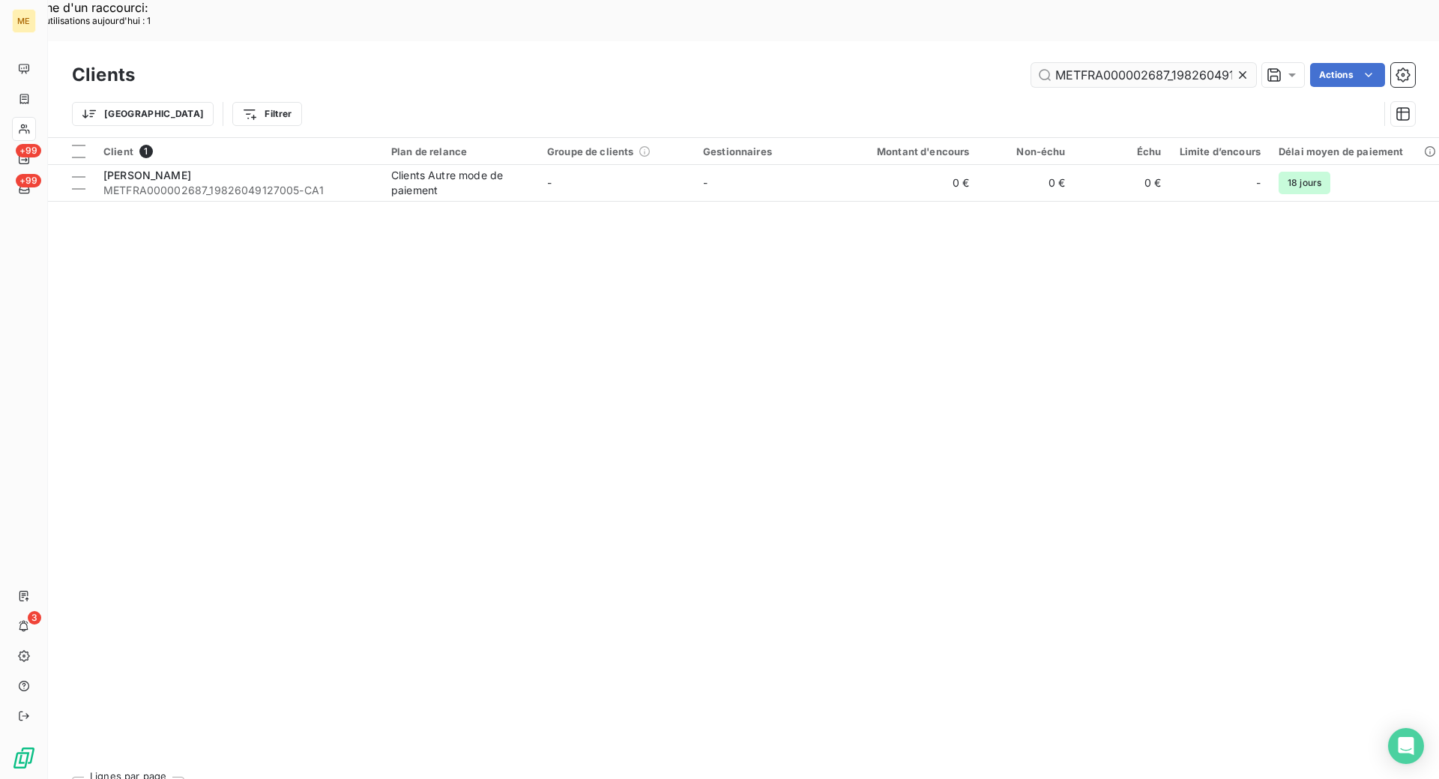
scroll to position [0, 39]
click at [1065, 63] on input "METFRA000002687_19826049127005" at bounding box center [1144, 75] width 225 height 24
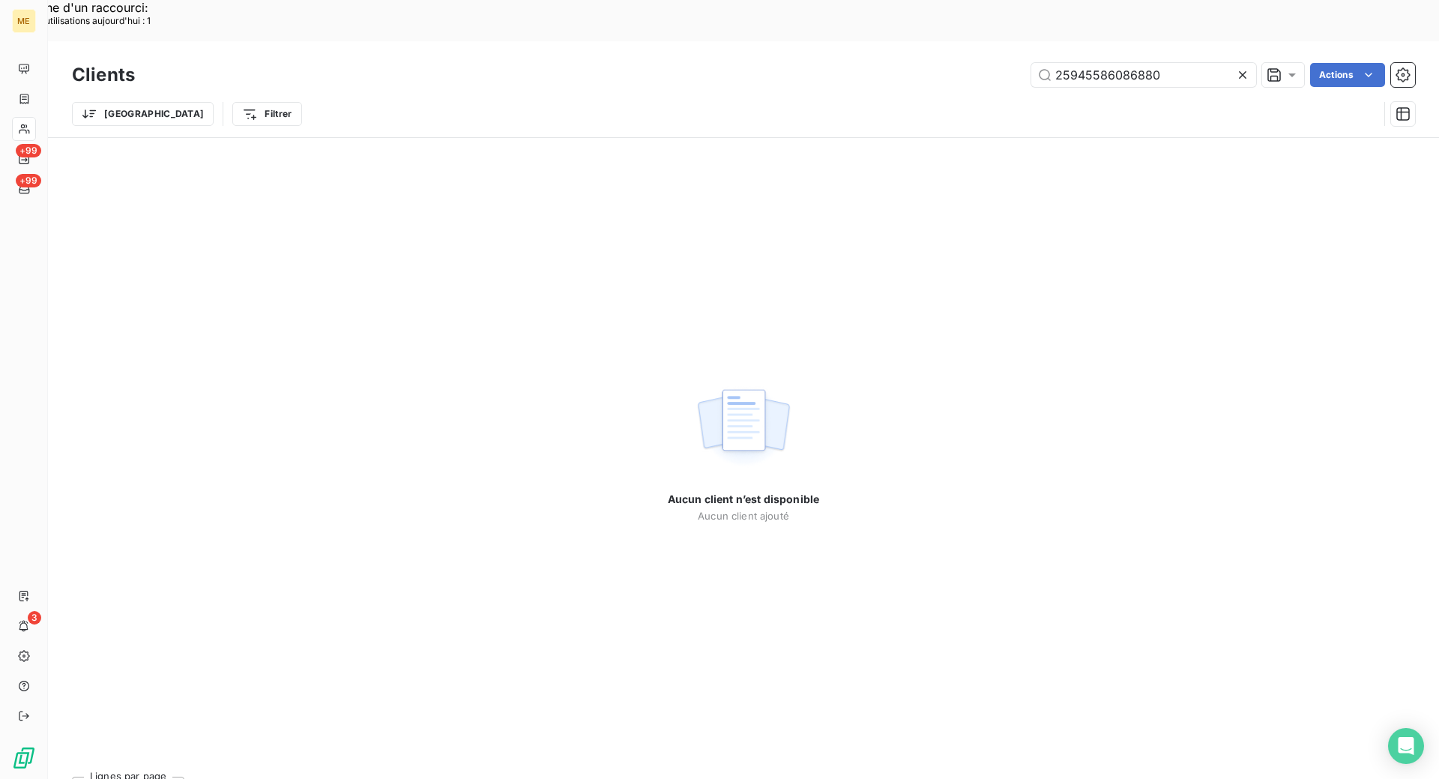
type input "25945586086880"
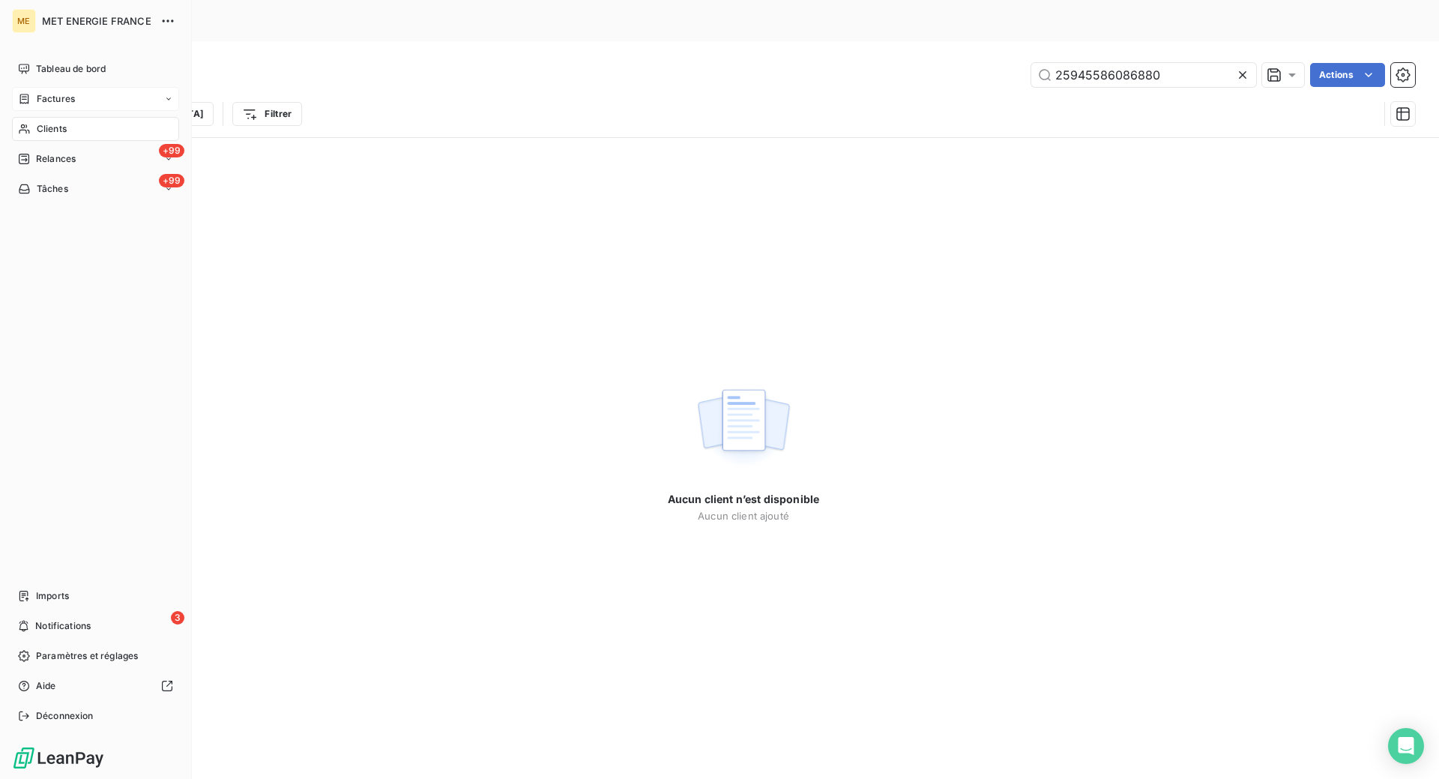
click at [22, 106] on div "Factures" at bounding box center [95, 99] width 167 height 24
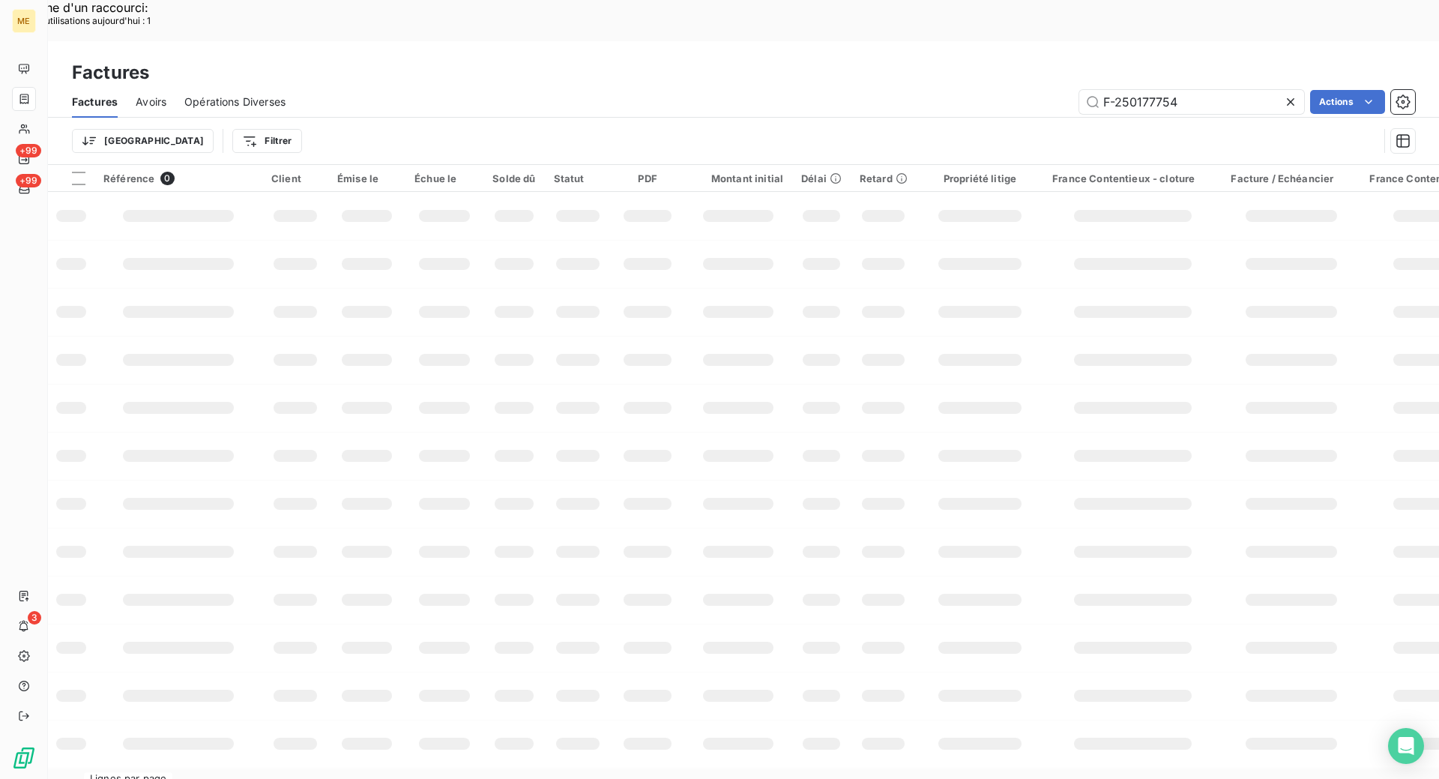
click at [1286, 94] on icon at bounding box center [1290, 101] width 15 height 15
click at [1214, 90] on input "text" at bounding box center [1192, 102] width 225 height 24
paste input "F-250173527"
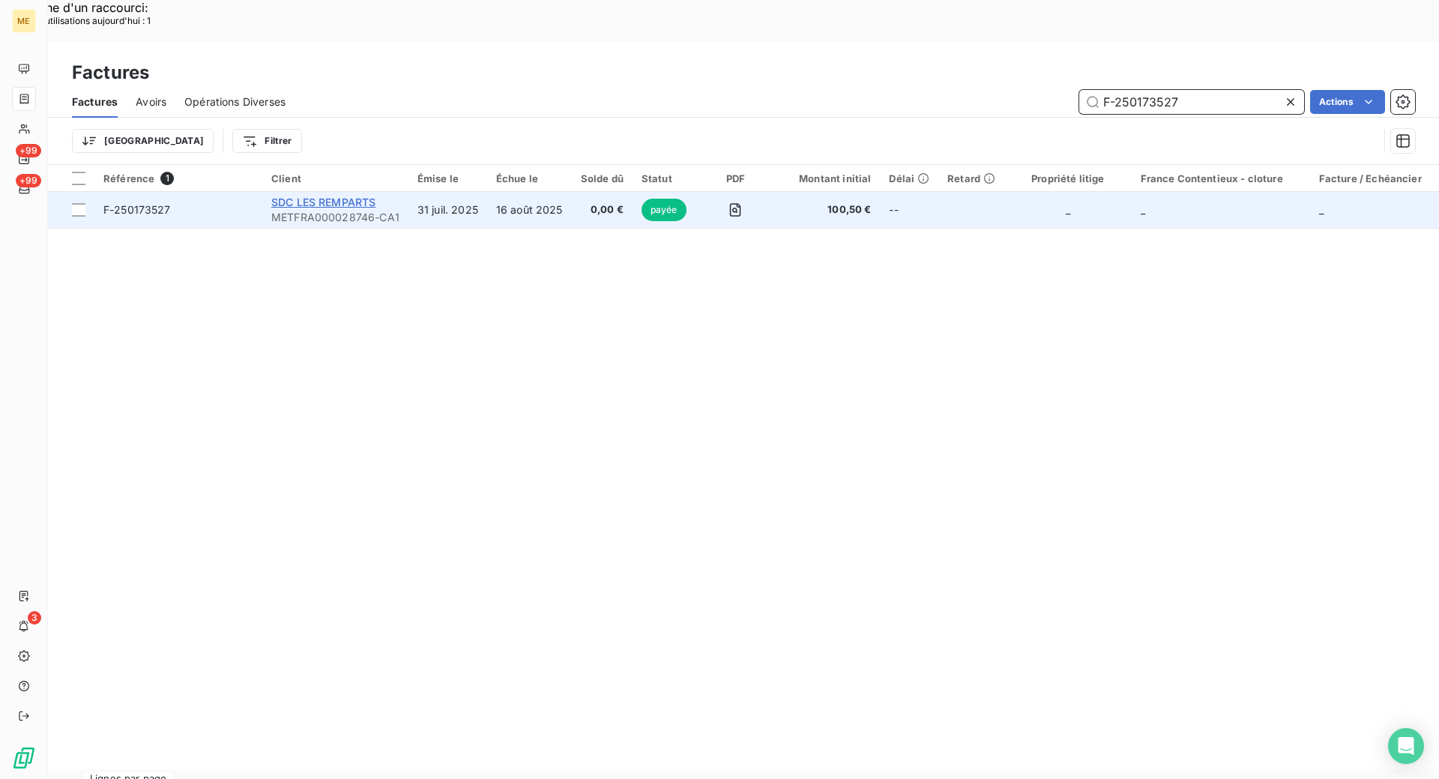
type input "F-250173527"
click at [334, 196] on span "SDC LES REMPARTS" at bounding box center [323, 202] width 104 height 13
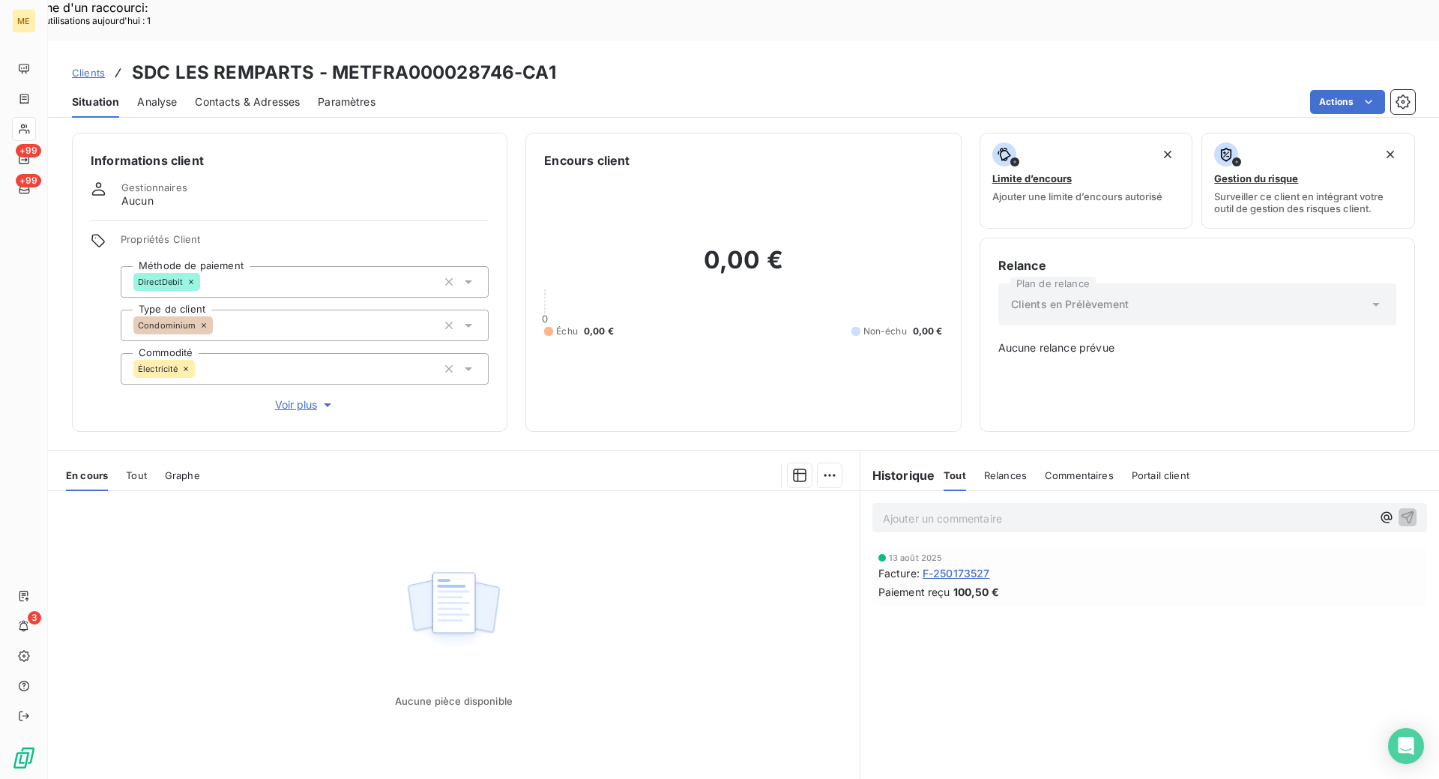
click at [945, 565] on span "F-250173527" at bounding box center [956, 573] width 67 height 16
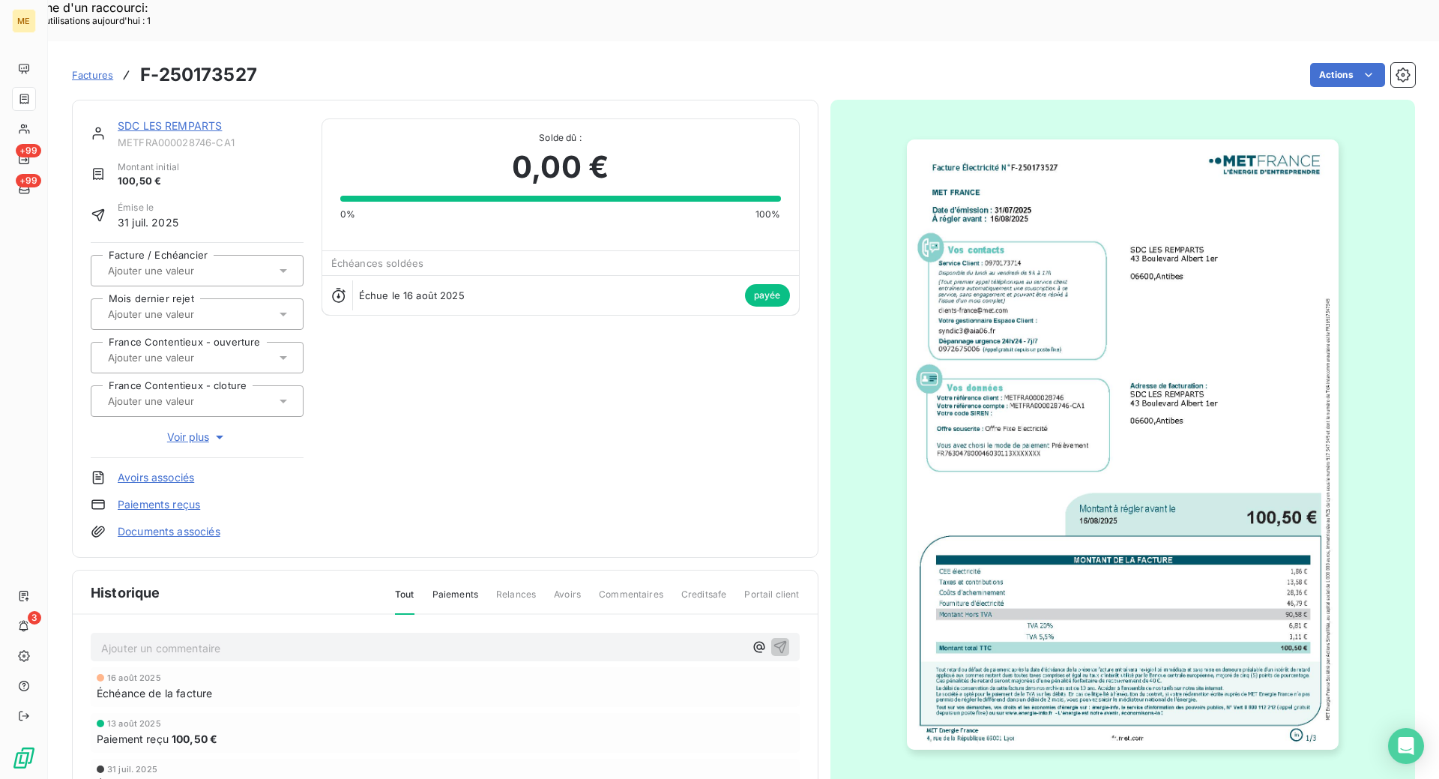
click at [1080, 421] on img "button" at bounding box center [1123, 444] width 432 height 610
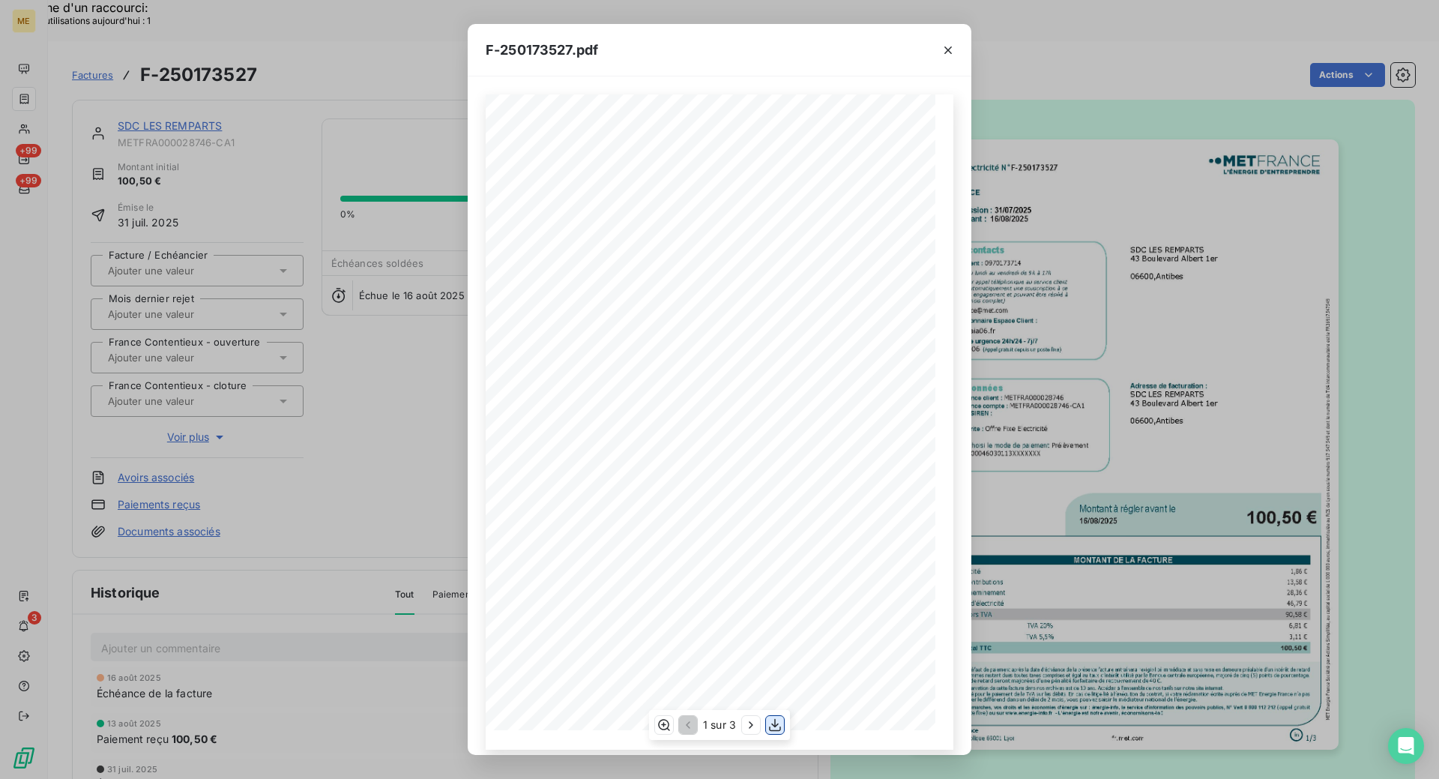
click at [775, 721] on icon "button" at bounding box center [775, 724] width 15 height 15
click at [948, 48] on icon "button" at bounding box center [948, 50] width 15 height 15
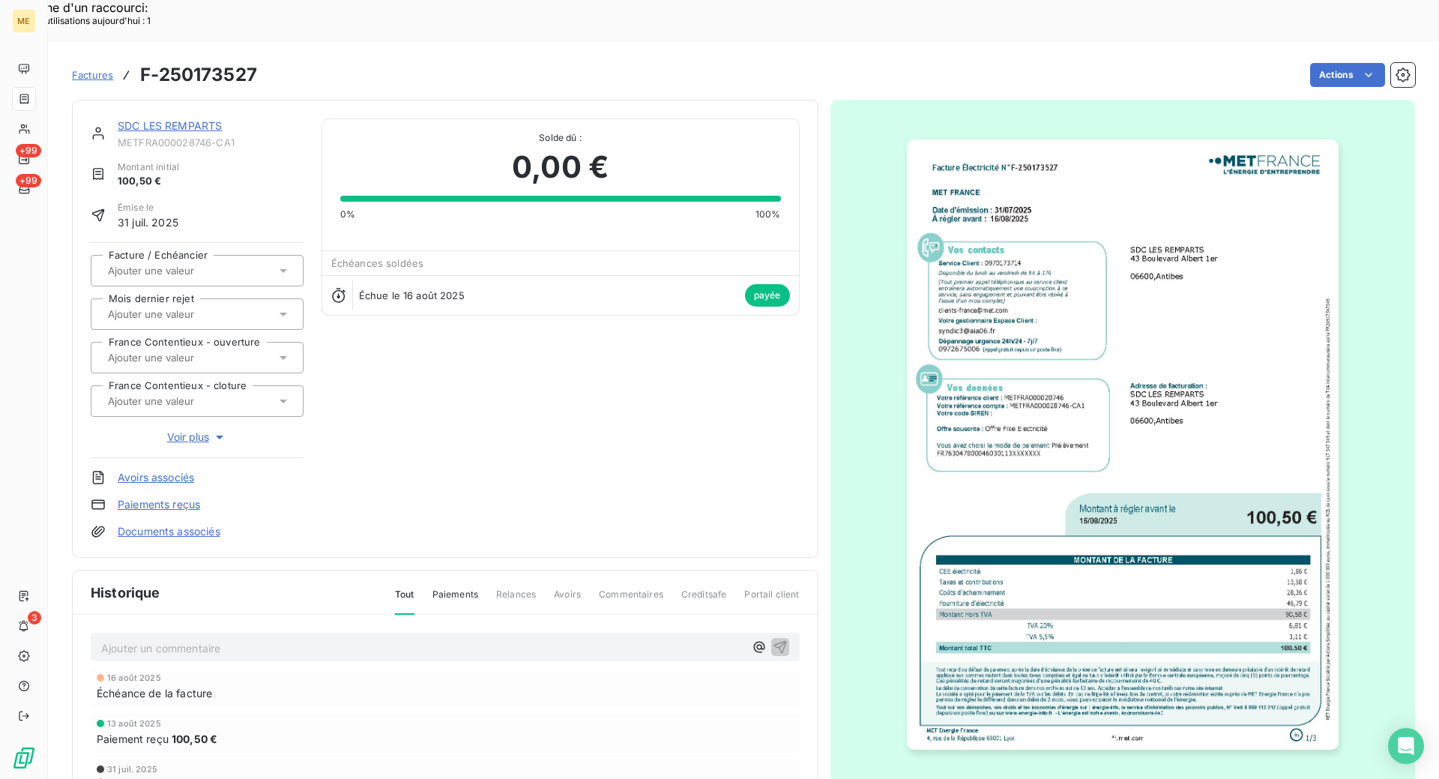
drag, startPoint x: 96, startPoint y: 34, endPoint x: 106, endPoint y: 34, distance: 10.5
click at [96, 69] on span "Factures" at bounding box center [92, 75] width 41 height 12
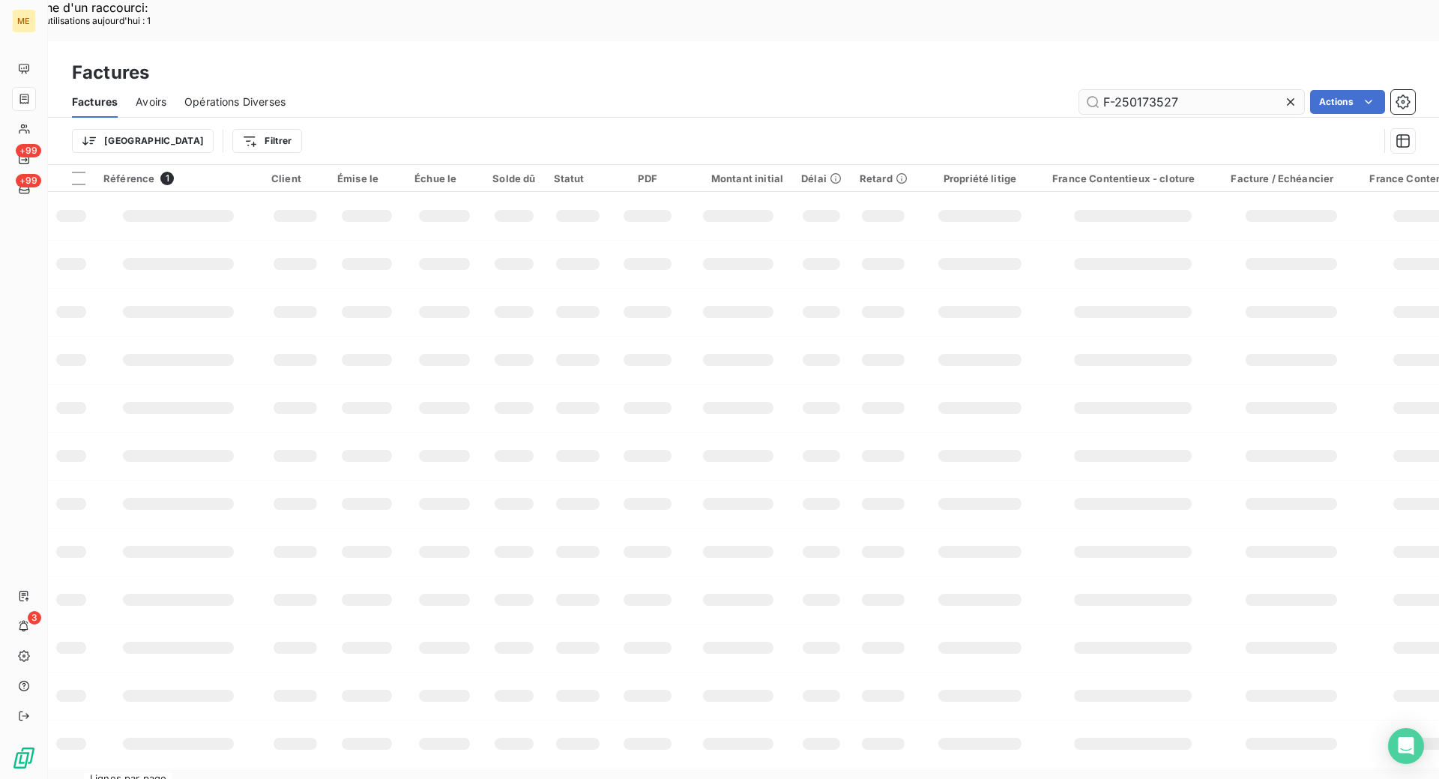
drag, startPoint x: 1198, startPoint y: 57, endPoint x: 1100, endPoint y: 58, distance: 98.2
click at [1100, 90] on input "F-250173527" at bounding box center [1192, 102] width 225 height 24
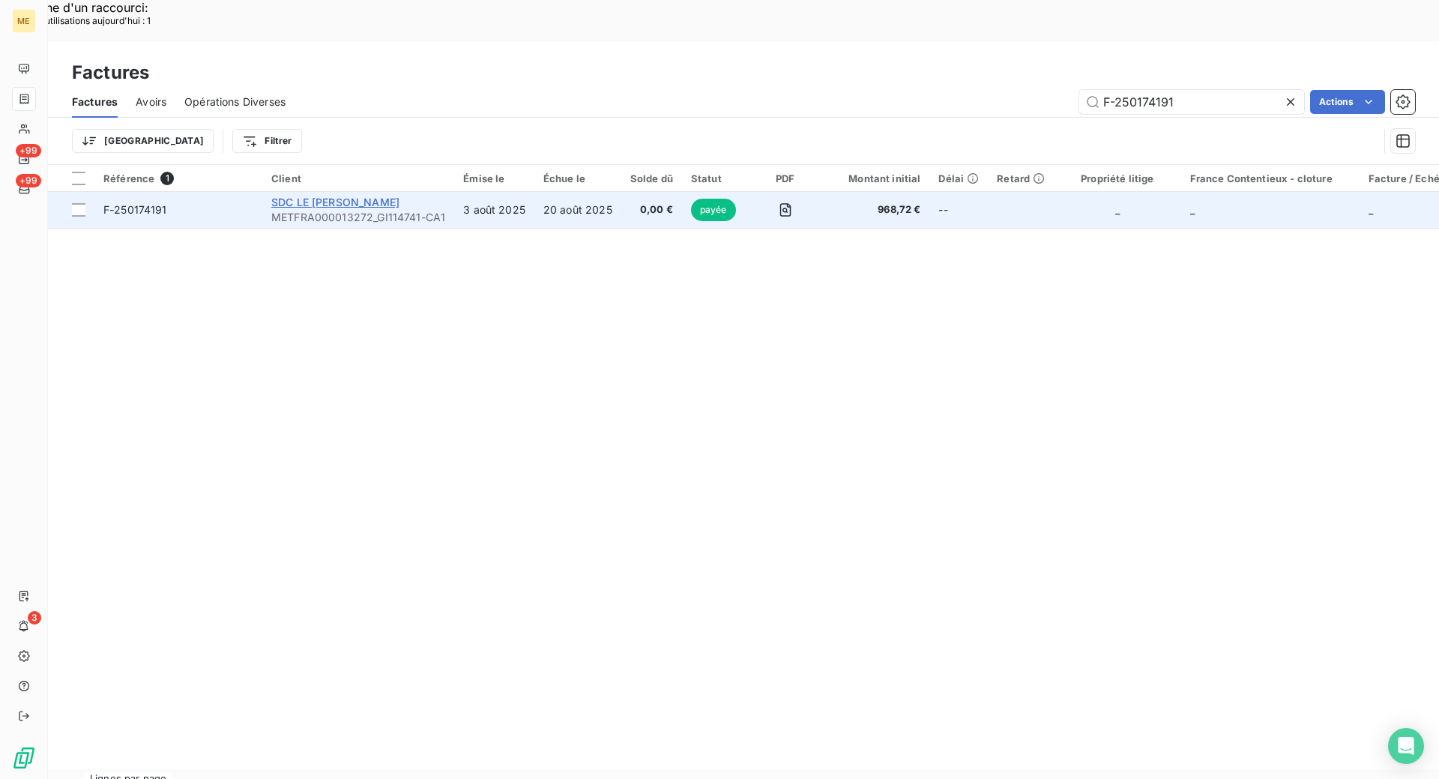
type input "F-250174191"
click at [281, 196] on span "SDC LE [PERSON_NAME]" at bounding box center [335, 202] width 128 height 13
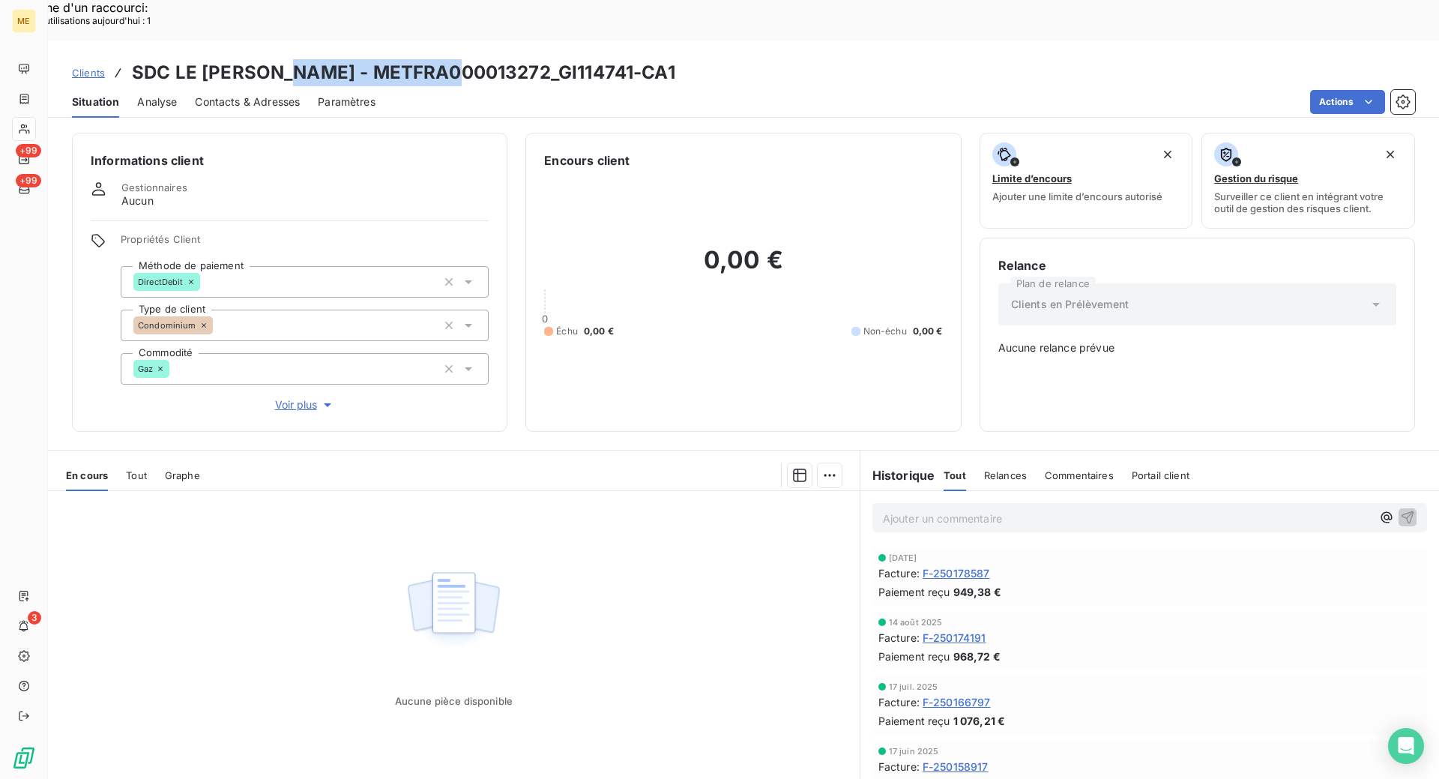
drag, startPoint x: 445, startPoint y: 26, endPoint x: 274, endPoint y: 28, distance: 170.9
click at [274, 59] on h3 "SDC LE [PERSON_NAME] - METFRA000013272_GI114741-CA1" at bounding box center [404, 72] width 544 height 27
copy h3 "METFRA000013272"
click at [972, 630] on span "F-250174191" at bounding box center [955, 638] width 64 height 16
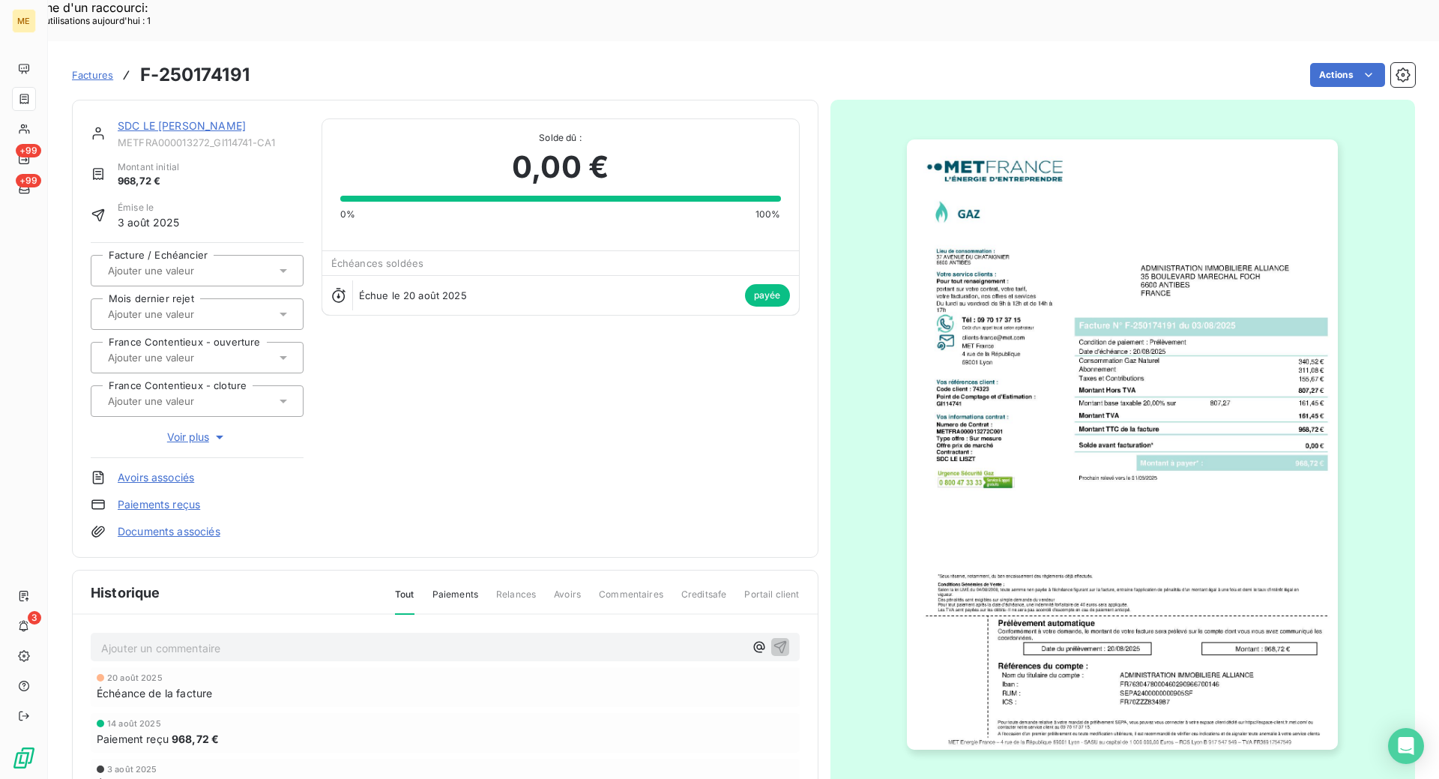
click at [1136, 521] on img "button" at bounding box center [1122, 444] width 431 height 610
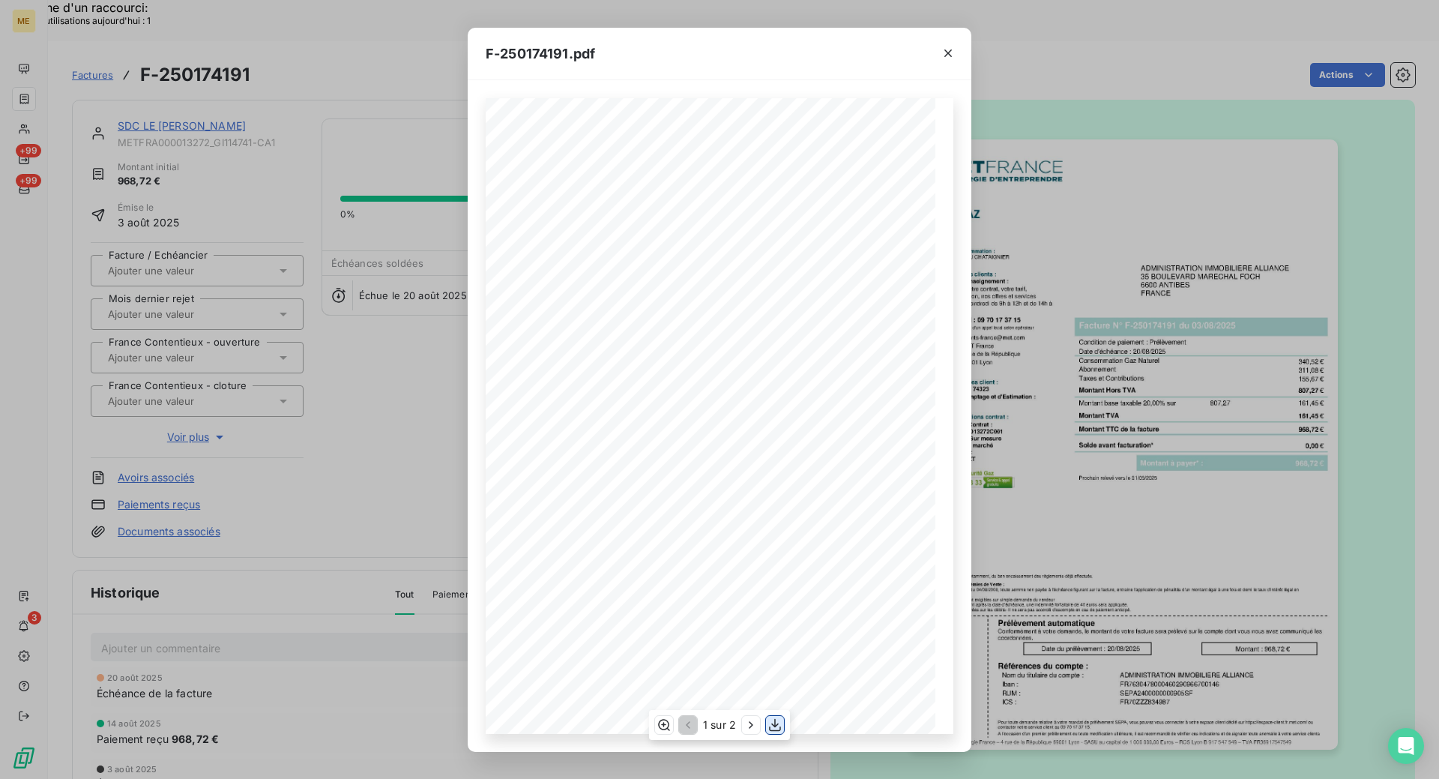
click at [777, 726] on icon "button" at bounding box center [775, 724] width 15 height 15
click at [952, 53] on icon "button" at bounding box center [948, 53] width 15 height 15
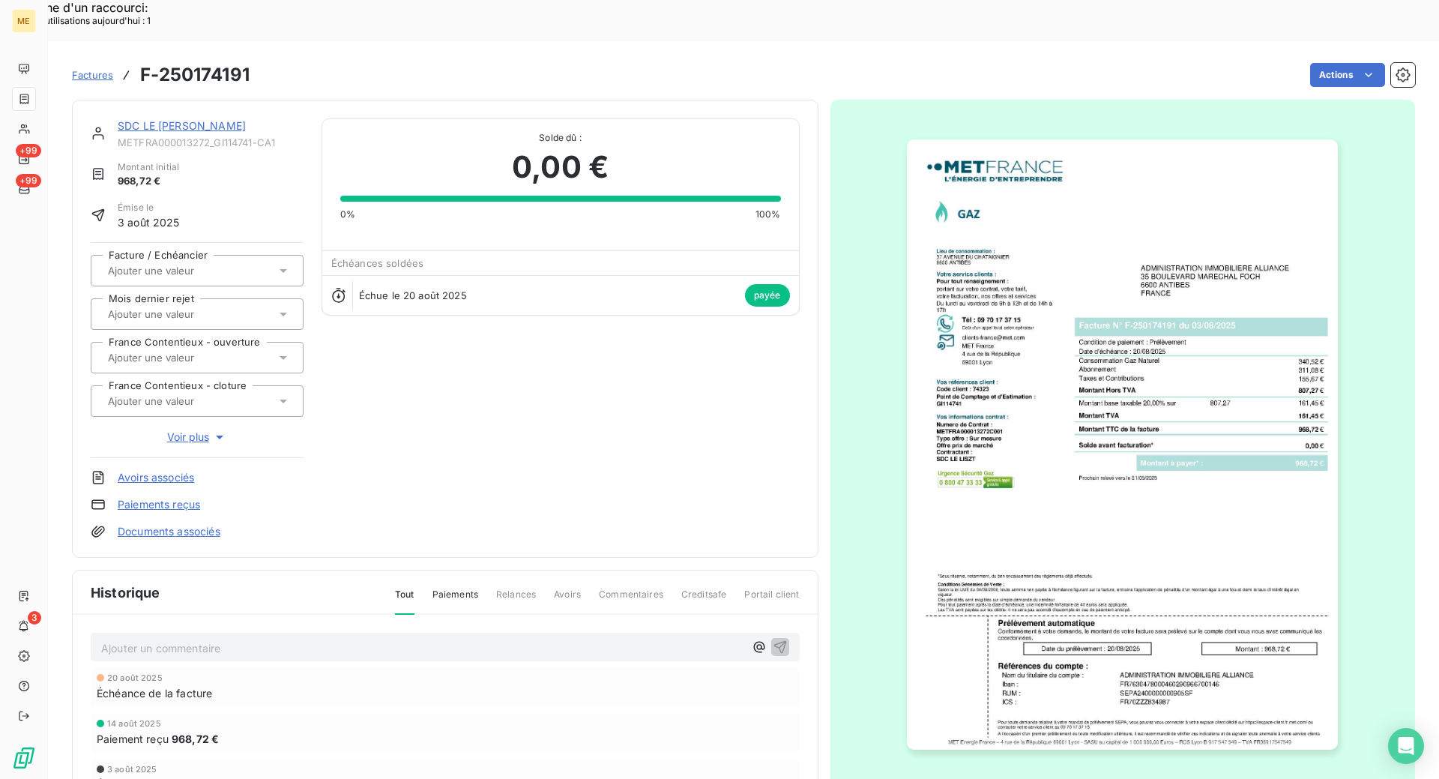
drag, startPoint x: 166, startPoint y: 88, endPoint x: 208, endPoint y: 96, distance: 42.0
click at [166, 119] on link "SDC LE [PERSON_NAME]" at bounding box center [182, 125] width 128 height 13
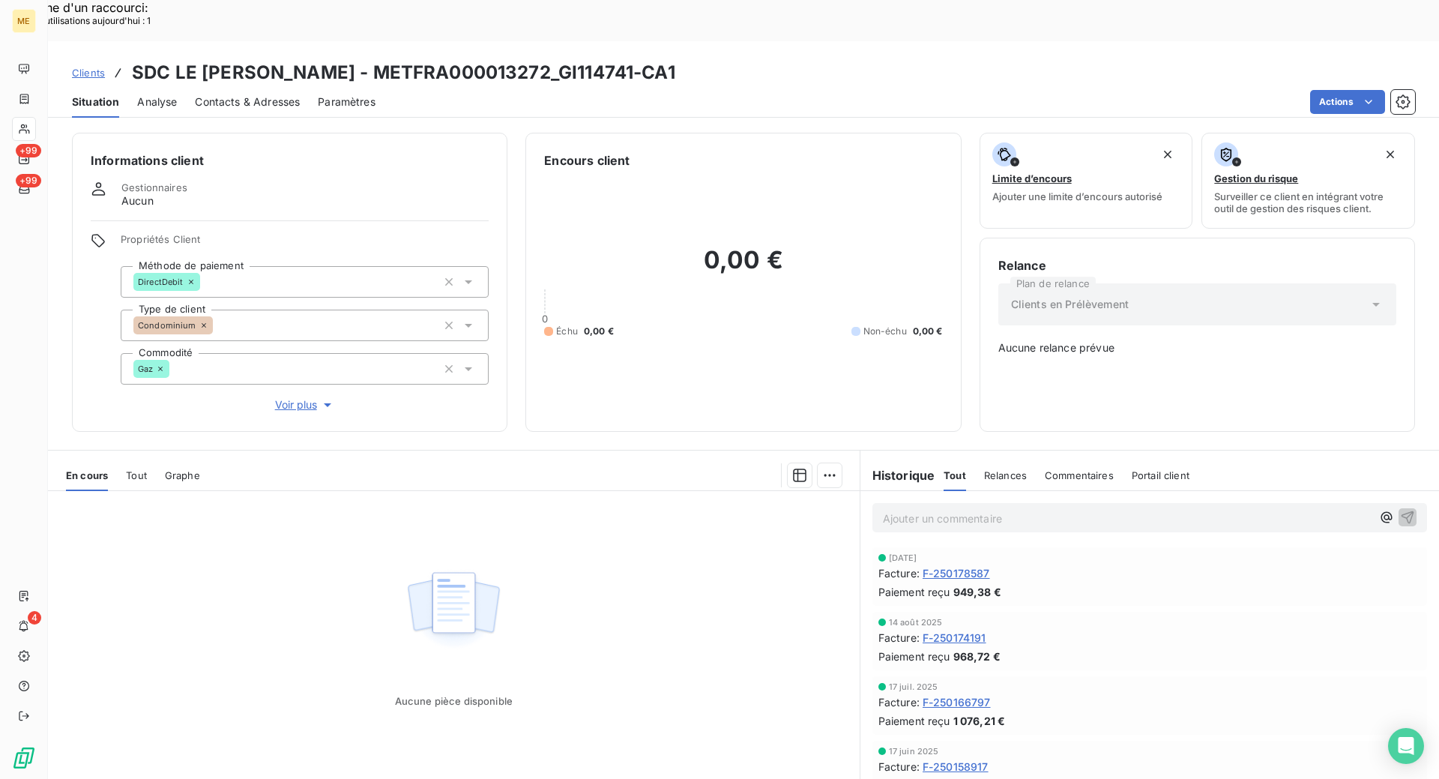
drag, startPoint x: 75, startPoint y: 30, endPoint x: 81, endPoint y: 36, distance: 8.5
click at [76, 67] on span "Clients" at bounding box center [88, 73] width 33 height 12
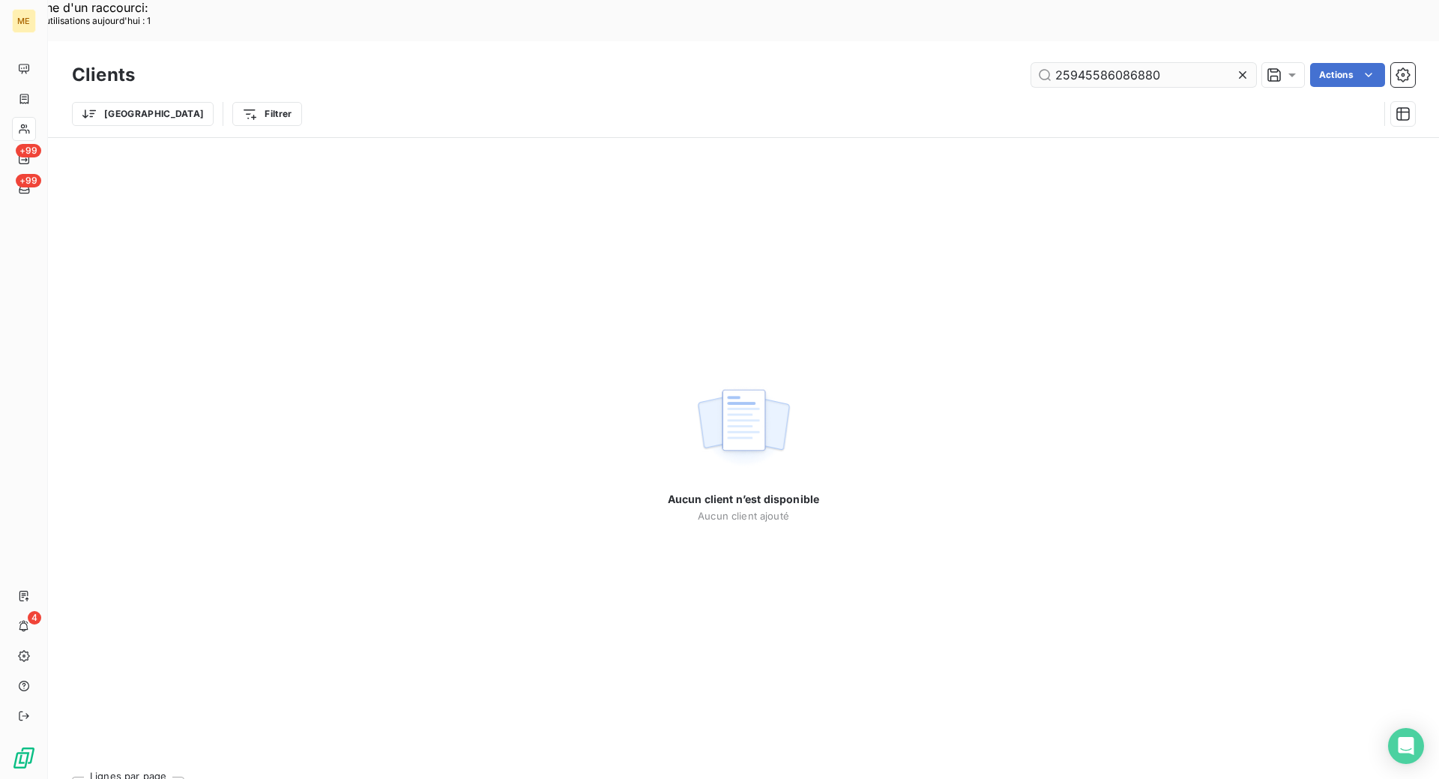
click at [1106, 63] on input "25945586086880" at bounding box center [1144, 75] width 225 height 24
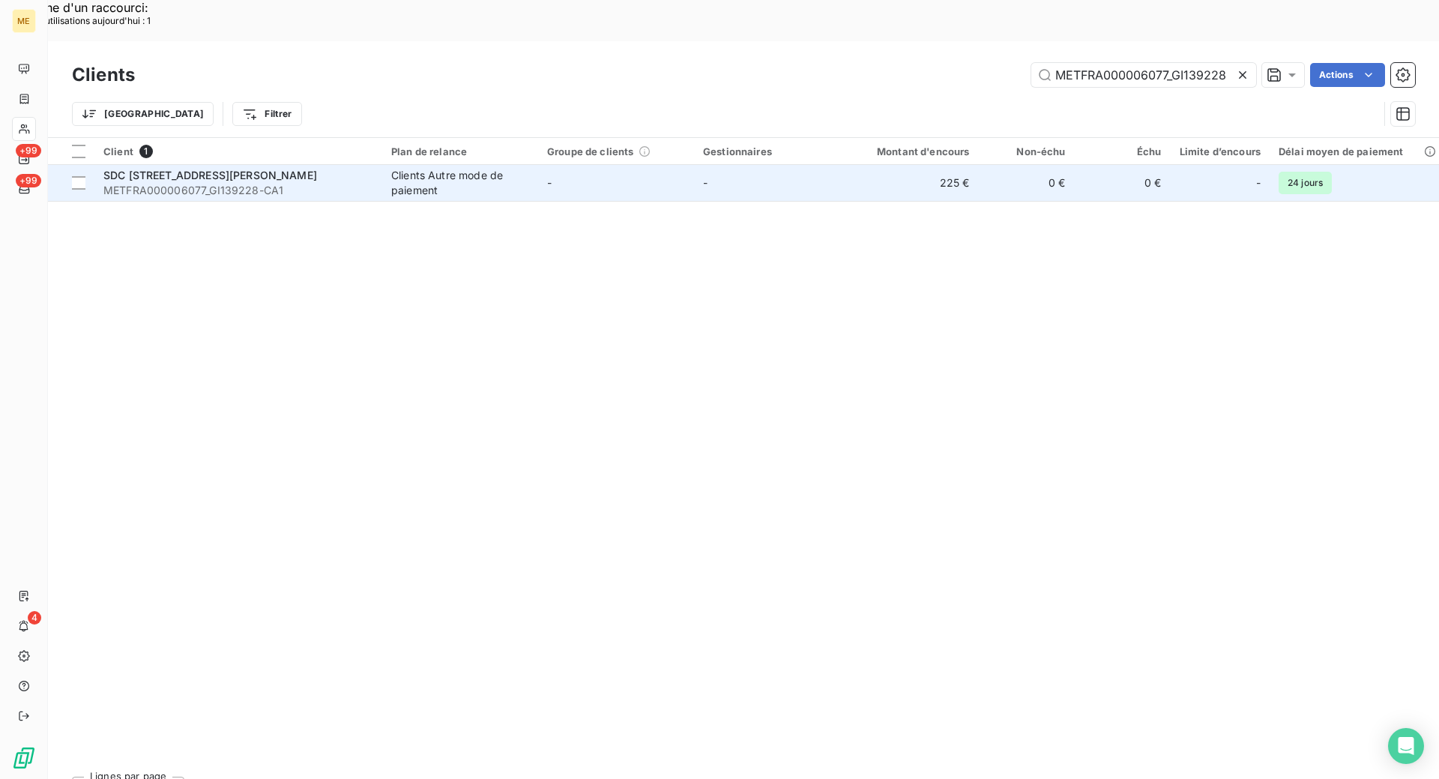
type input "METFRA000006077_GI139228"
click at [413, 168] on div "Clients Autre mode de paiement" at bounding box center [460, 183] width 138 height 30
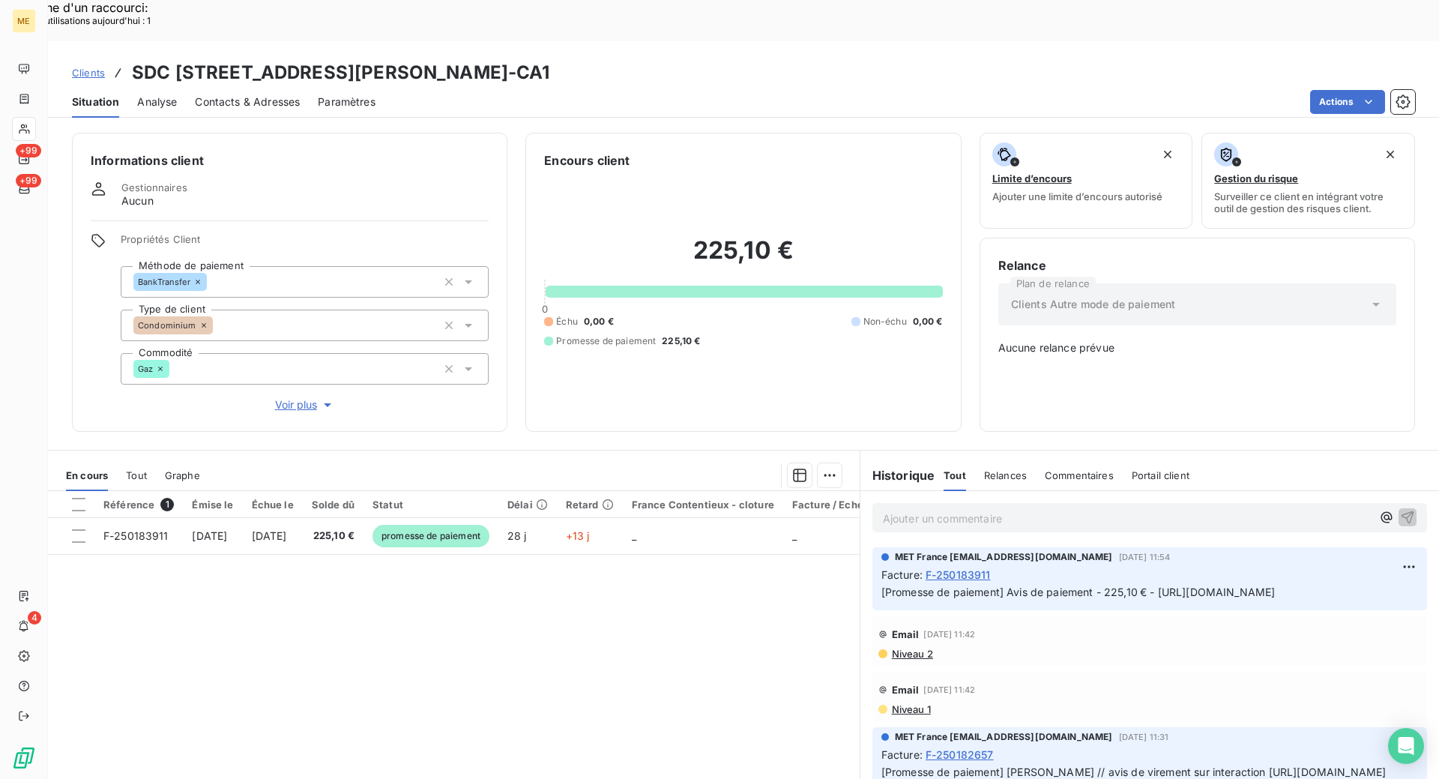
drag, startPoint x: 651, startPoint y: 28, endPoint x: 384, endPoint y: 30, distance: 267.6
click at [384, 59] on h3 "SDC [STREET_ADDRESS][PERSON_NAME]-CA1" at bounding box center [341, 72] width 418 height 27
copy h3 "METFRA000006077_GI139228"
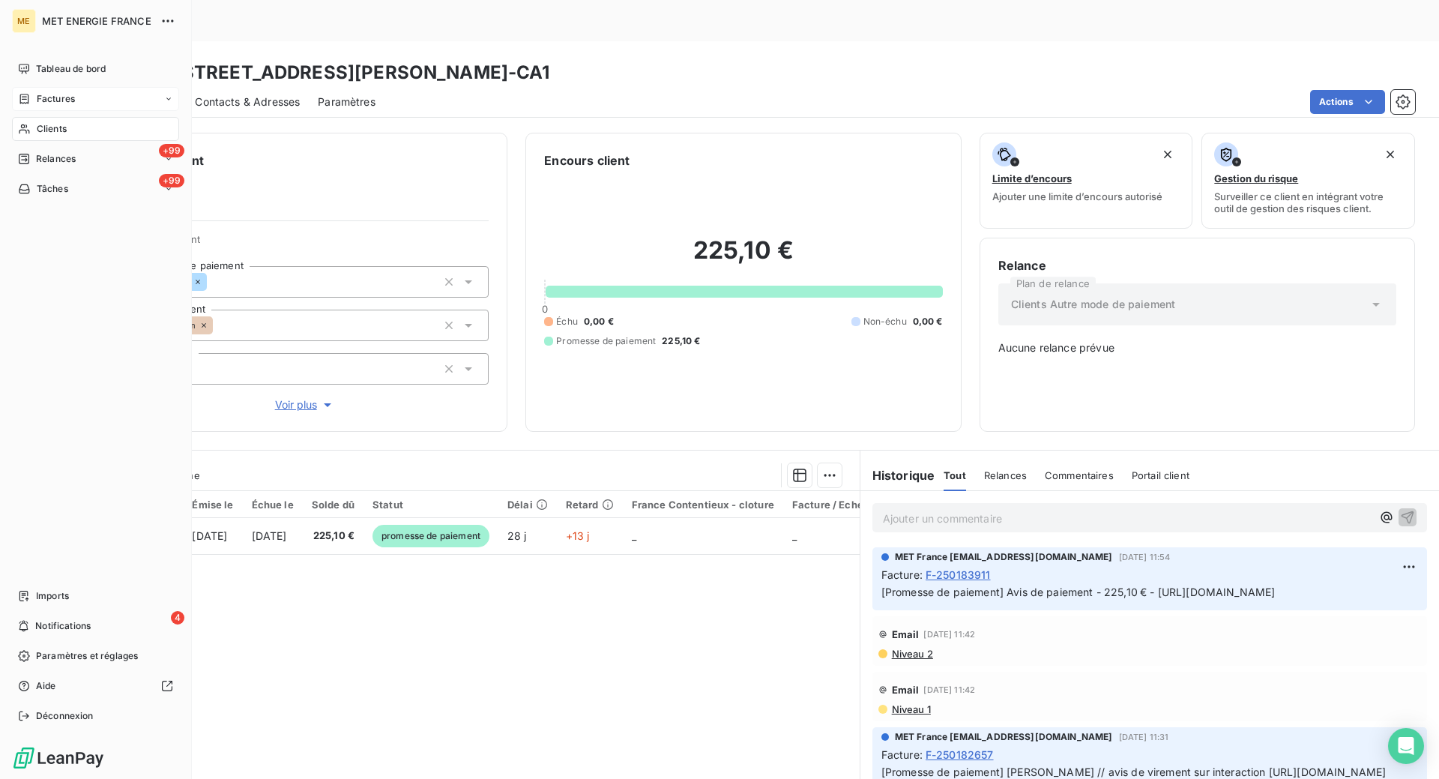
click at [49, 102] on span "Factures" at bounding box center [56, 98] width 38 height 13
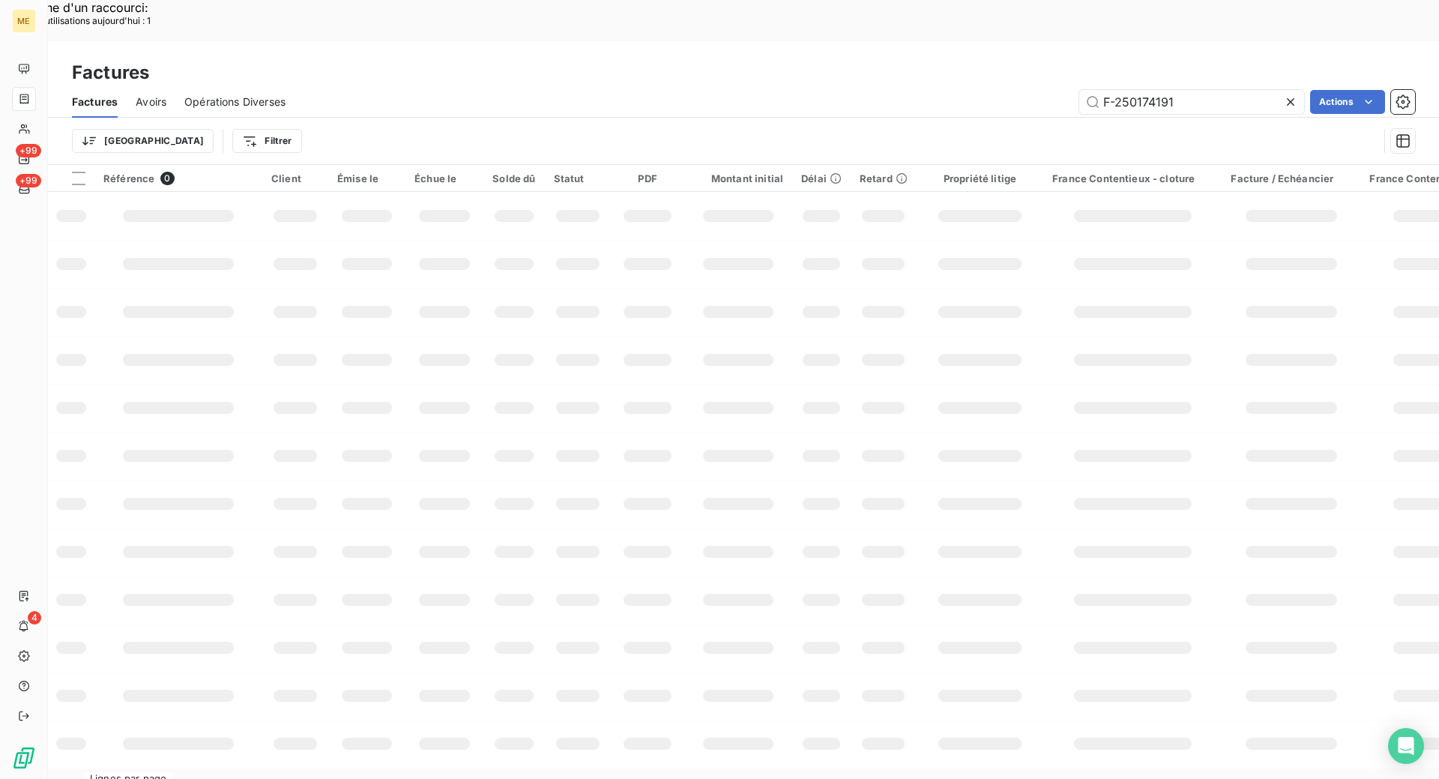
click at [1290, 94] on icon at bounding box center [1290, 101] width 15 height 15
click at [1143, 90] on input "text" at bounding box center [1192, 102] width 225 height 24
paste input "F-250176604"
type input "F-250176604"
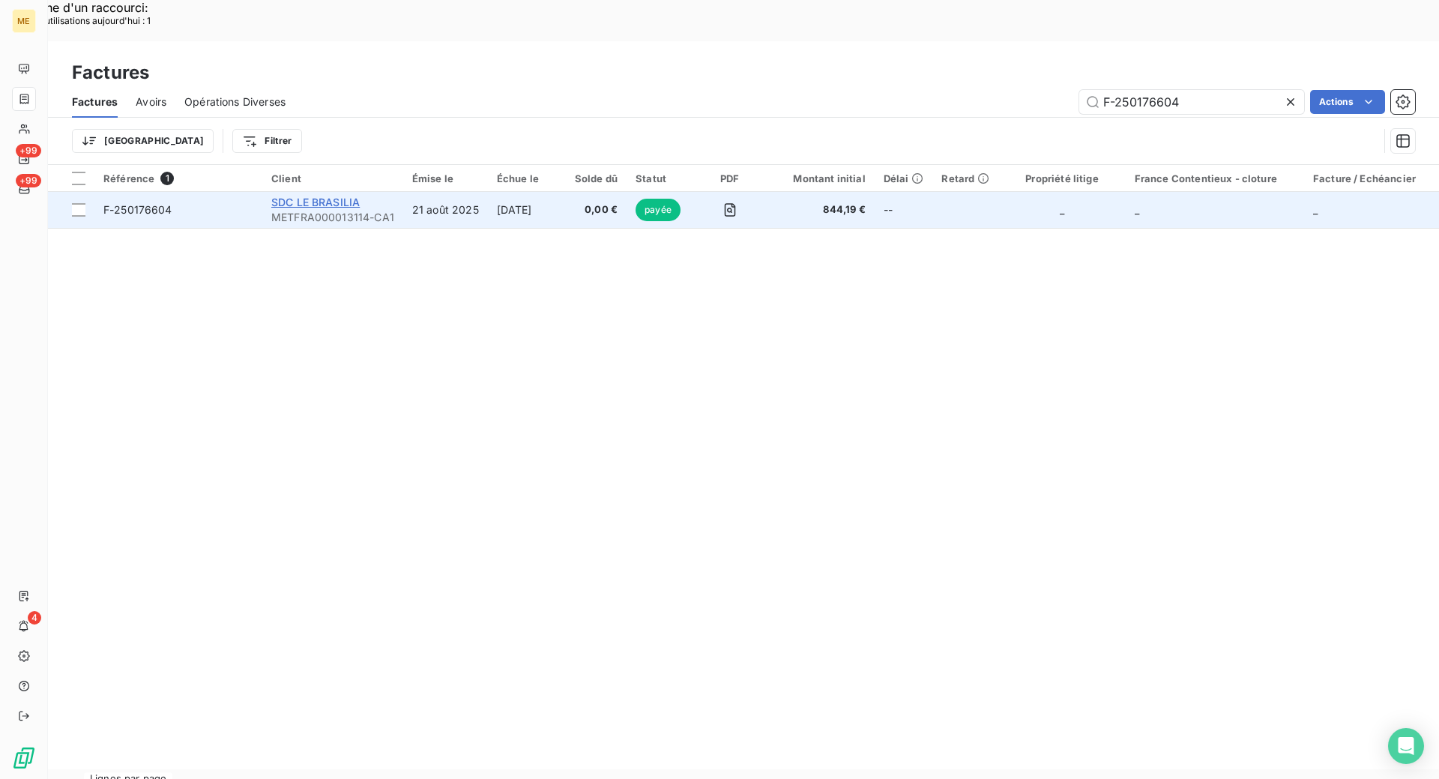
click at [327, 196] on span "SDC LE BRASILIA" at bounding box center [315, 202] width 88 height 13
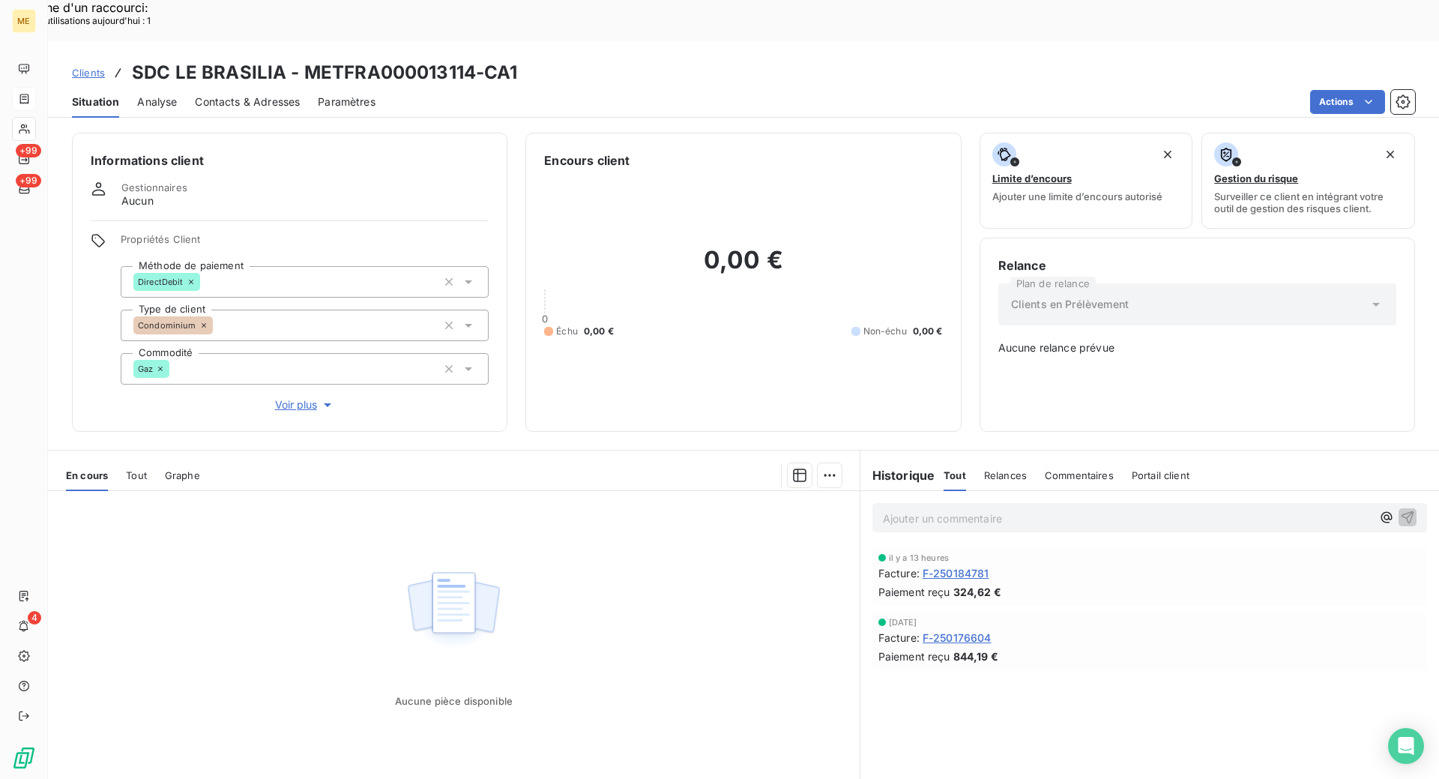
click at [986, 630] on span "F-250176604" at bounding box center [957, 638] width 69 height 16
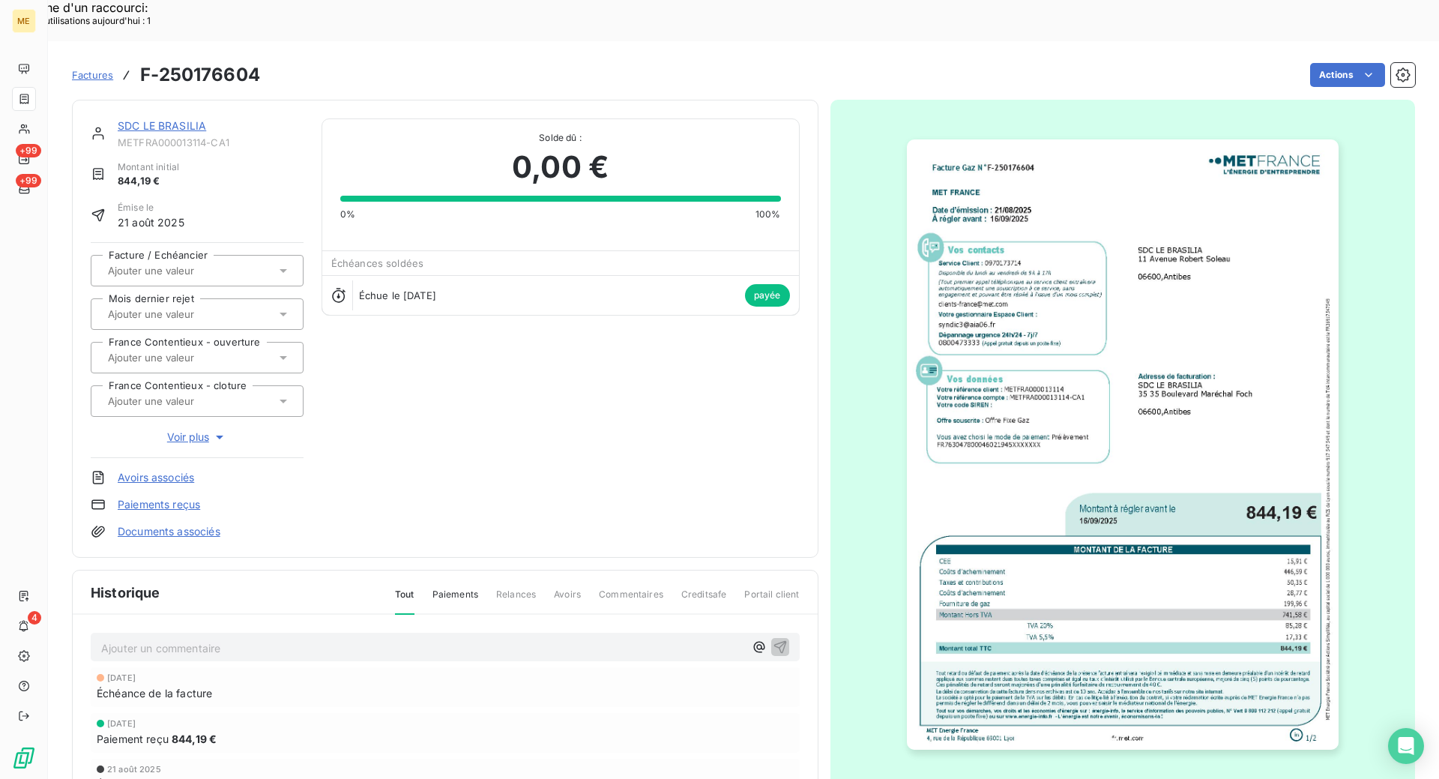
click at [1043, 412] on img "button" at bounding box center [1123, 444] width 432 height 610
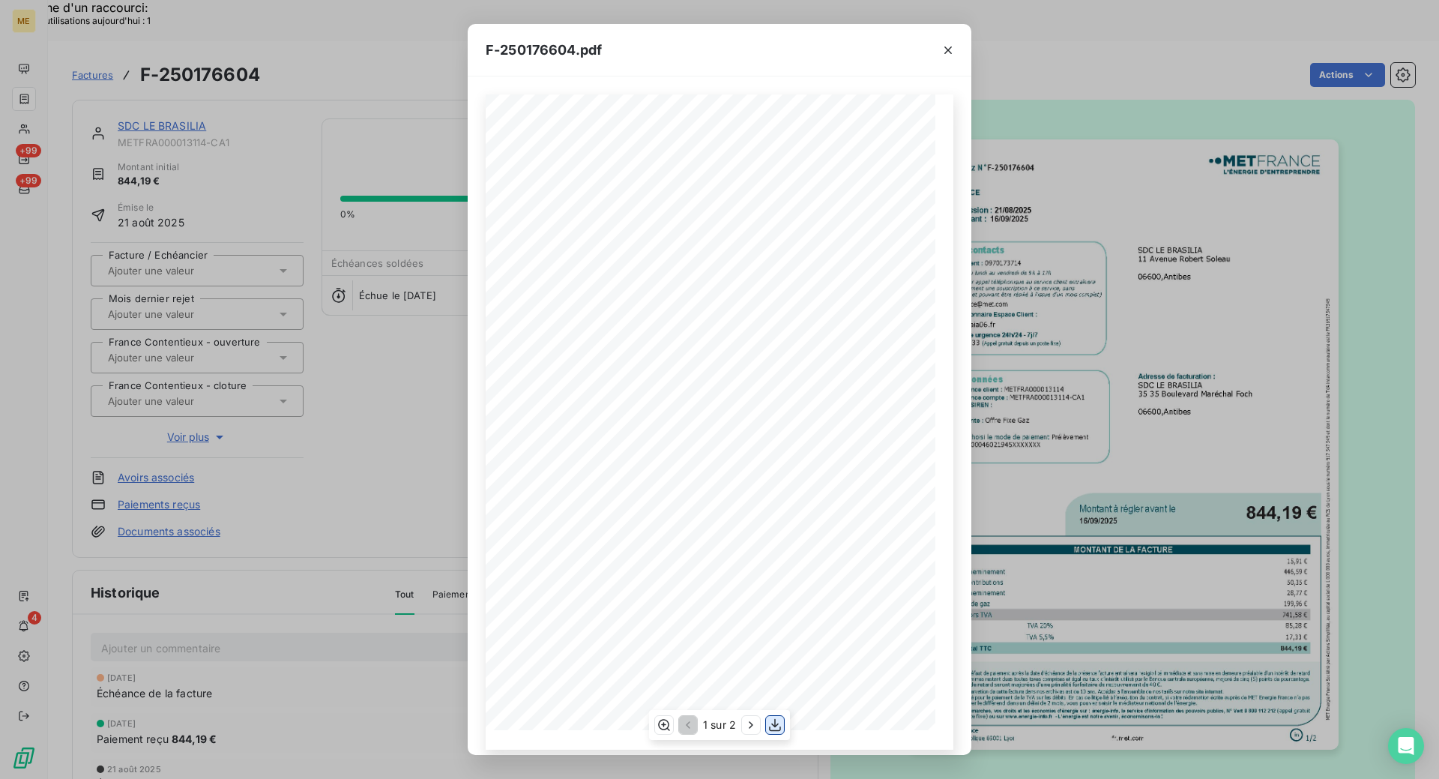
click at [776, 728] on icon "button" at bounding box center [775, 724] width 15 height 15
click at [947, 51] on icon "button" at bounding box center [948, 49] width 7 height 7
click at [948, 49] on icon "button" at bounding box center [948, 49] width 7 height 7
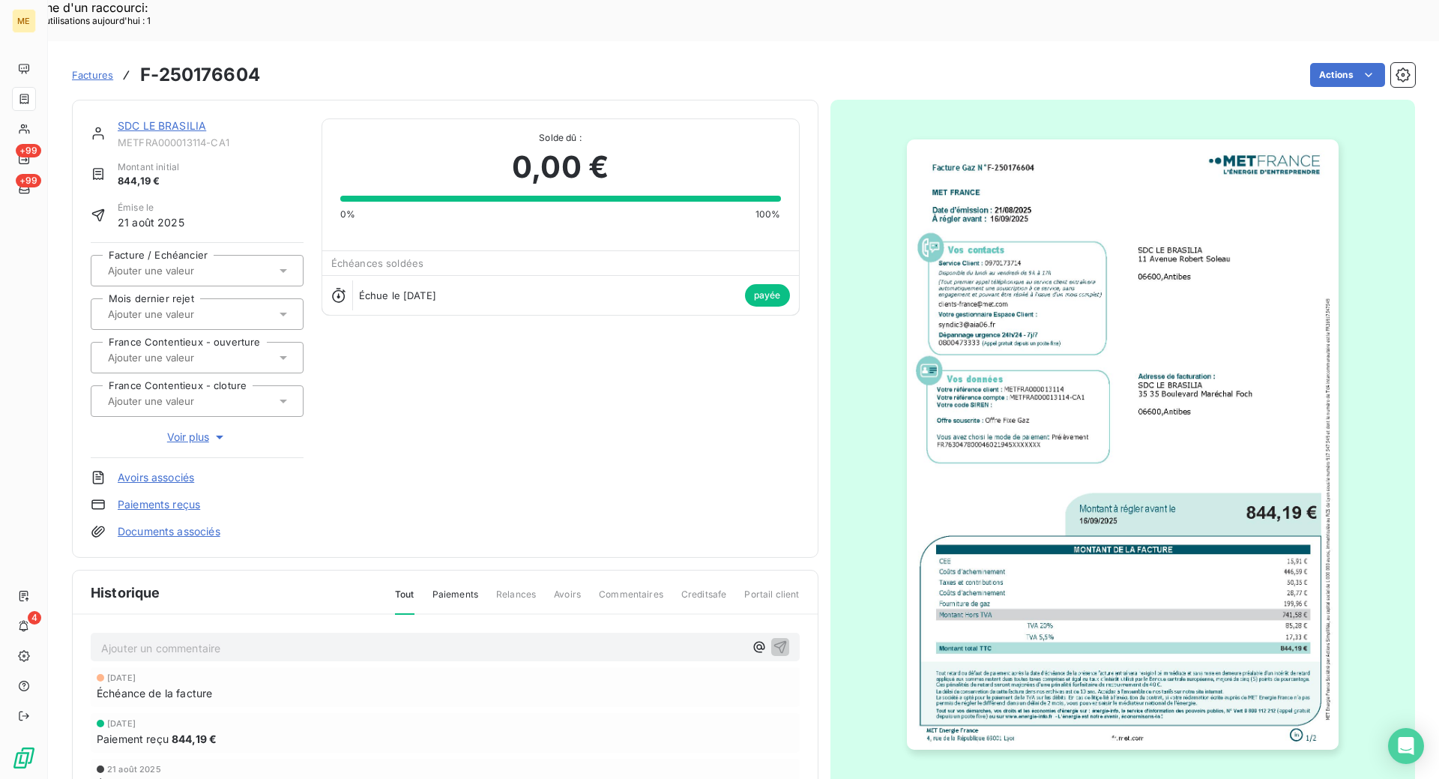
click at [139, 119] on link "SDC LE BRASILIA" at bounding box center [162, 125] width 88 height 13
